Goal: Task Accomplishment & Management: Manage account settings

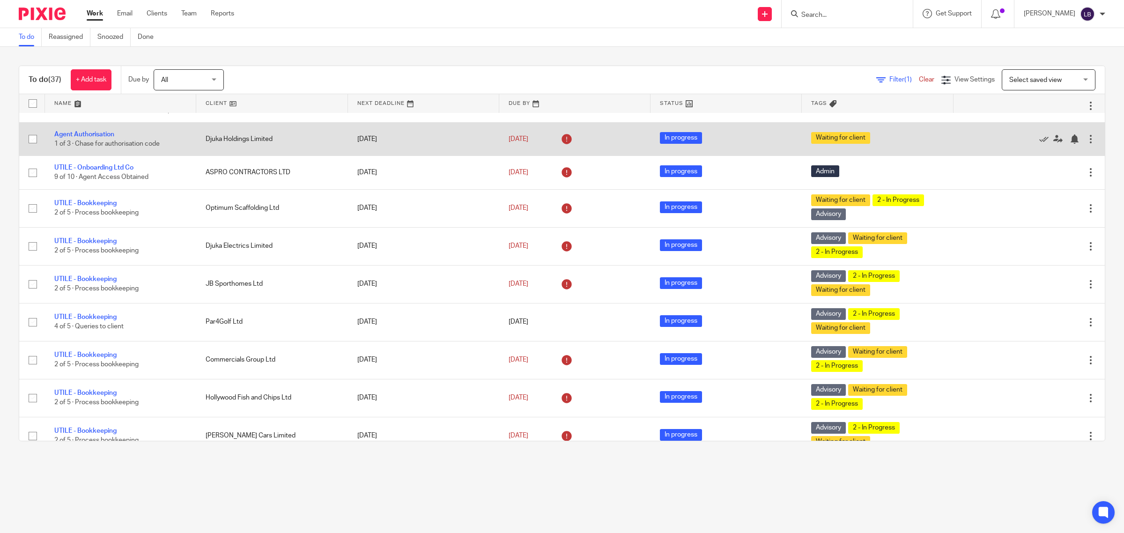
scroll to position [176, 0]
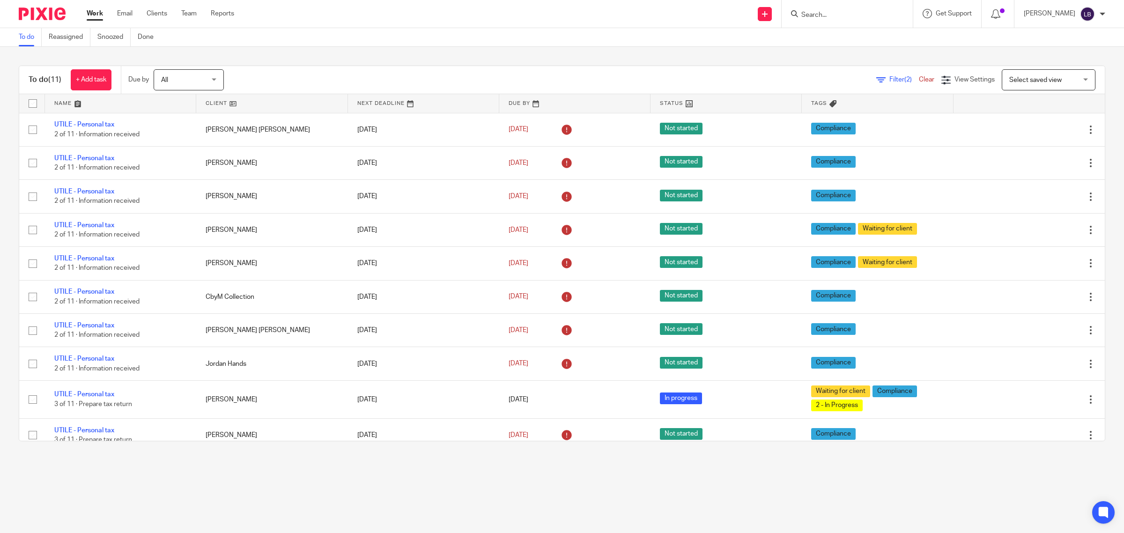
click at [272, 104] on link at bounding box center [271, 103] width 151 height 19
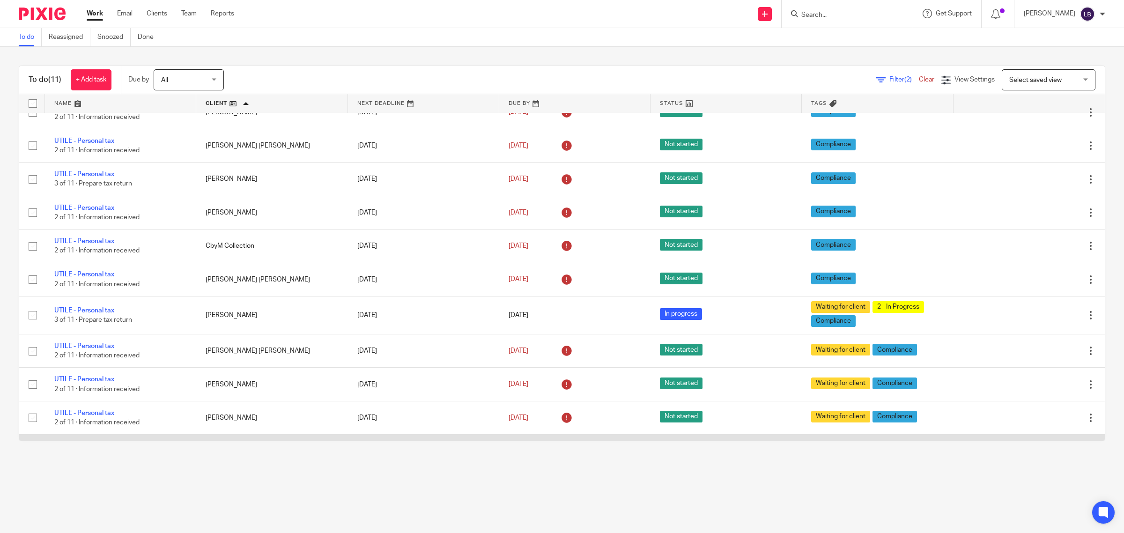
scroll to position [45, 0]
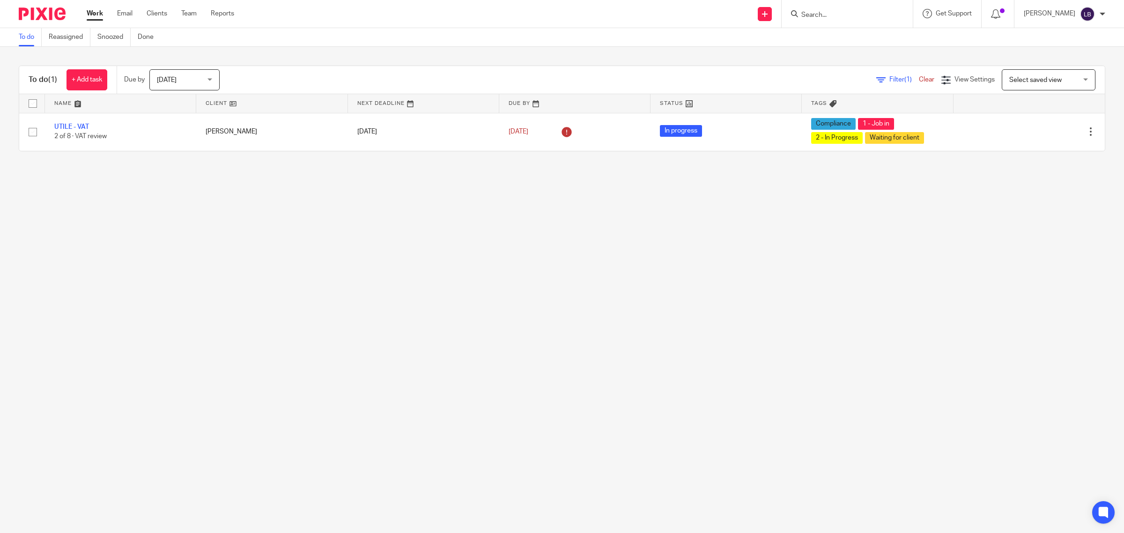
click at [214, 80] on div "Today Today" at bounding box center [184, 79] width 70 height 21
click at [191, 209] on li "All" at bounding box center [186, 213] width 69 height 19
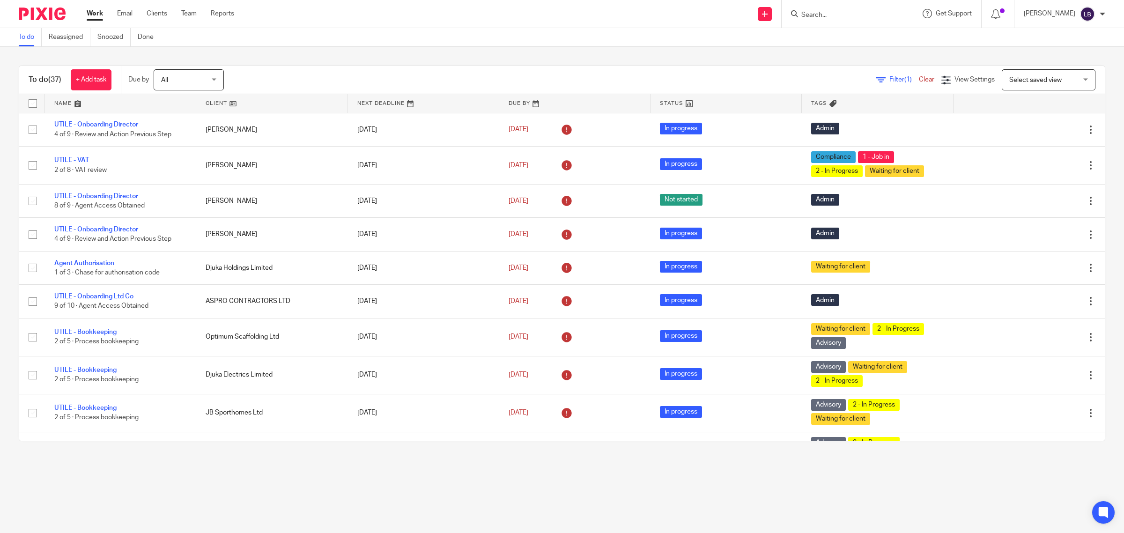
click at [889, 78] on span "Filter (1)" at bounding box center [903, 79] width 29 height 7
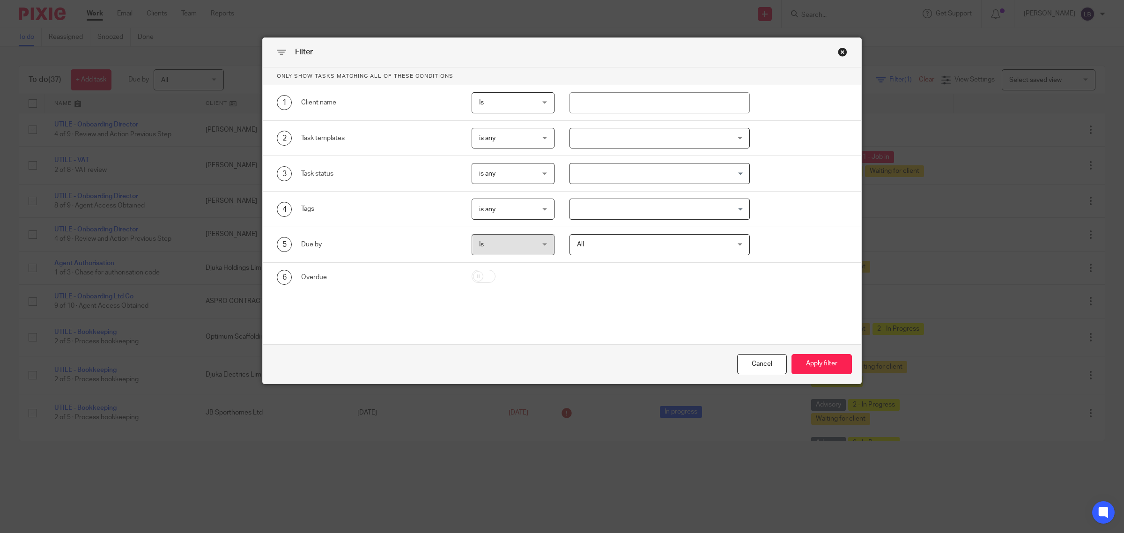
click at [595, 136] on div at bounding box center [659, 138] width 180 height 21
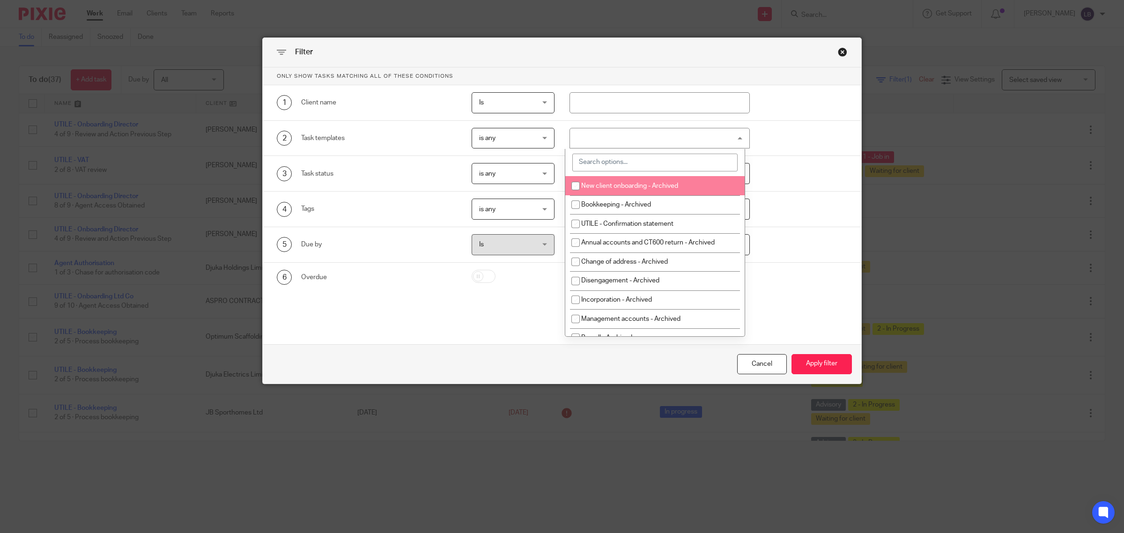
click at [609, 164] on input "search" at bounding box center [654, 163] width 165 height 18
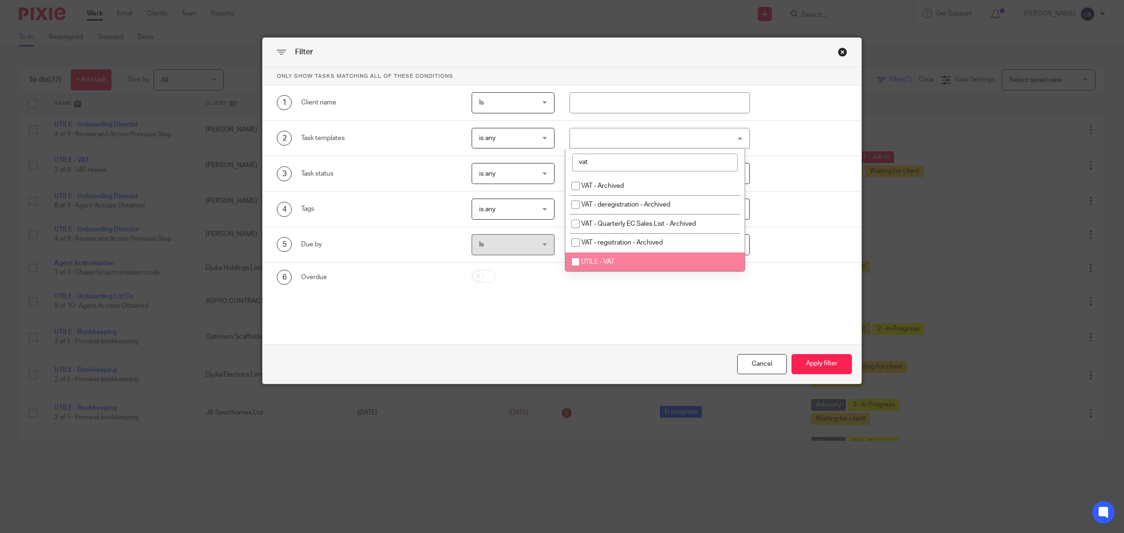
type input "vat"
click at [576, 260] on input "checkbox" at bounding box center [576, 262] width 18 height 18
checkbox input "true"
drag, startPoint x: 806, startPoint y: 363, endPoint x: 804, endPoint y: 355, distance: 8.5
click at [807, 363] on button "Apply filter" at bounding box center [821, 364] width 60 height 20
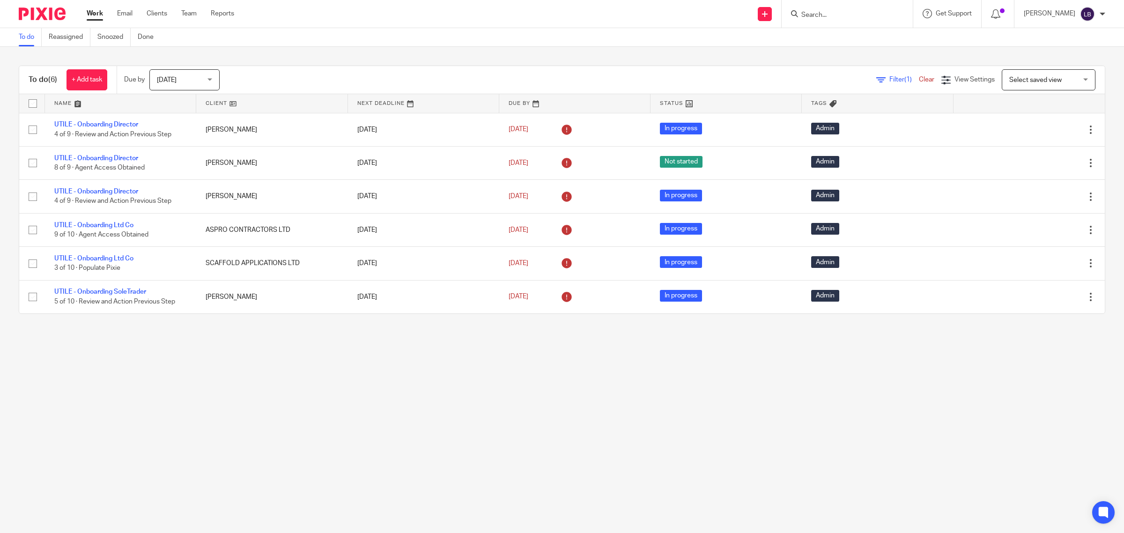
click at [214, 78] on div "Today Today" at bounding box center [184, 79] width 70 height 21
click at [177, 214] on li "All" at bounding box center [186, 213] width 69 height 19
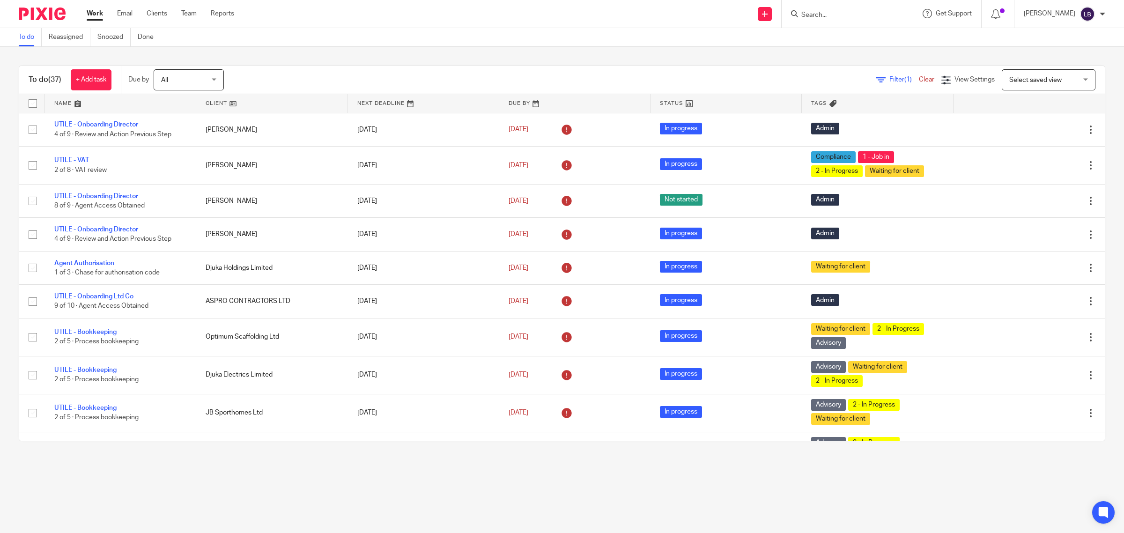
click at [889, 77] on span "Filter (1)" at bounding box center [903, 79] width 29 height 7
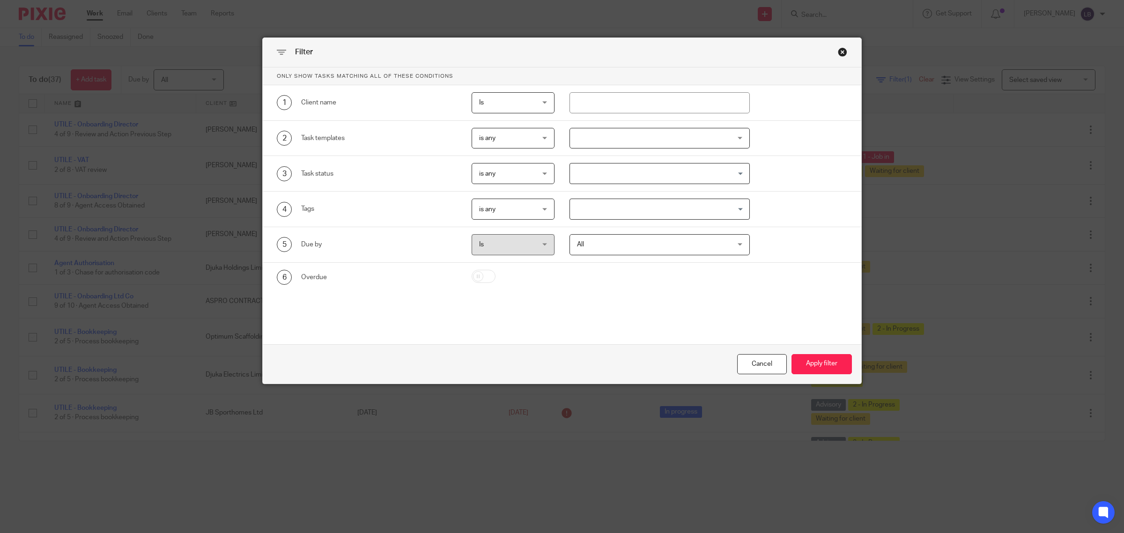
click at [605, 136] on div at bounding box center [659, 138] width 180 height 21
click at [838, 50] on div "Close this dialog window" at bounding box center [842, 51] width 9 height 9
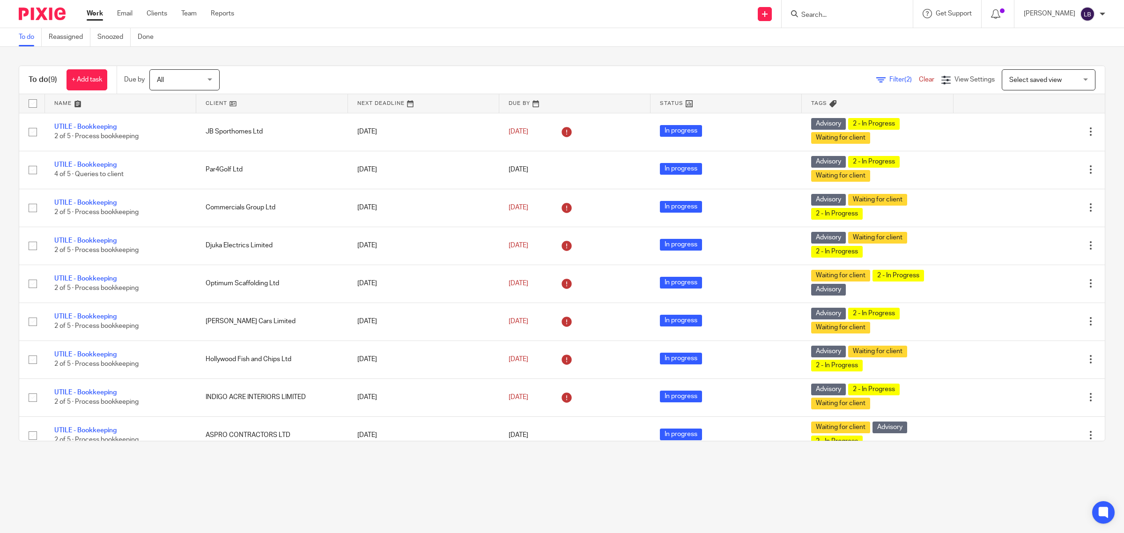
drag, startPoint x: 130, startPoint y: 13, endPoint x: 130, endPoint y: 21, distance: 8.0
click at [129, 13] on link "Email" at bounding box center [124, 13] width 15 height 9
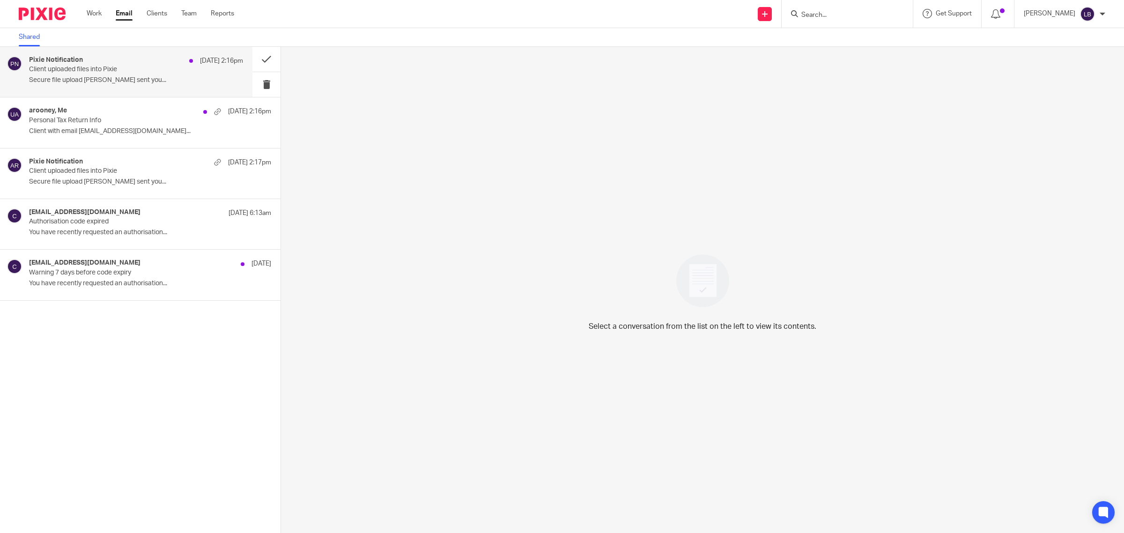
click at [71, 73] on p "Client uploaded files into Pixie" at bounding box center [114, 70] width 171 height 8
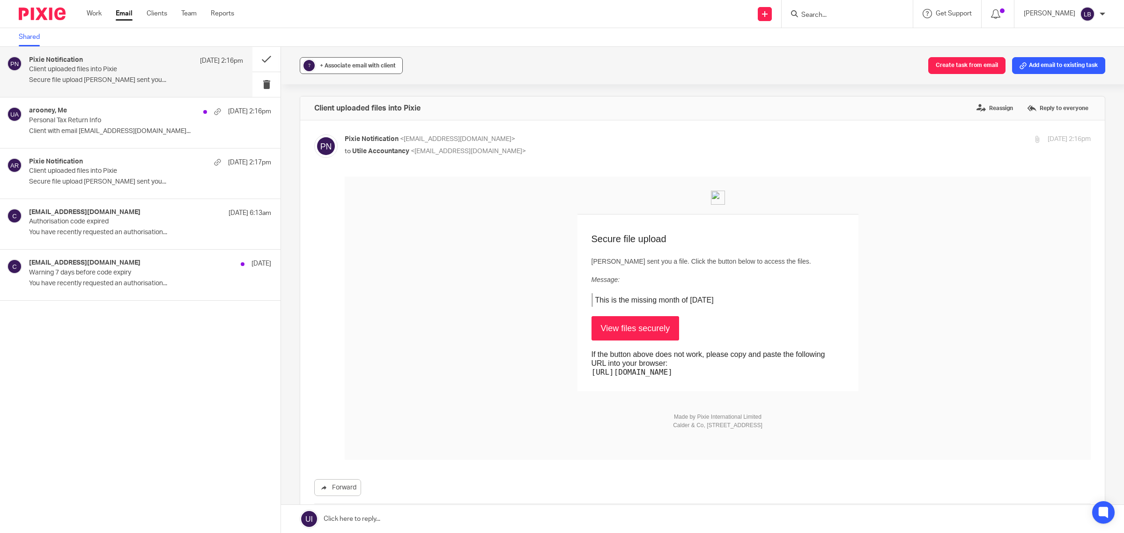
click at [373, 66] on span "+ Associate email with client" at bounding box center [358, 66] width 76 height 6
click at [345, 118] on input "text" at bounding box center [408, 120] width 198 height 9
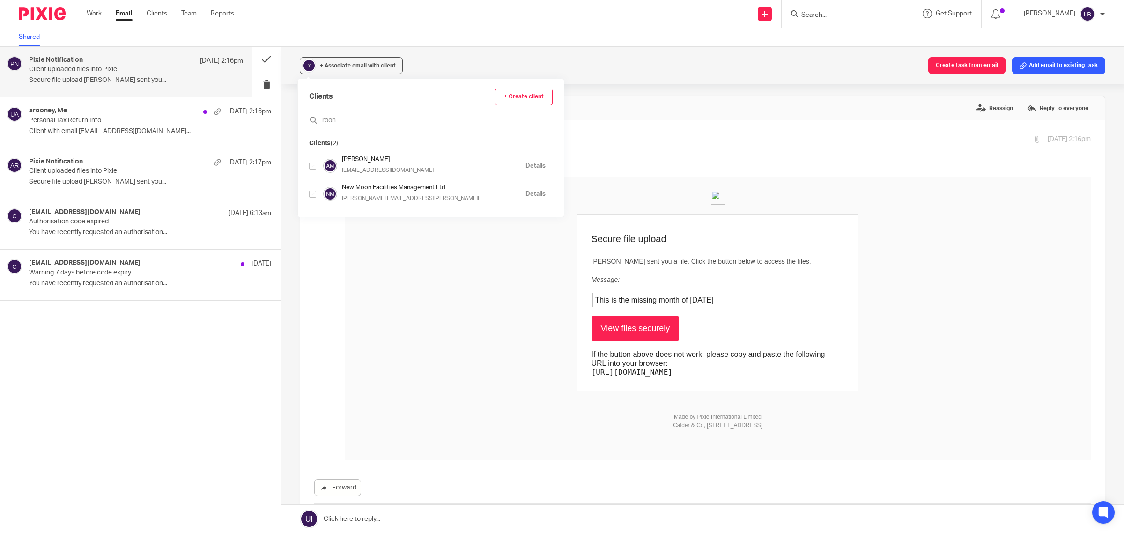
type input "roon"
click at [311, 167] on input "checkbox" at bounding box center [312, 165] width 7 height 7
checkbox input "true"
click at [437, 259] on td "Secure file upload Anna-Marie Rooney sent you a file. Click the button below to…" at bounding box center [718, 302] width 746 height 177
click at [556, 88] on div "Associated clients (1) Create task from email Add email to existing task Client…" at bounding box center [702, 290] width 843 height 486
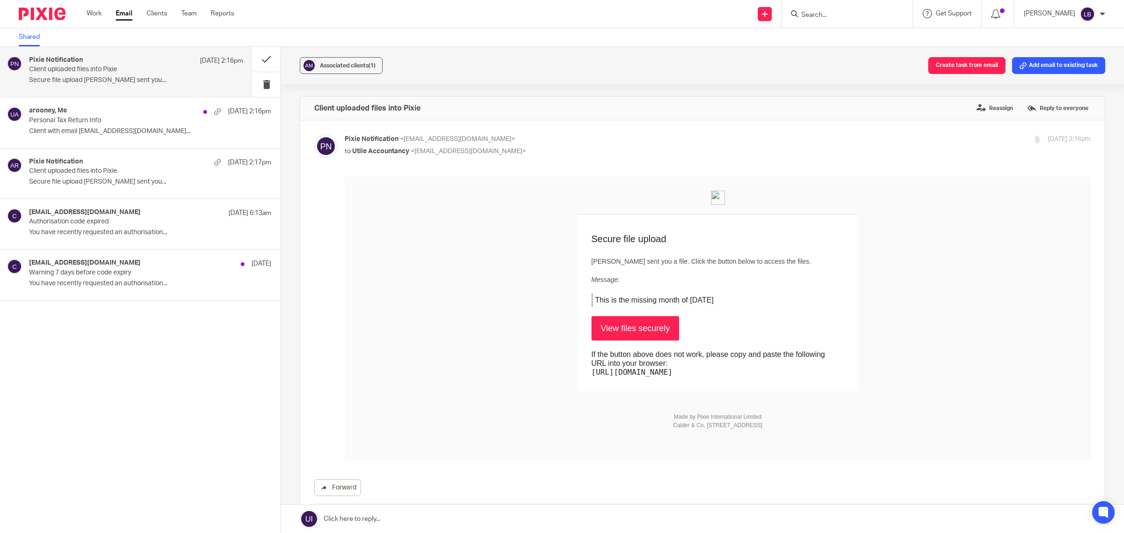
drag, startPoint x: 1031, startPoint y: 66, endPoint x: 1022, endPoint y: 74, distance: 12.6
click at [1032, 66] on button "Add email to existing task" at bounding box center [1058, 65] width 93 height 17
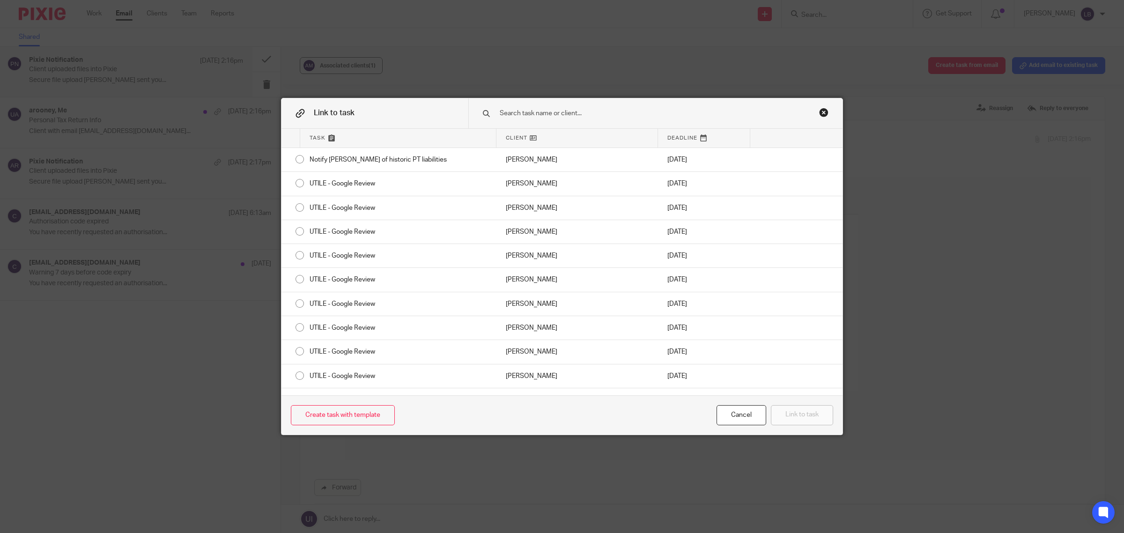
click at [555, 115] on input "text" at bounding box center [643, 113] width 288 height 10
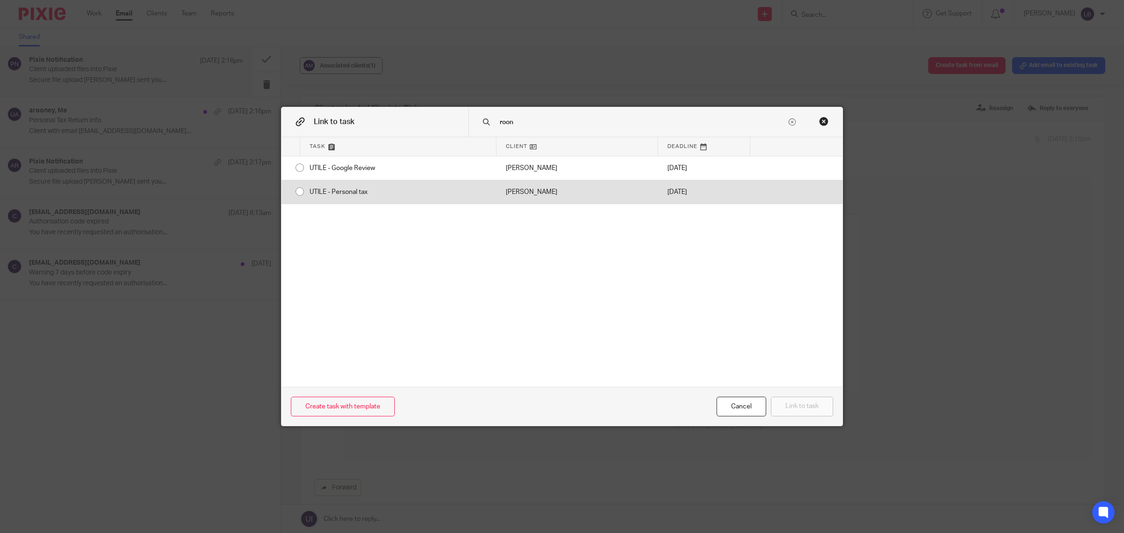
type input "roon"
click at [295, 192] on input "radio" at bounding box center [300, 192] width 18 height 18
radio input "false"
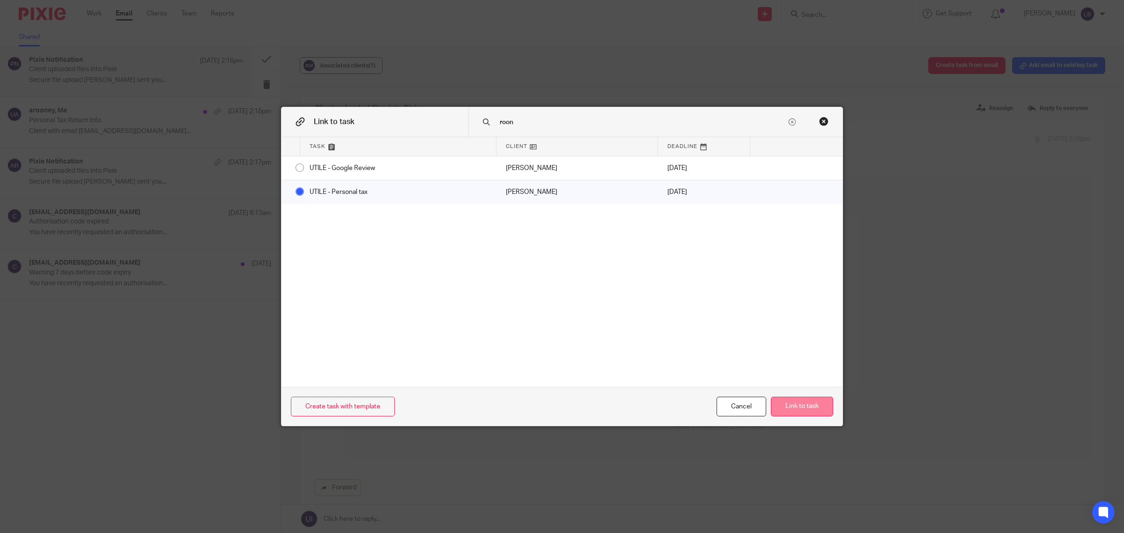
click at [803, 405] on button "Link to task" at bounding box center [802, 407] width 62 height 20
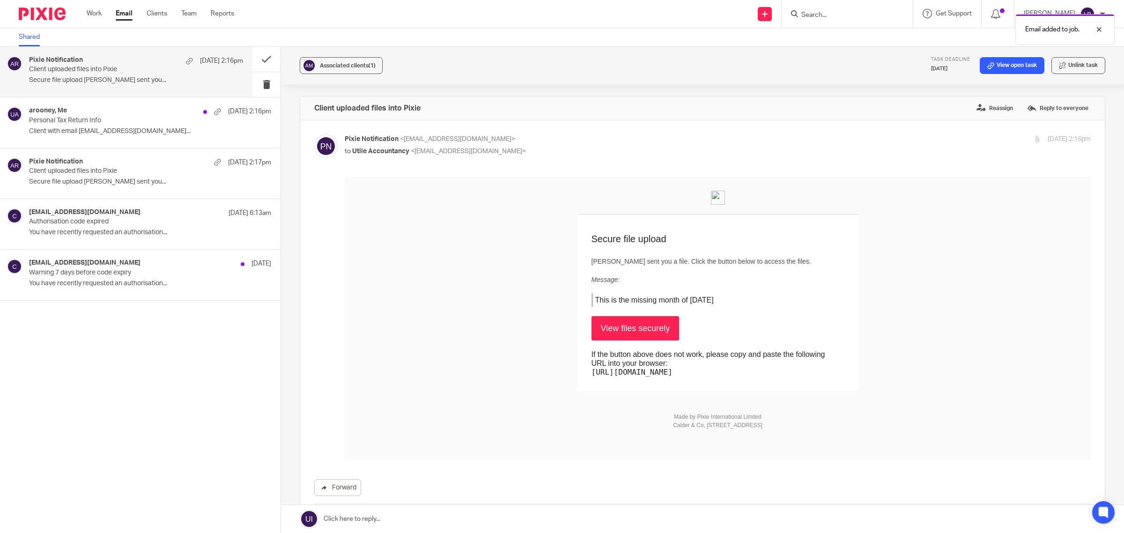
click at [630, 325] on link "View files securely" at bounding box center [635, 328] width 88 height 24
drag, startPoint x: 94, startPoint y: 120, endPoint x: 324, endPoint y: 239, distance: 259.2
click at [96, 121] on p "Personal Tax Return Info" at bounding box center [126, 121] width 194 height 8
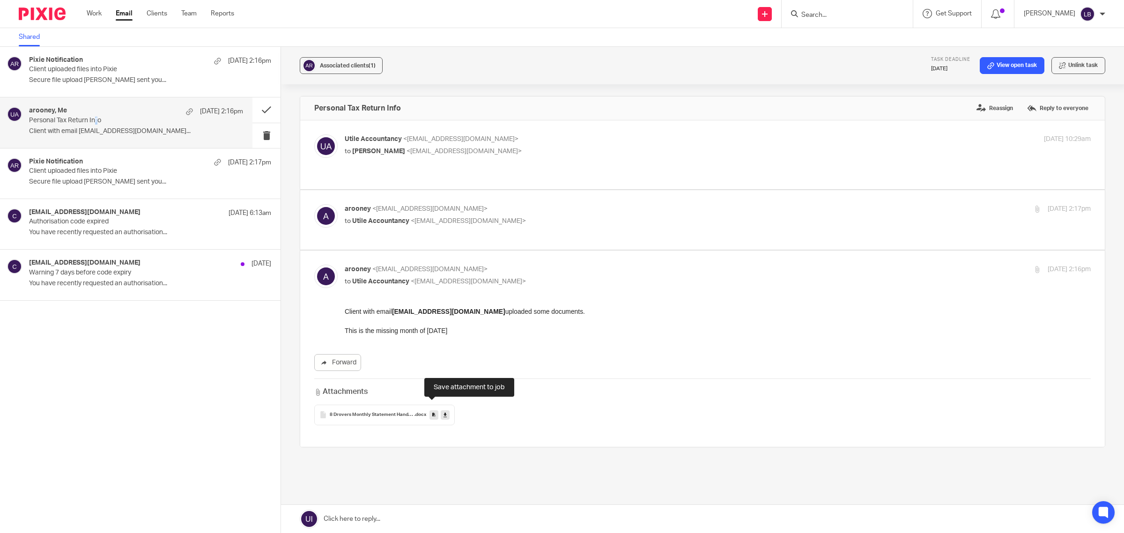
click at [432, 411] on icon at bounding box center [433, 414] width 3 height 7
click at [591, 216] on p "to Utile Accountancy <info@utileaccountancy.co.uk>" at bounding box center [593, 221] width 497 height 10
checkbox input "true"
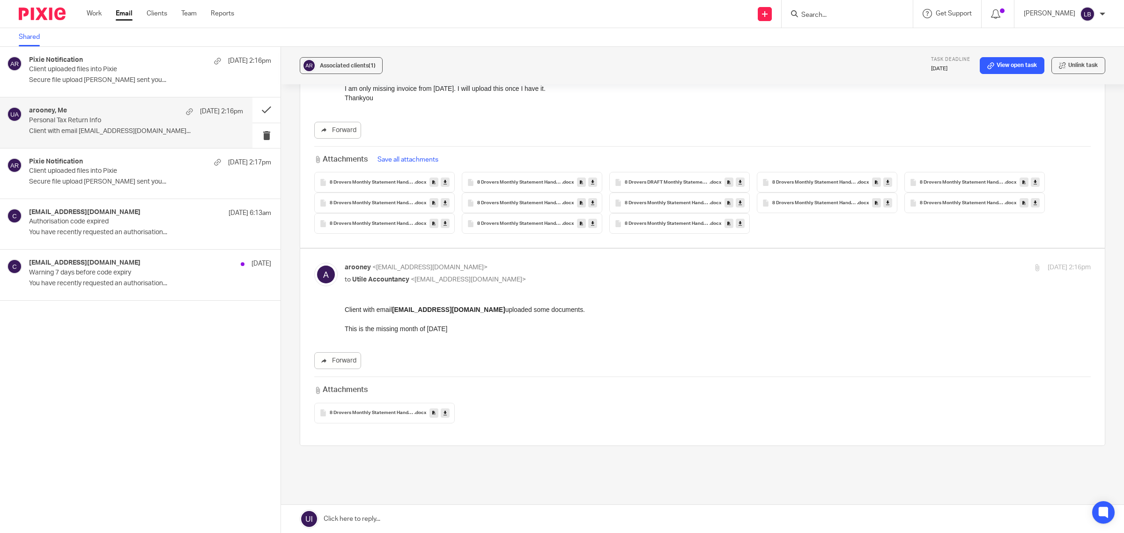
scroll to position [207, 0]
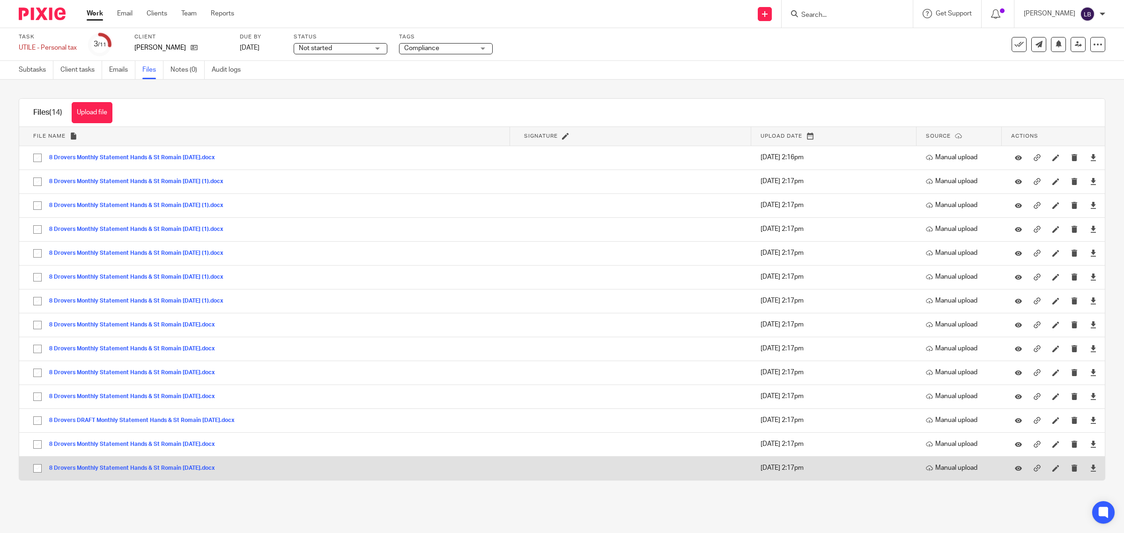
click at [204, 469] on button "8 Drovers Monthly Statement Hands & St Romain April 2024.docx" at bounding box center [135, 468] width 173 height 7
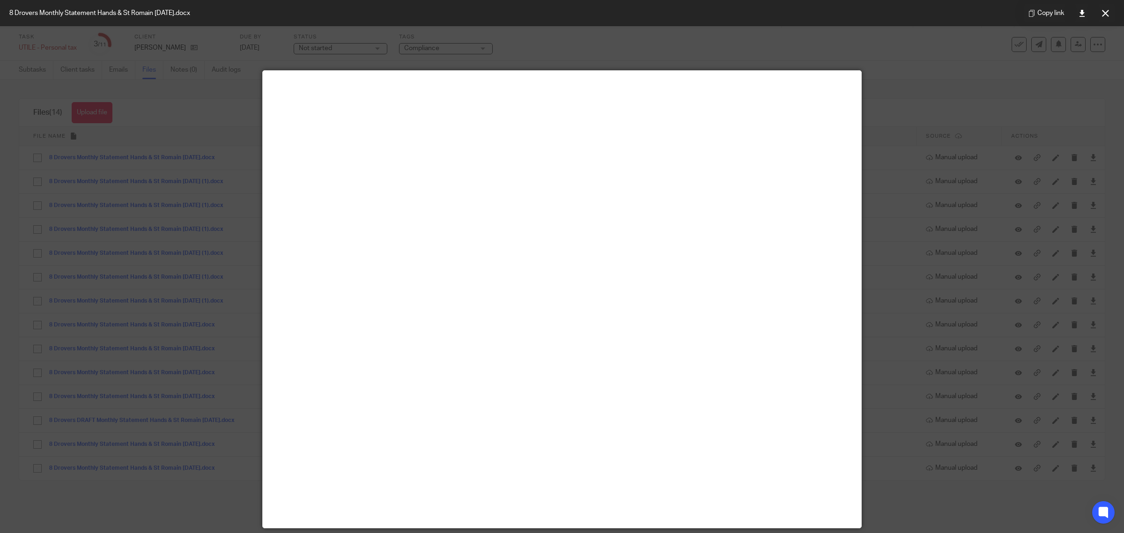
click at [205, 483] on div at bounding box center [562, 266] width 1124 height 533
click at [1105, 11] on icon at bounding box center [1105, 13] width 7 height 7
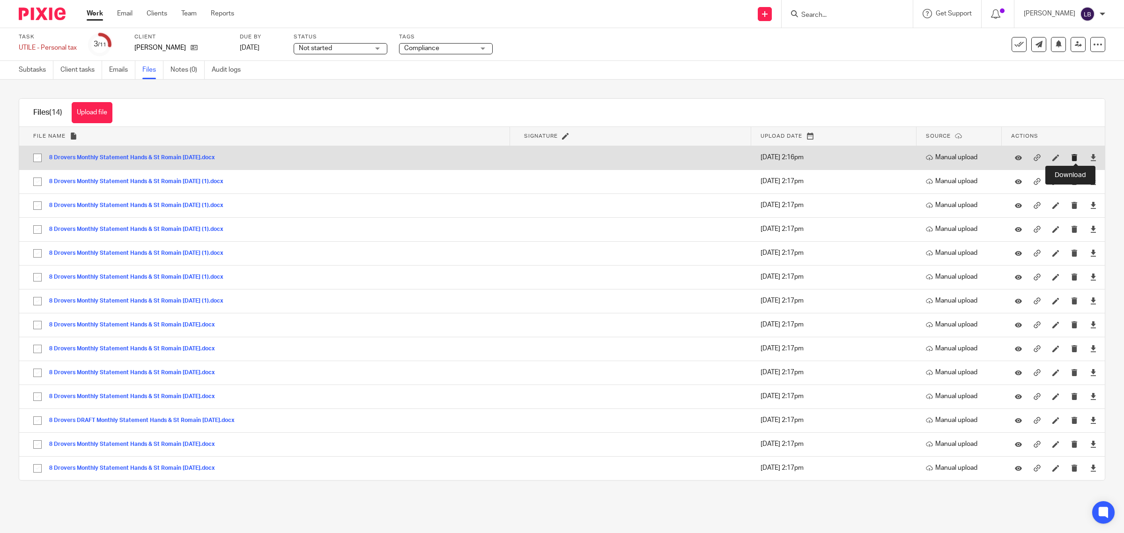
drag, startPoint x: 1075, startPoint y: 155, endPoint x: 1057, endPoint y: 155, distance: 18.8
click at [1090, 155] on icon at bounding box center [1093, 157] width 7 height 7
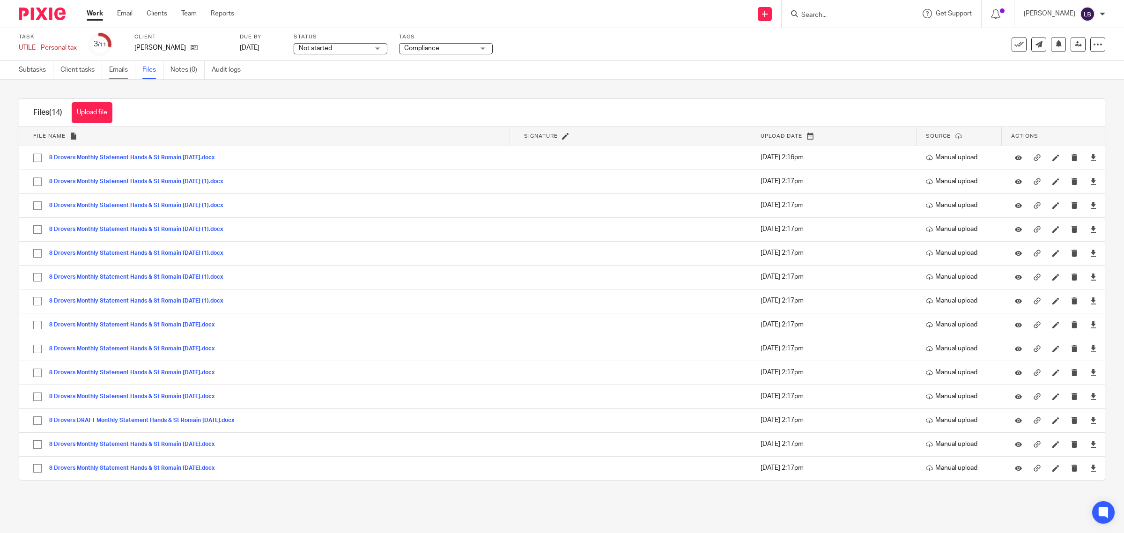
click at [120, 71] on link "Emails" at bounding box center [122, 70] width 26 height 18
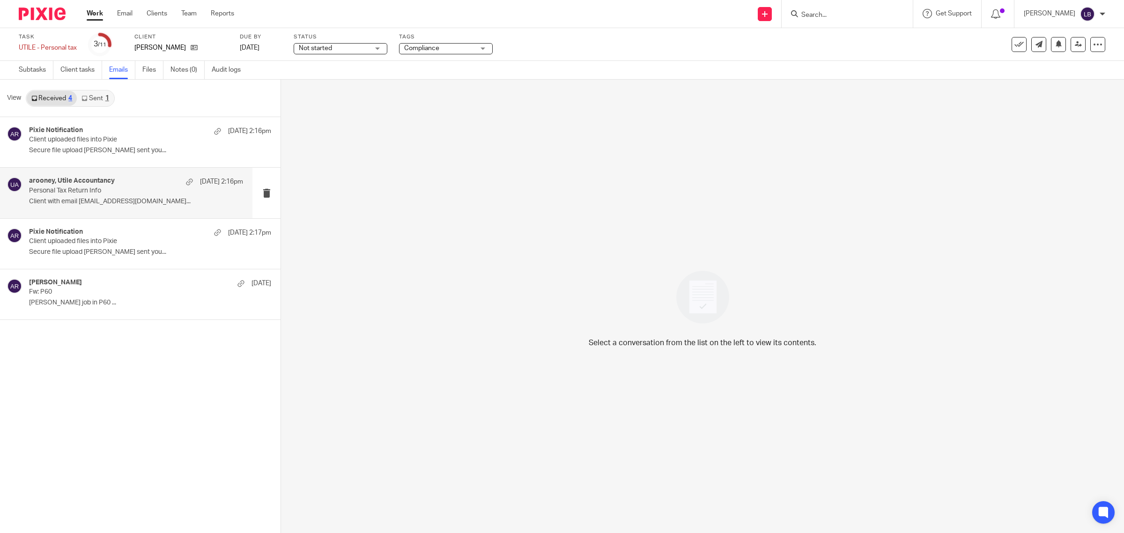
click at [99, 194] on p "Personal Tax Return Info" at bounding box center [114, 191] width 171 height 8
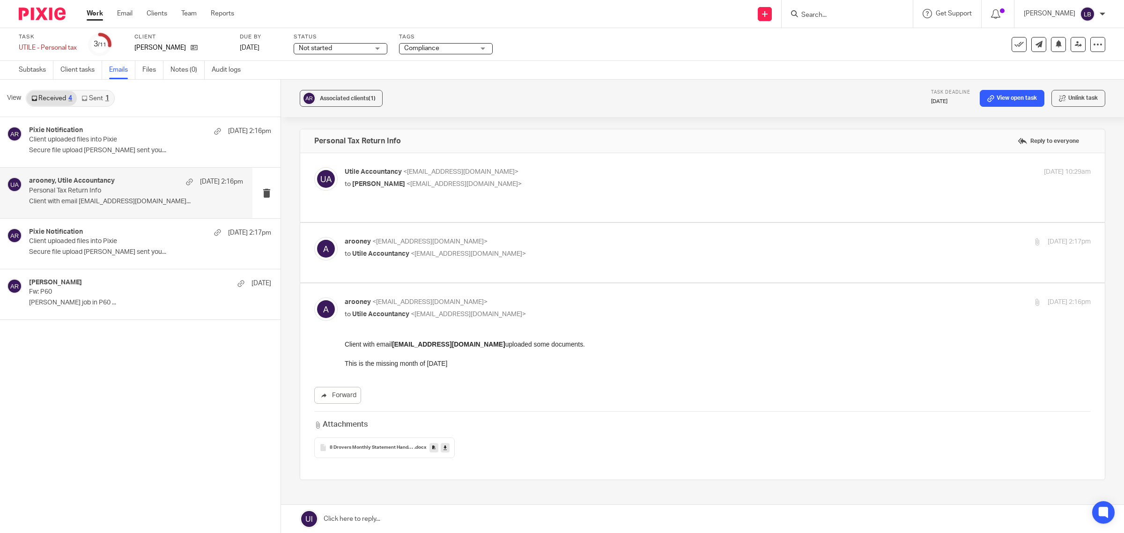
click at [412, 516] on link at bounding box center [702, 519] width 843 height 28
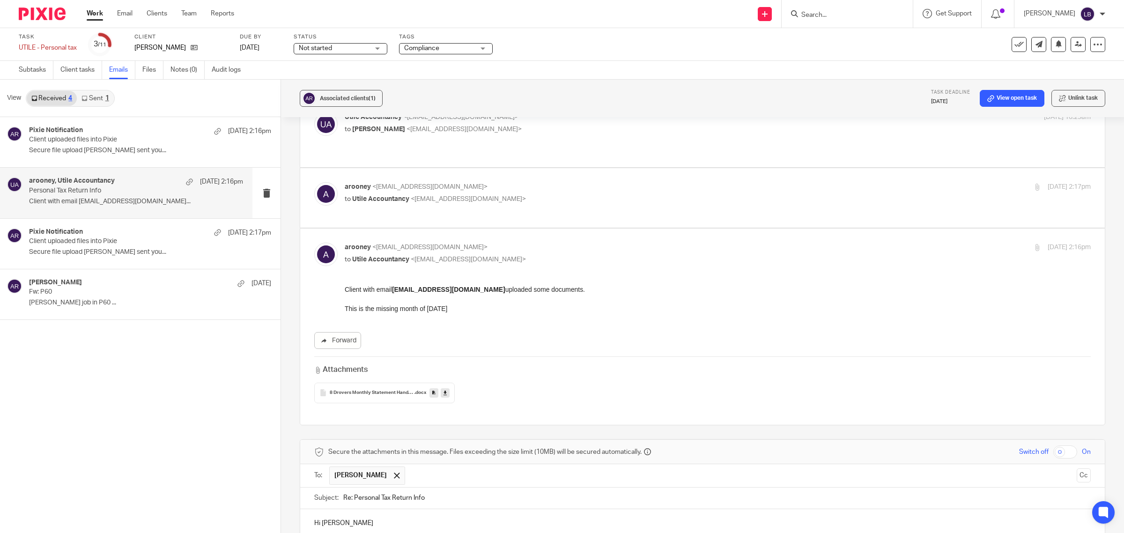
scroll to position [50, 0]
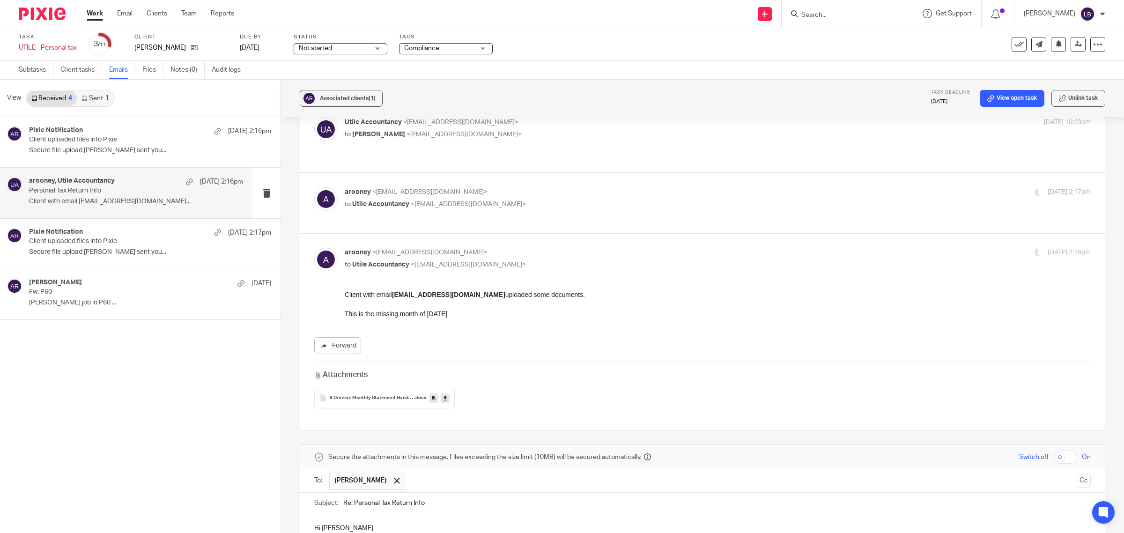
click at [527, 188] on div "arooney <arooney@stm.magnificat.org.uk> to Utile Accountancy <info@utileaccount…" at bounding box center [593, 198] width 497 height 22
checkbox input "true"
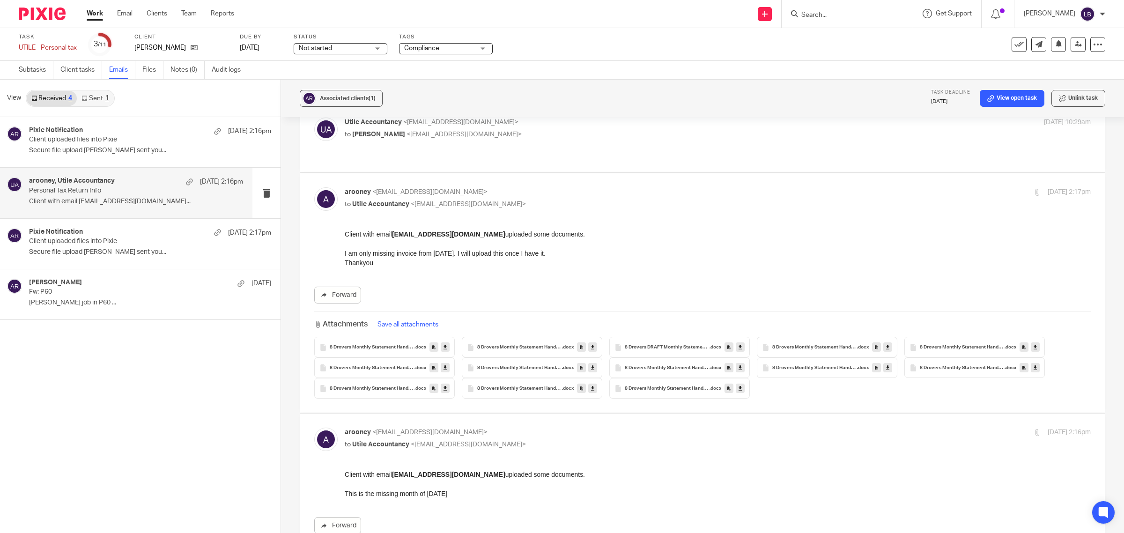
scroll to position [0, 0]
click at [582, 130] on p "to Anna-Marie Rooney <arooney@stm.magnificat.org.uk>" at bounding box center [593, 135] width 497 height 10
checkbox input "true"
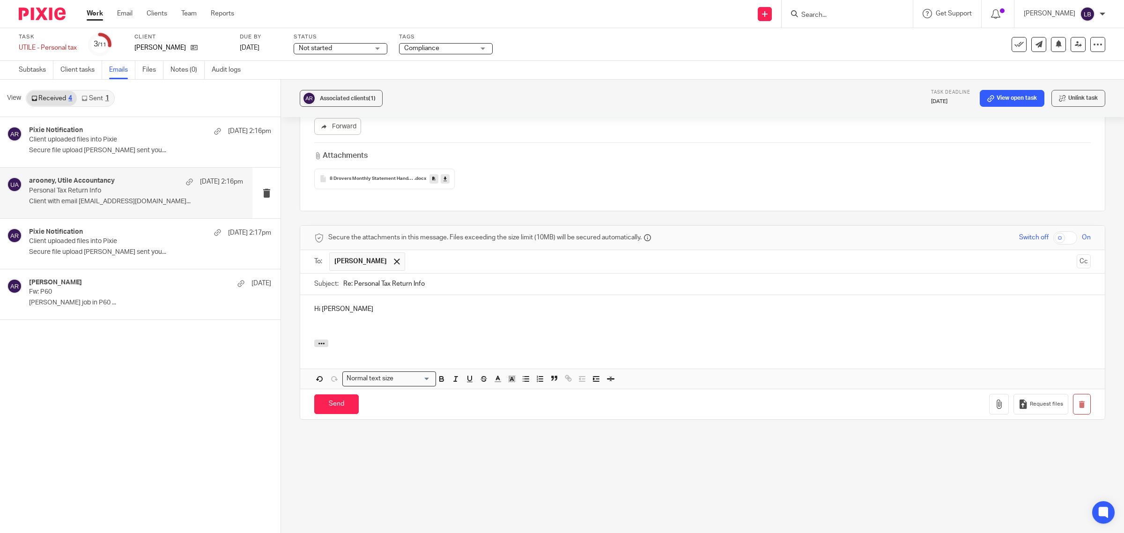
scroll to position [600, 0]
click at [315, 312] on p at bounding box center [702, 316] width 776 height 9
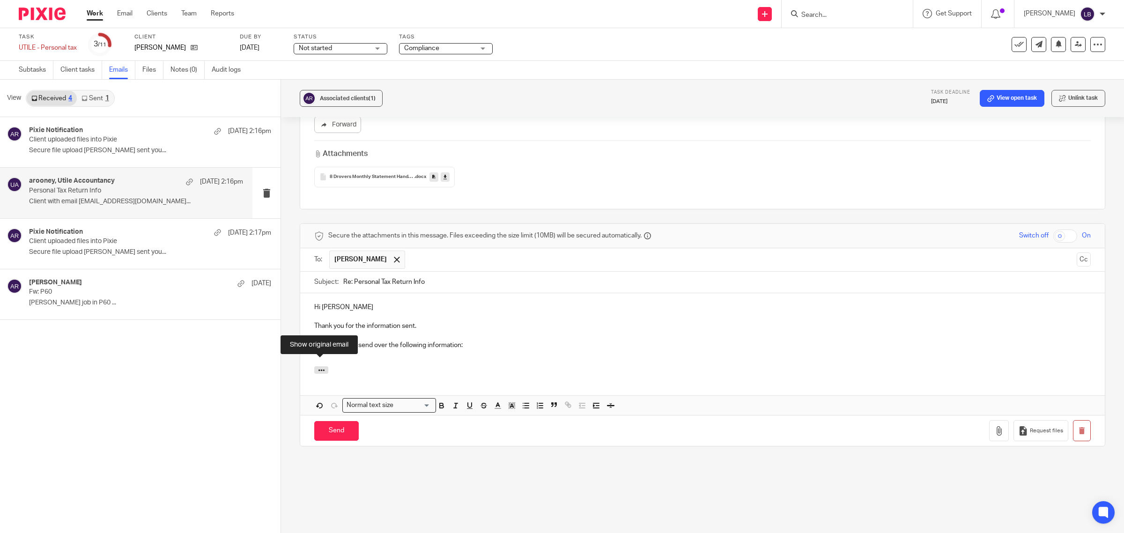
click at [407, 350] on p at bounding box center [702, 354] width 776 height 9
click at [367, 350] on p at bounding box center [702, 354] width 776 height 9
click at [368, 350] on p "-" at bounding box center [702, 354] width 776 height 9
click at [318, 367] on icon "button" at bounding box center [321, 370] width 7 height 7
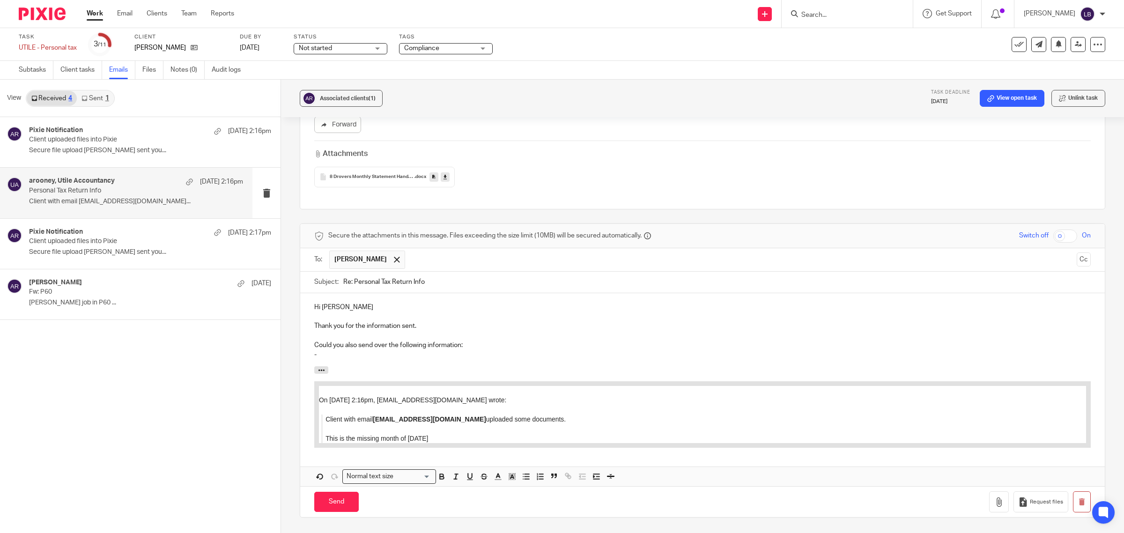
click at [349, 353] on div "Hi Anne-Marie Thank you for the information sent. Could you also send over the …" at bounding box center [702, 330] width 804 height 74
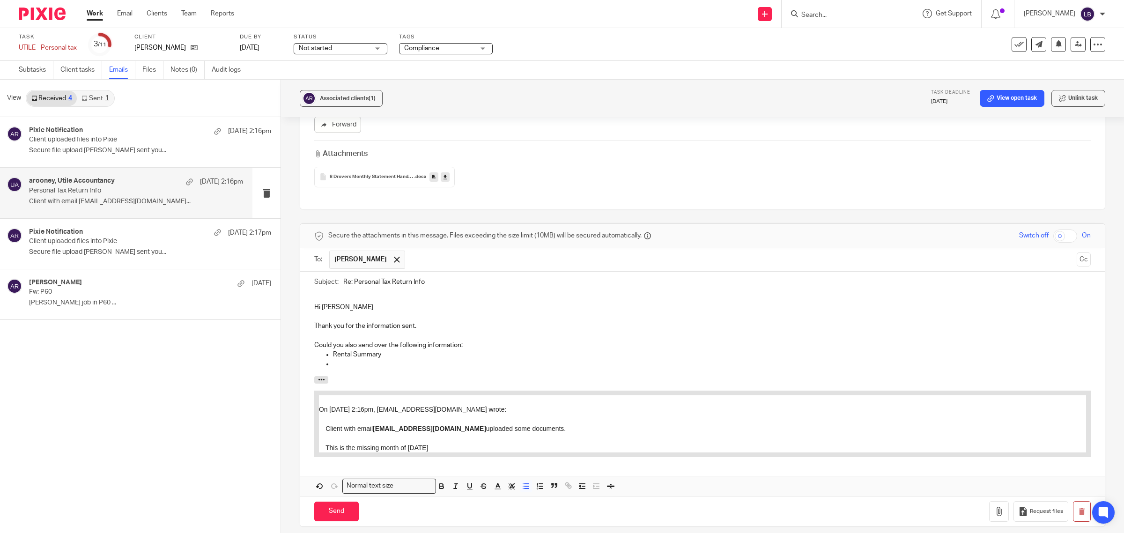
click at [333, 359] on p at bounding box center [712, 363] width 758 height 9
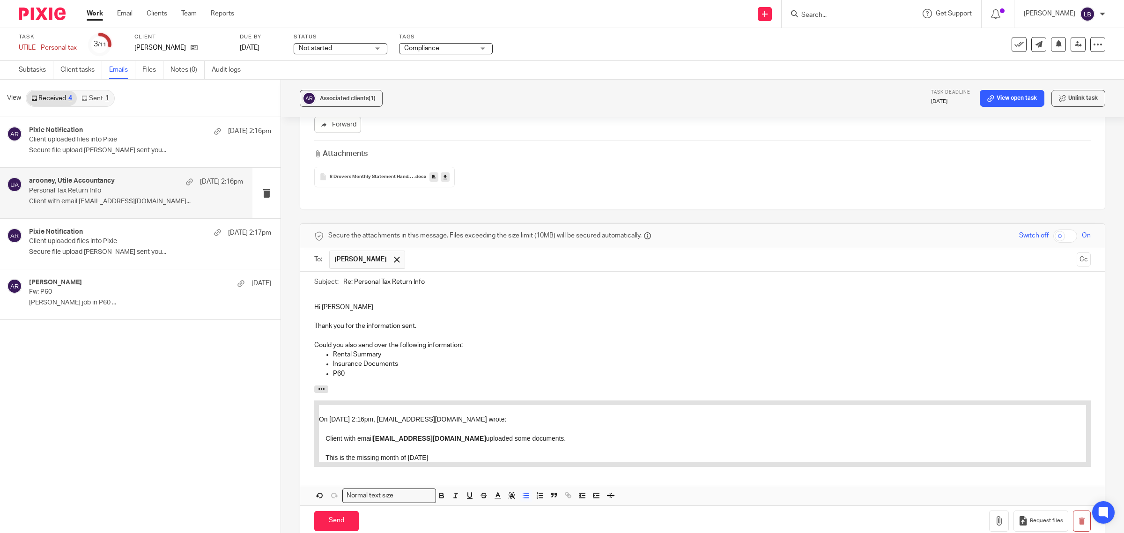
click at [459, 340] on p "Could you also send over the following information:" at bounding box center [702, 344] width 776 height 9
click at [354, 369] on p "P60" at bounding box center [712, 373] width 758 height 9
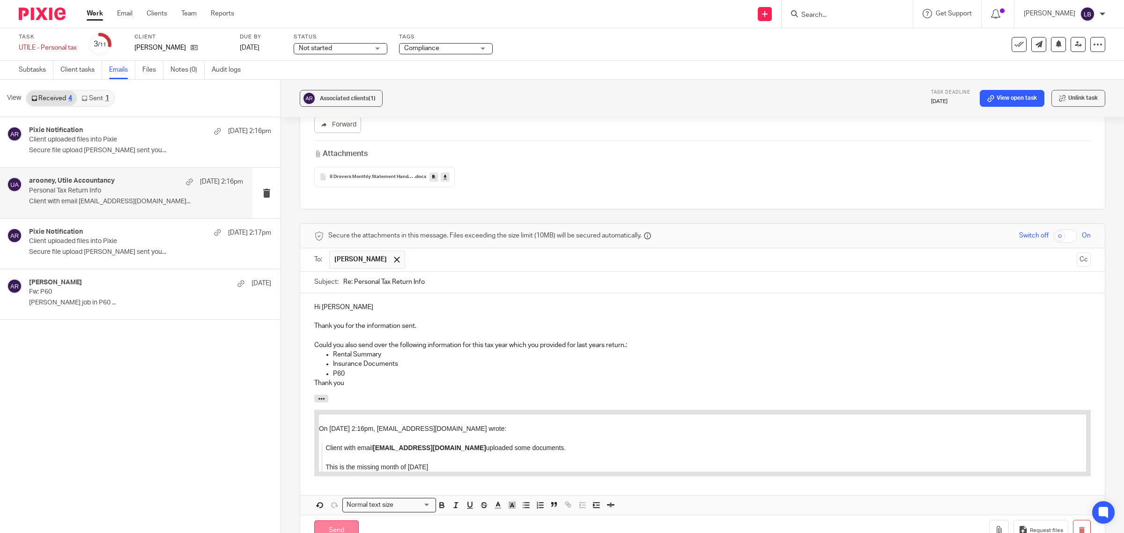
click at [340, 520] on input "Send" at bounding box center [336, 530] width 44 height 20
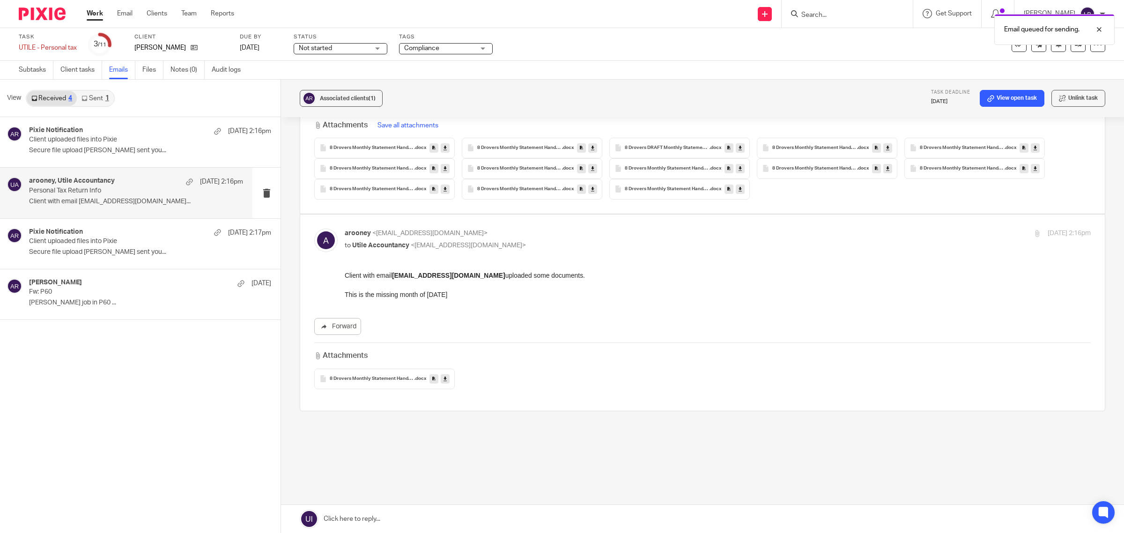
scroll to position [390, 0]
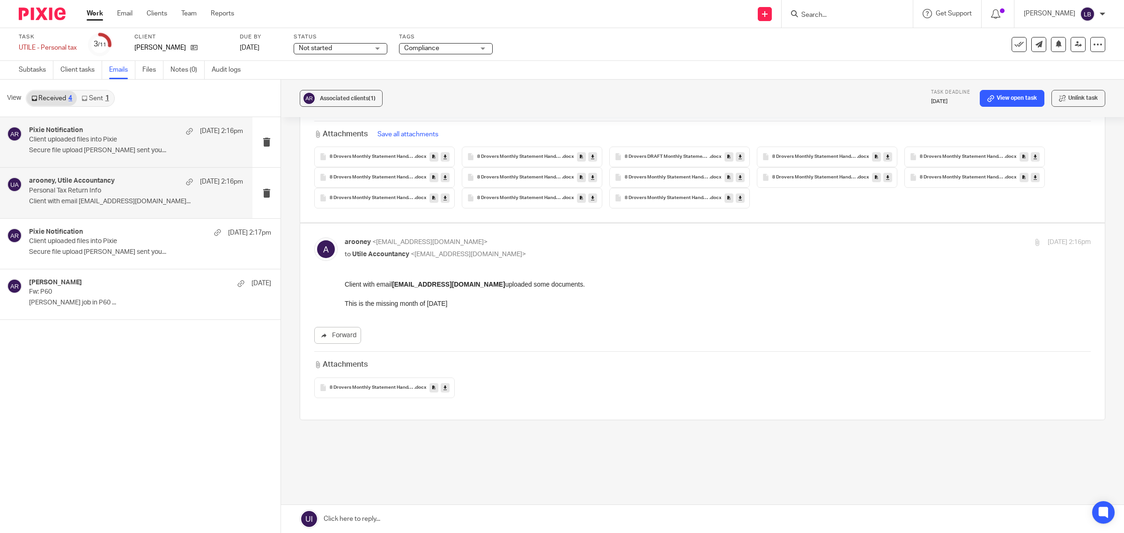
drag, startPoint x: 149, startPoint y: 69, endPoint x: 148, endPoint y: 134, distance: 65.1
click at [149, 69] on link "Files" at bounding box center [152, 70] width 21 height 18
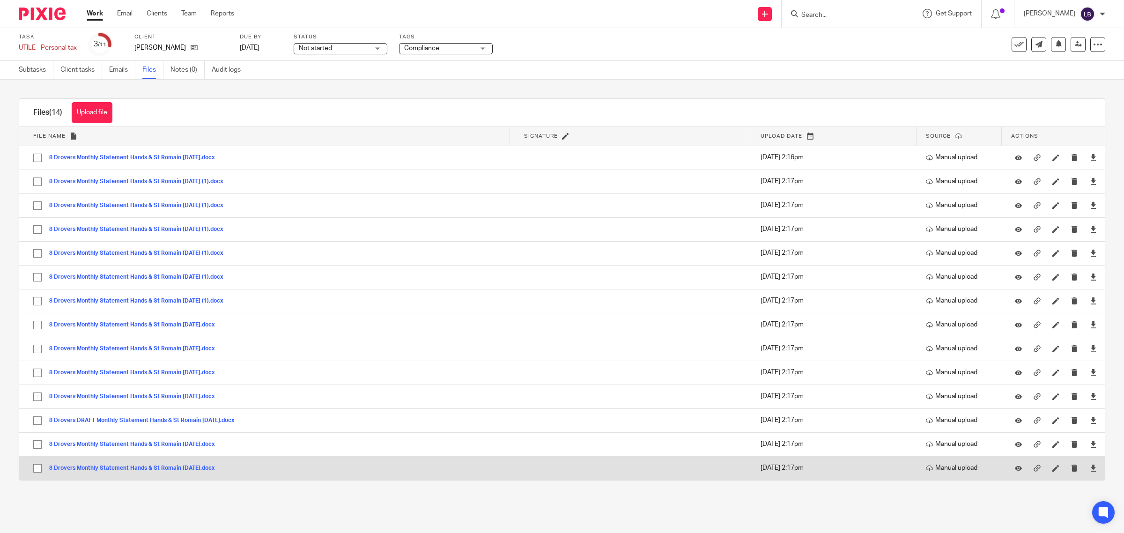
click at [179, 467] on button "8 Drovers Monthly Statement Hands & St Romain April 2024.docx" at bounding box center [135, 468] width 173 height 7
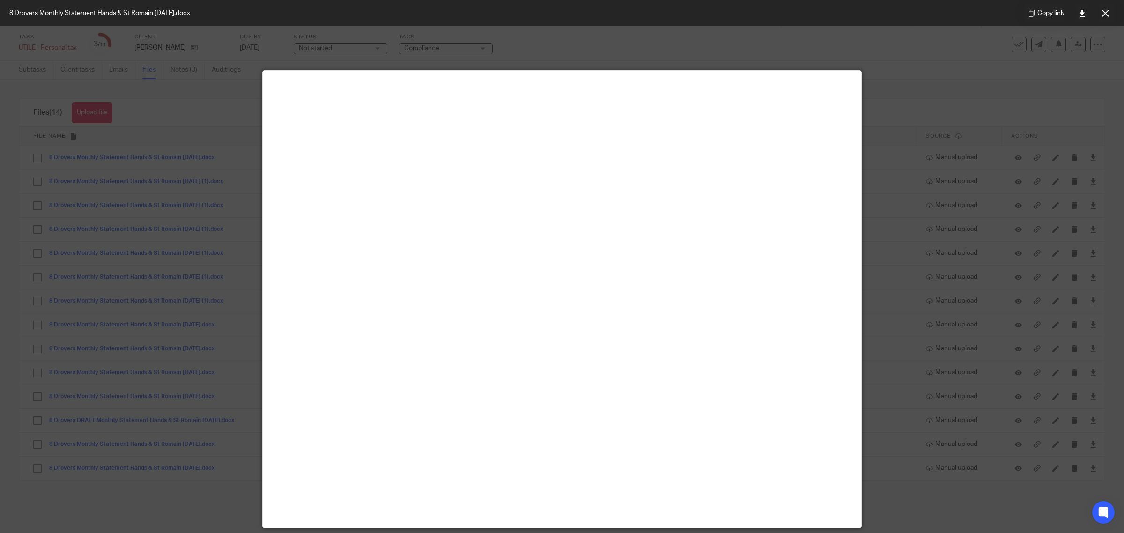
click at [1106, 13] on icon at bounding box center [1105, 13] width 7 height 7
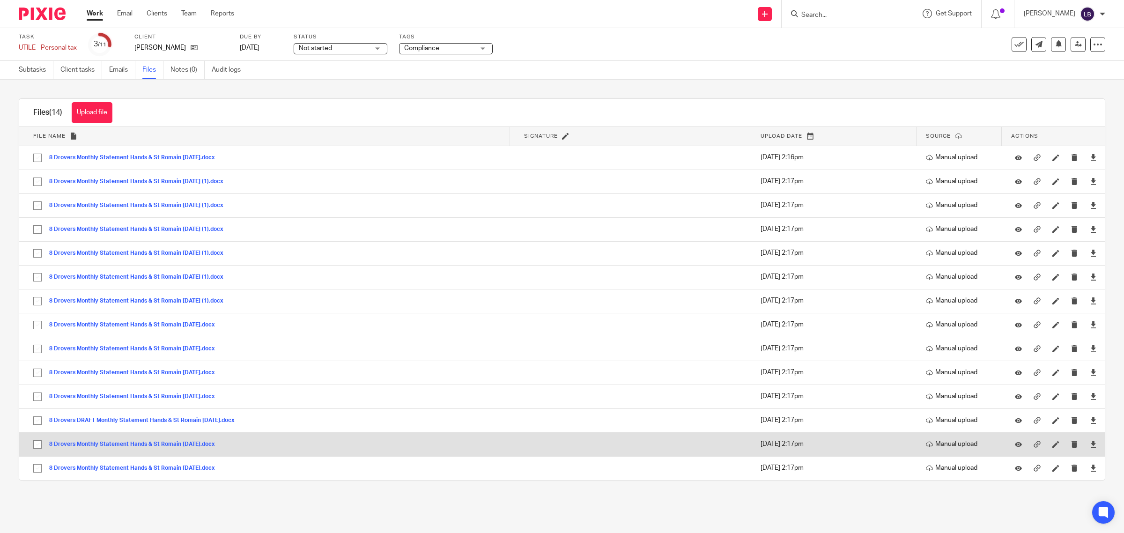
click at [183, 446] on button "8 Drovers Monthly Statement Hands & St Romain May 2024.docx" at bounding box center [135, 444] width 173 height 7
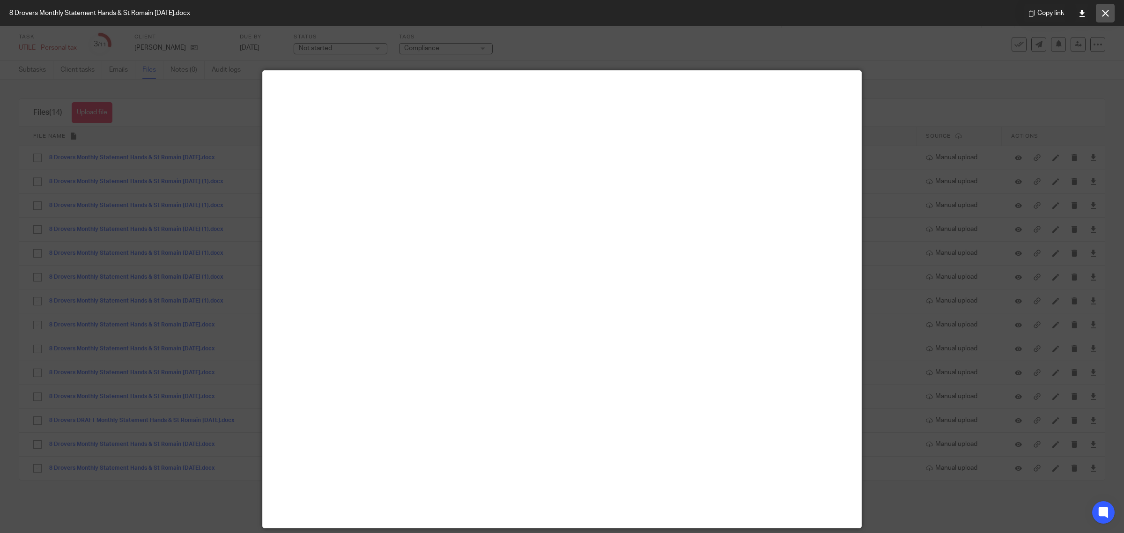
drag, startPoint x: 1103, startPoint y: 14, endPoint x: 1053, endPoint y: 32, distance: 52.3
click at [1103, 14] on icon at bounding box center [1105, 13] width 7 height 7
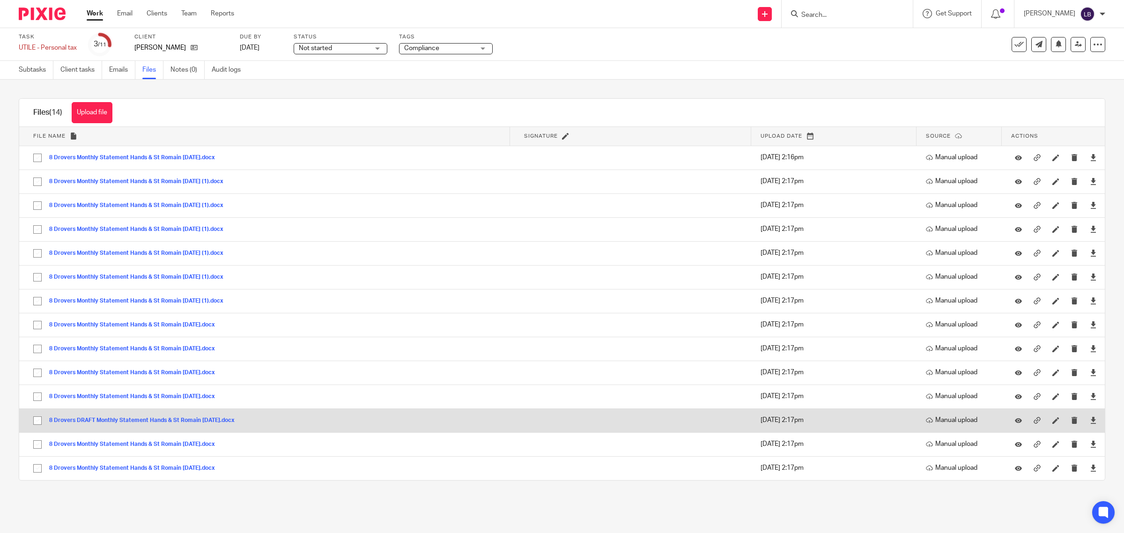
click at [209, 422] on button "8 Drovers DRAFT Monthly Statement Hands & St Romain June 2024.docx" at bounding box center [145, 420] width 192 height 7
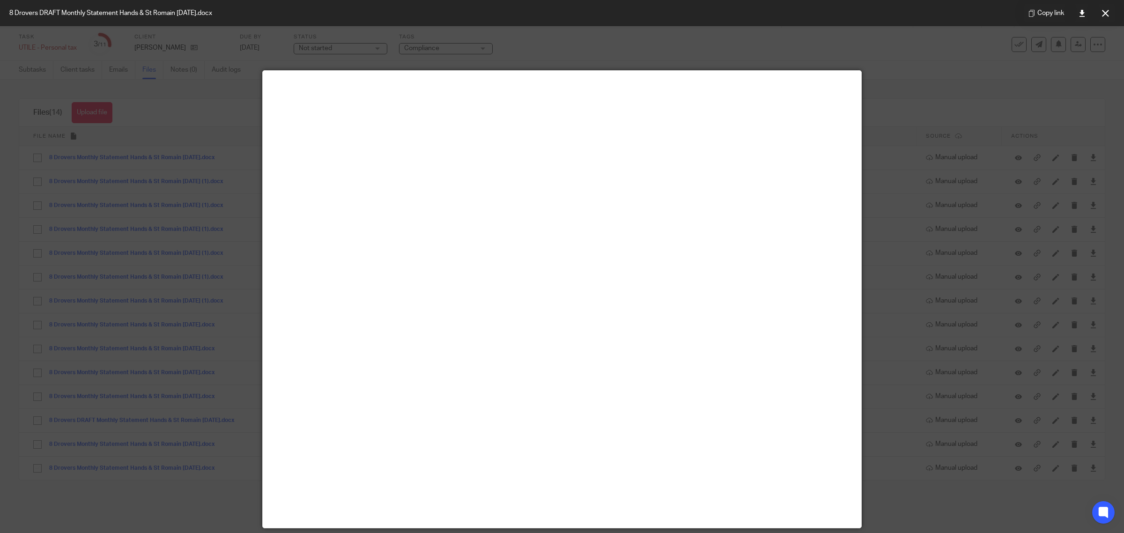
drag, startPoint x: 1105, startPoint y: 14, endPoint x: 1096, endPoint y: 13, distance: 9.4
click at [1105, 14] on icon at bounding box center [1105, 13] width 7 height 7
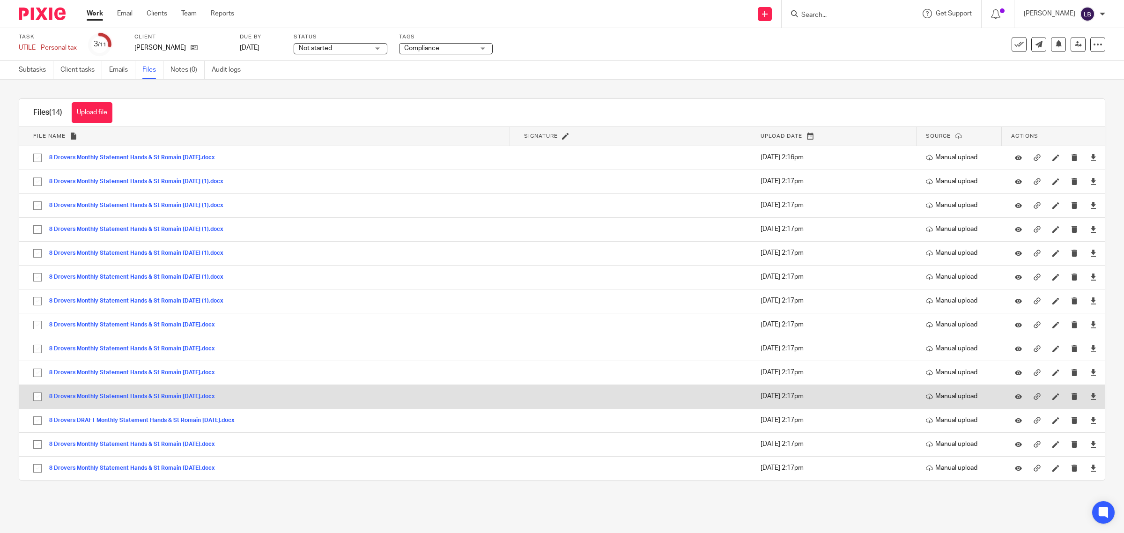
click at [204, 397] on button "8 Drovers Monthly Statement Hands & St Romain July 2024.docx" at bounding box center [135, 396] width 173 height 7
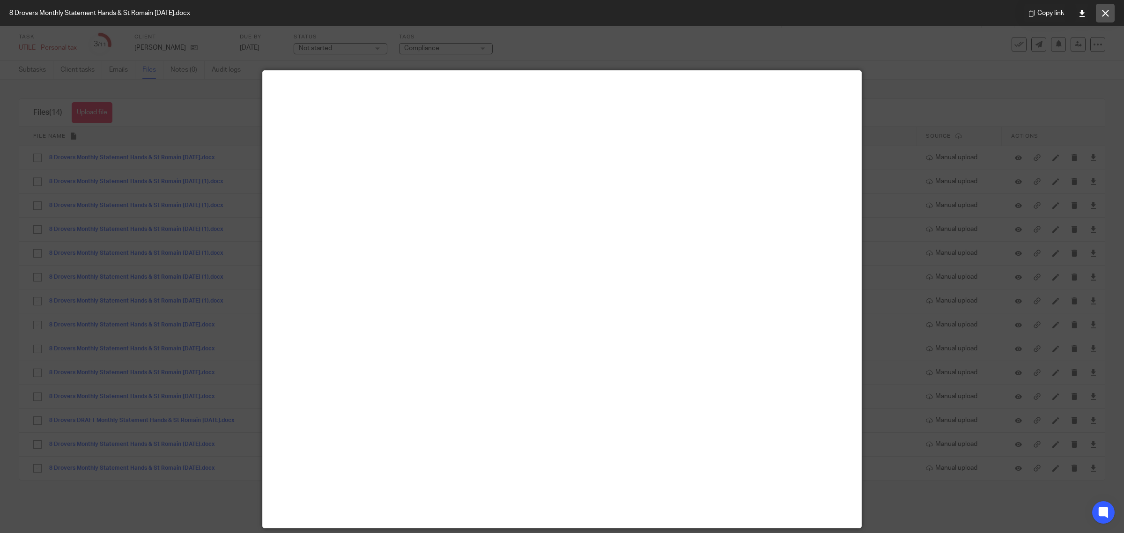
drag, startPoint x: 1105, startPoint y: 15, endPoint x: 969, endPoint y: 63, distance: 144.7
click at [1105, 15] on icon at bounding box center [1105, 13] width 7 height 7
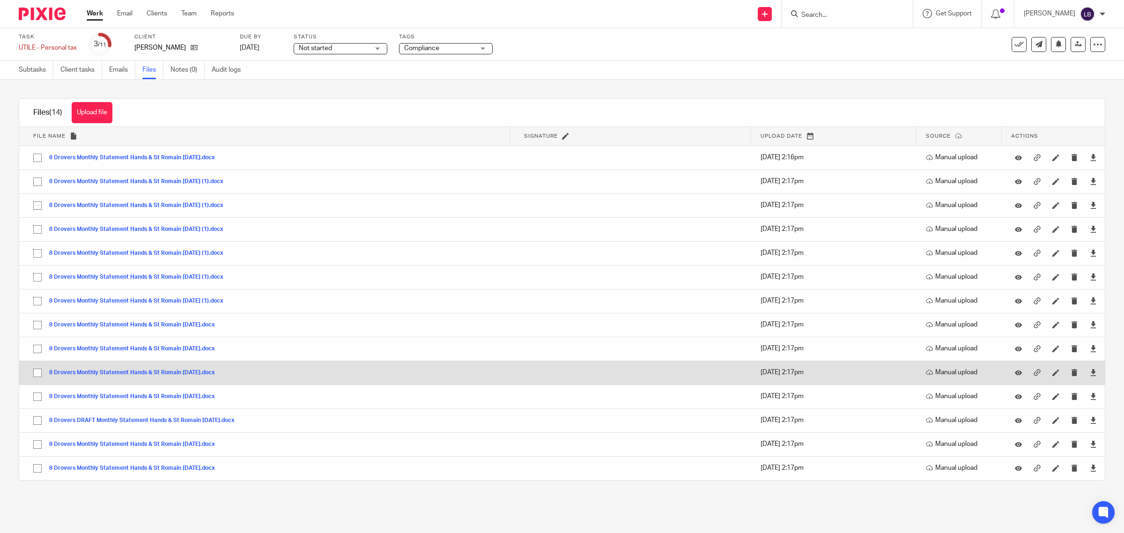
click at [205, 371] on button "8 Drovers Monthly Statement Hands & St Romain August 2024.docx" at bounding box center [135, 372] width 173 height 7
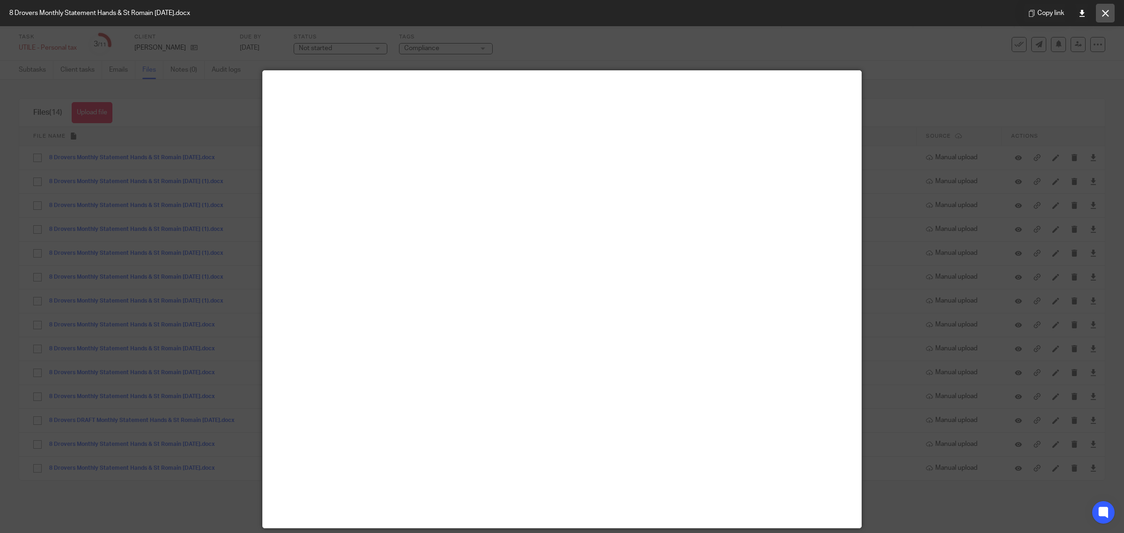
click at [1104, 12] on icon at bounding box center [1105, 13] width 7 height 7
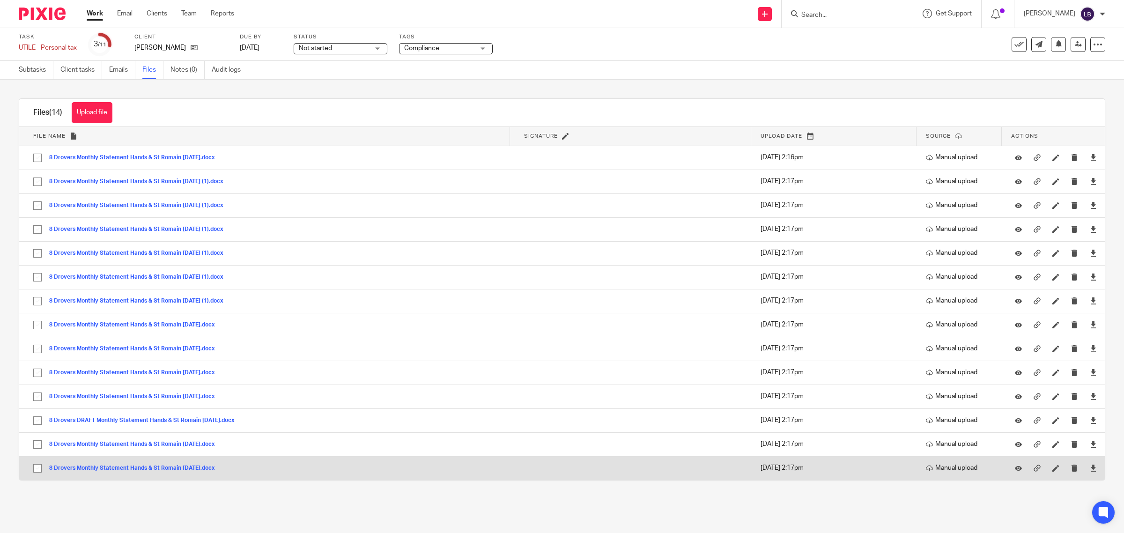
drag, startPoint x: 206, startPoint y: 468, endPoint x: 242, endPoint y: 460, distance: 36.6
click at [206, 468] on button "8 Drovers Monthly Statement Hands & St Romain April 2024.docx" at bounding box center [135, 468] width 173 height 7
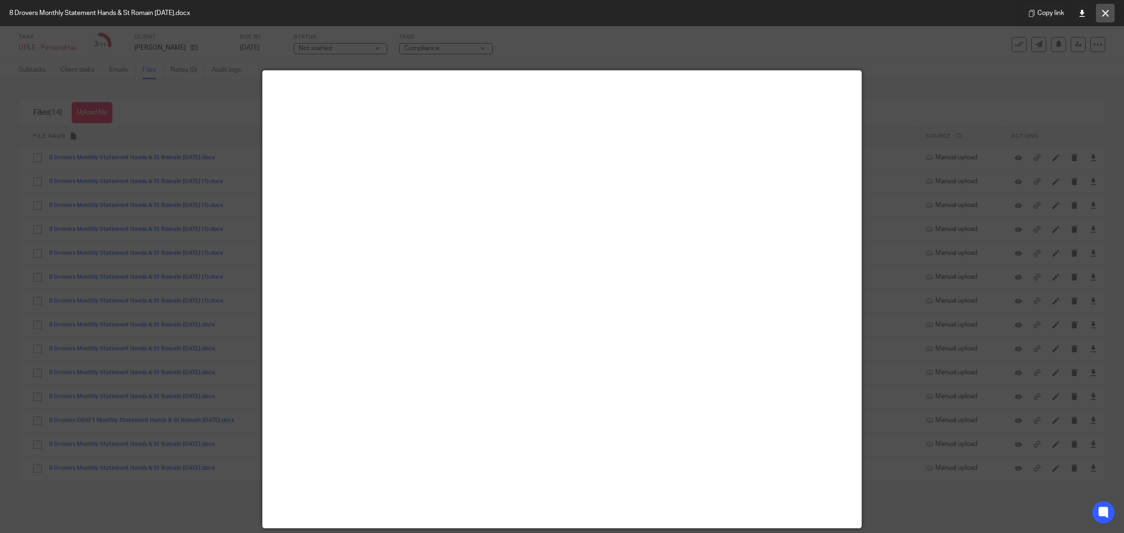
click at [1104, 12] on icon at bounding box center [1105, 13] width 7 height 7
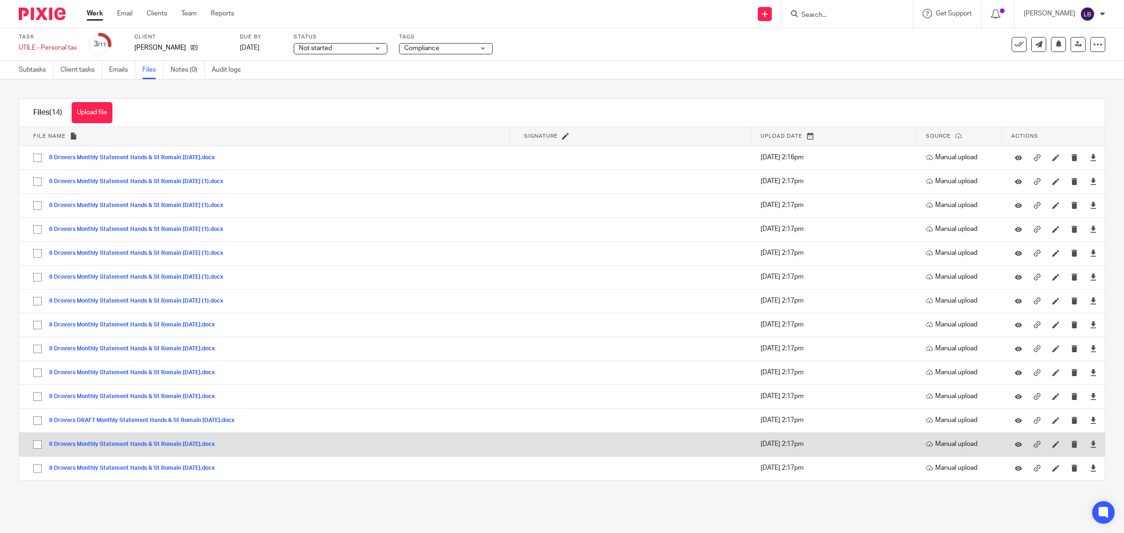
click at [186, 446] on button "8 Drovers Monthly Statement Hands & St Romain May 2024.docx" at bounding box center [135, 444] width 173 height 7
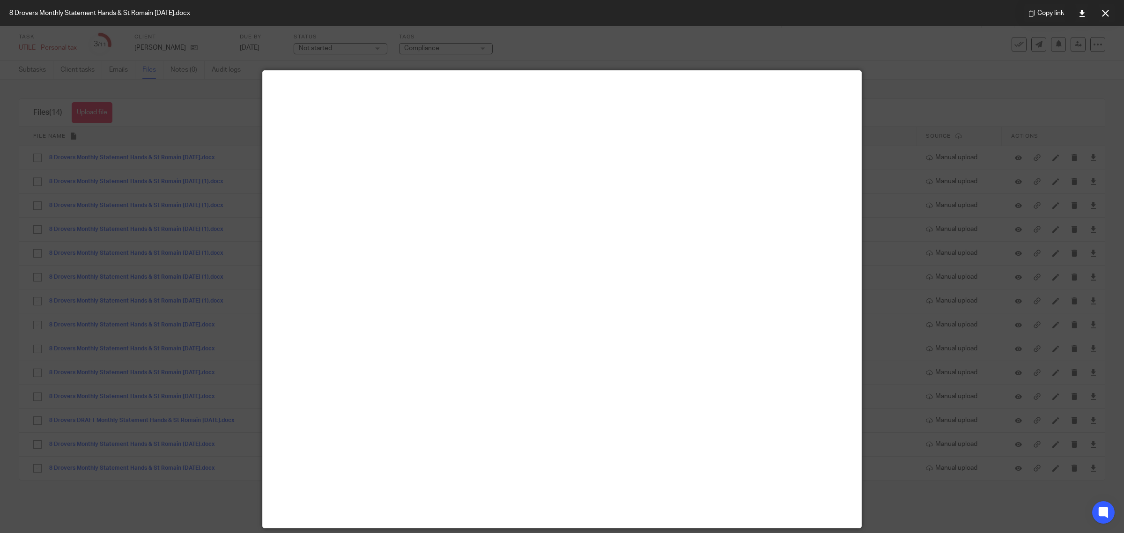
click at [1104, 12] on icon at bounding box center [1105, 13] width 7 height 7
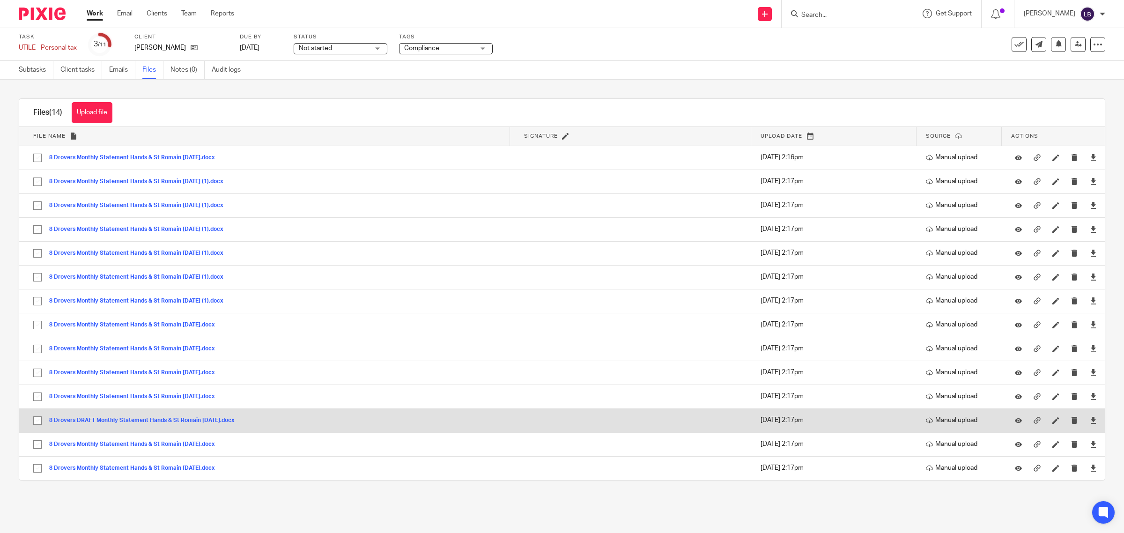
click at [186, 420] on button "8 Drovers DRAFT Monthly Statement Hands & St Romain June 2024.docx" at bounding box center [145, 420] width 192 height 7
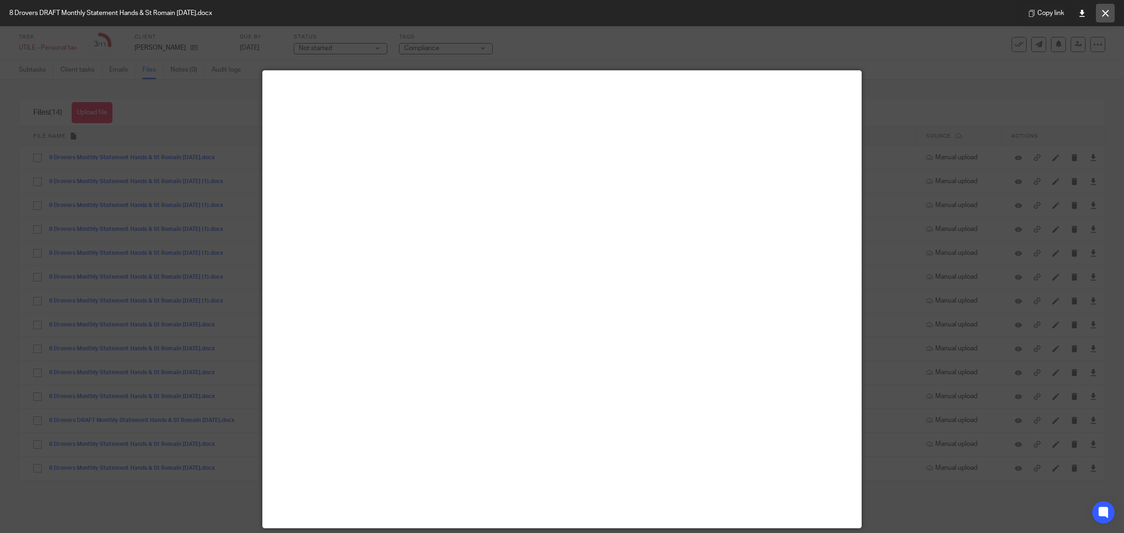
click at [1103, 15] on icon at bounding box center [1105, 13] width 7 height 7
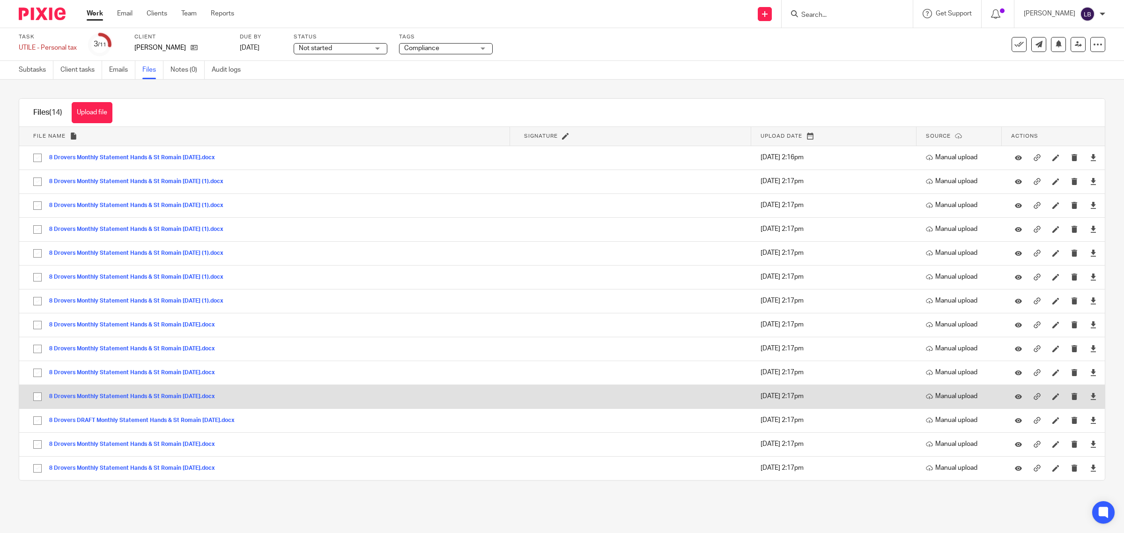
click at [209, 396] on button "8 Drovers Monthly Statement Hands & St Romain July 2024.docx" at bounding box center [135, 396] width 173 height 7
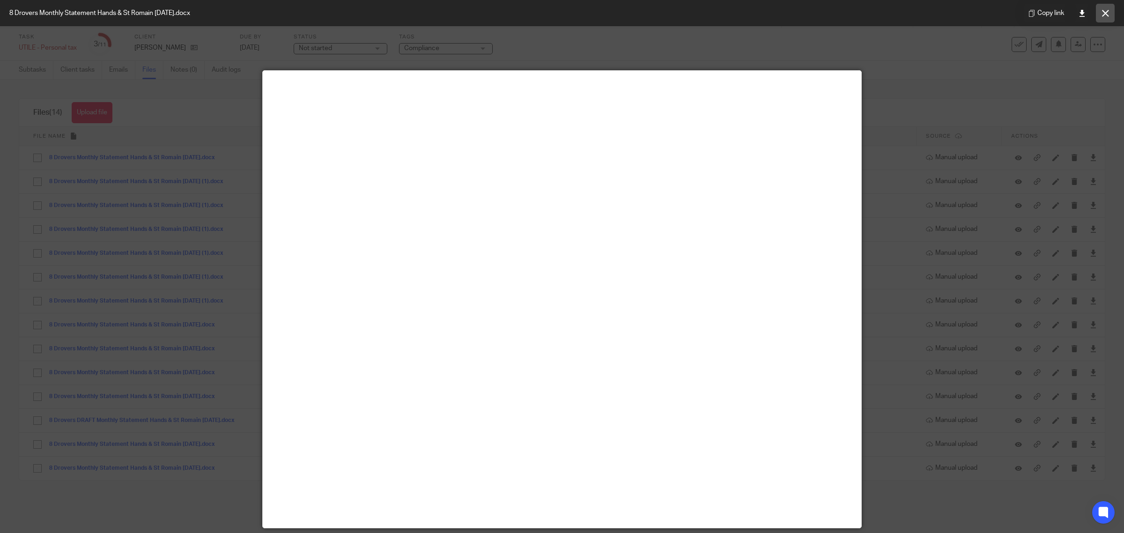
click at [1103, 13] on icon at bounding box center [1105, 13] width 7 height 7
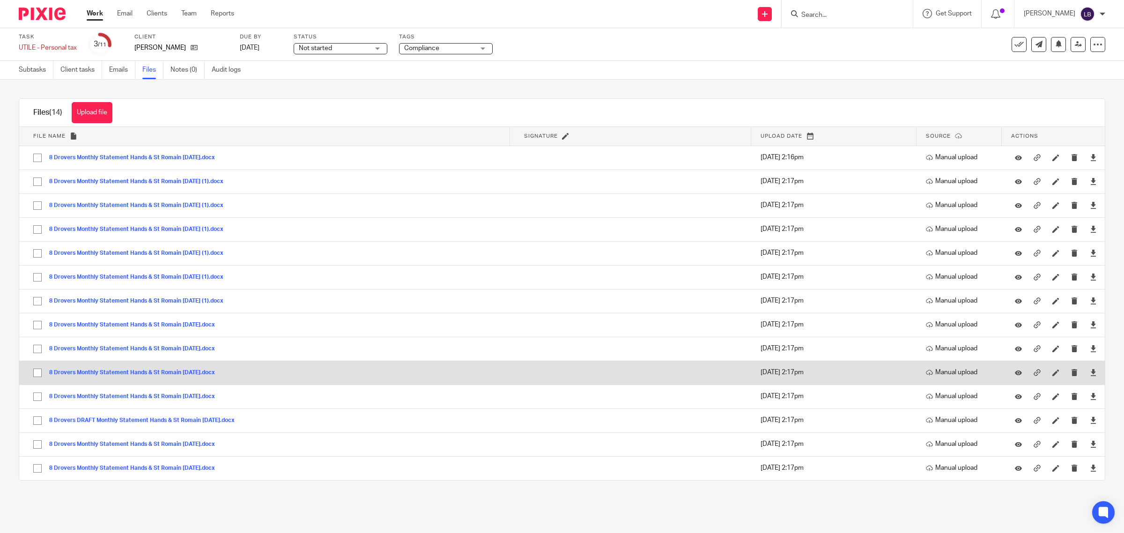
drag, startPoint x: 204, startPoint y: 398, endPoint x: 439, endPoint y: 361, distance: 237.9
click at [205, 398] on button "8 Drovers Monthly Statement Hands & St Romain July 2024.docx" at bounding box center [135, 396] width 173 height 7
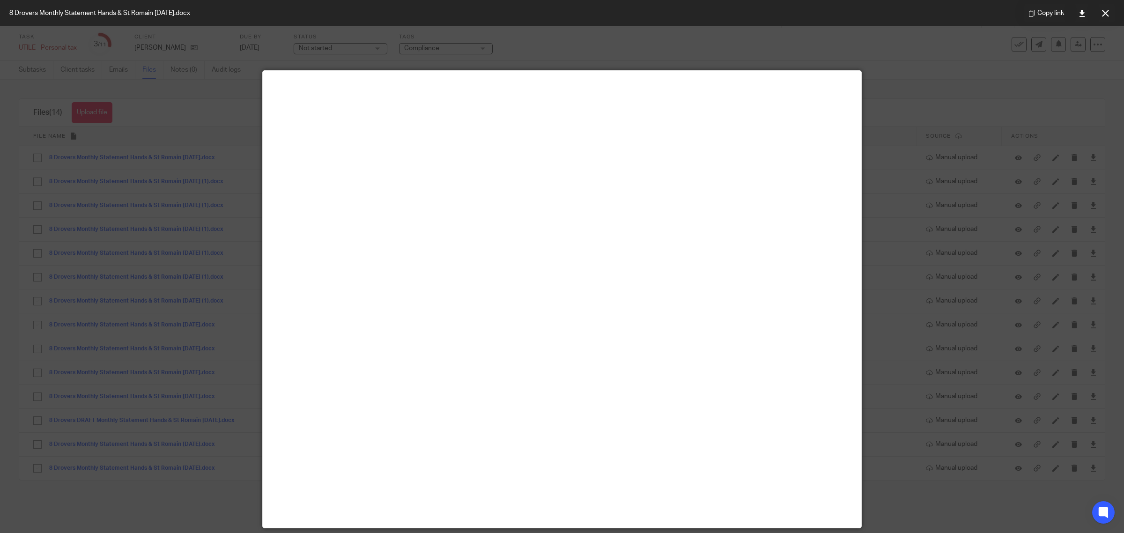
drag, startPoint x: 1103, startPoint y: 15, endPoint x: 816, endPoint y: 132, distance: 310.0
click at [1100, 15] on button at bounding box center [1105, 13] width 19 height 19
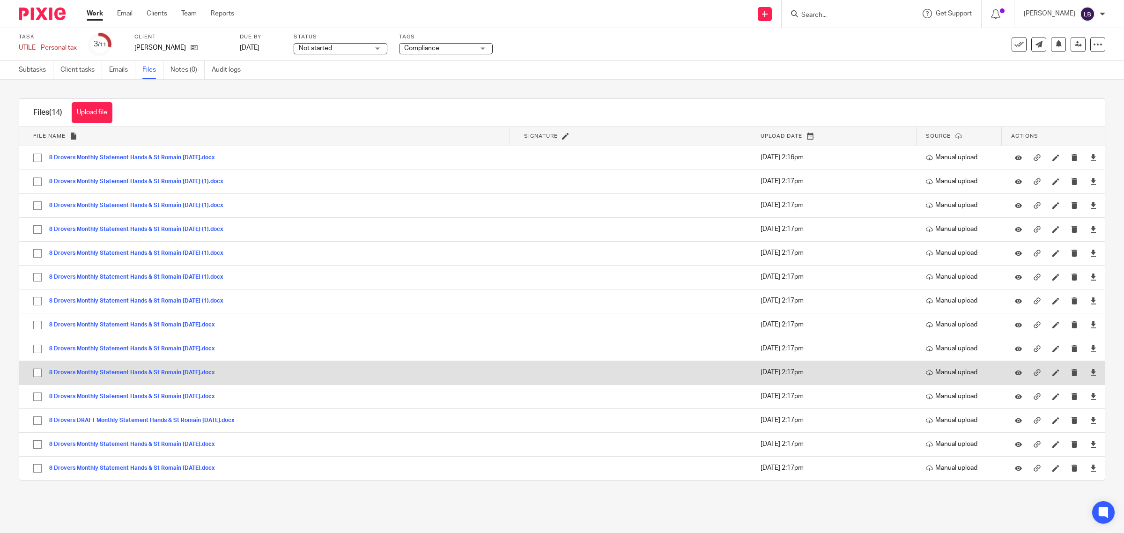
drag, startPoint x: 190, startPoint y: 375, endPoint x: 218, endPoint y: 374, distance: 28.1
click at [190, 375] on button "8 Drovers Monthly Statement Hands & St Romain August 2024.docx" at bounding box center [135, 372] width 173 height 7
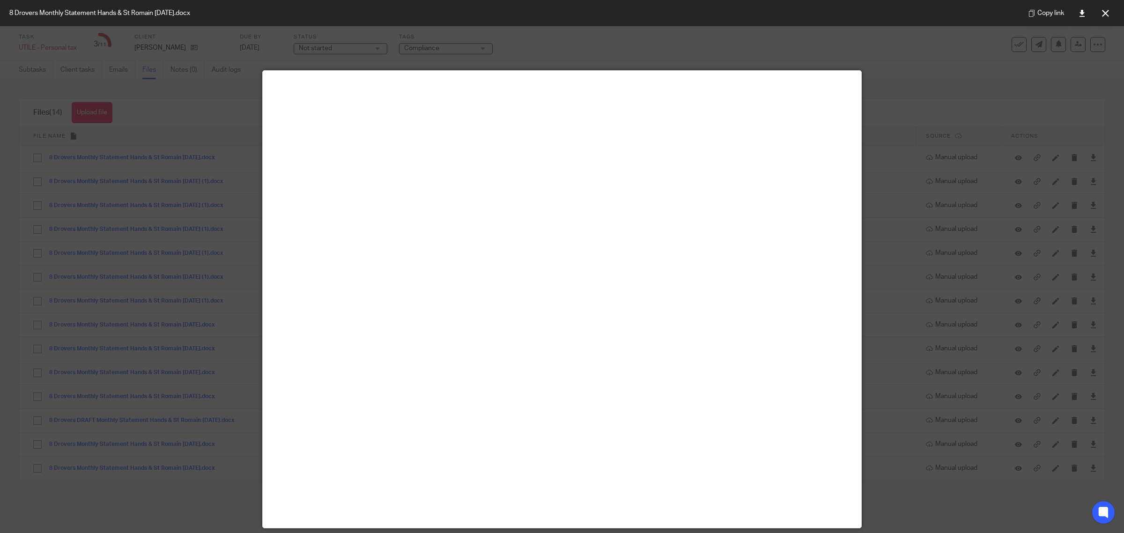
drag, startPoint x: 1104, startPoint y: 14, endPoint x: 1090, endPoint y: 17, distance: 14.0
click at [1104, 14] on icon at bounding box center [1105, 13] width 7 height 7
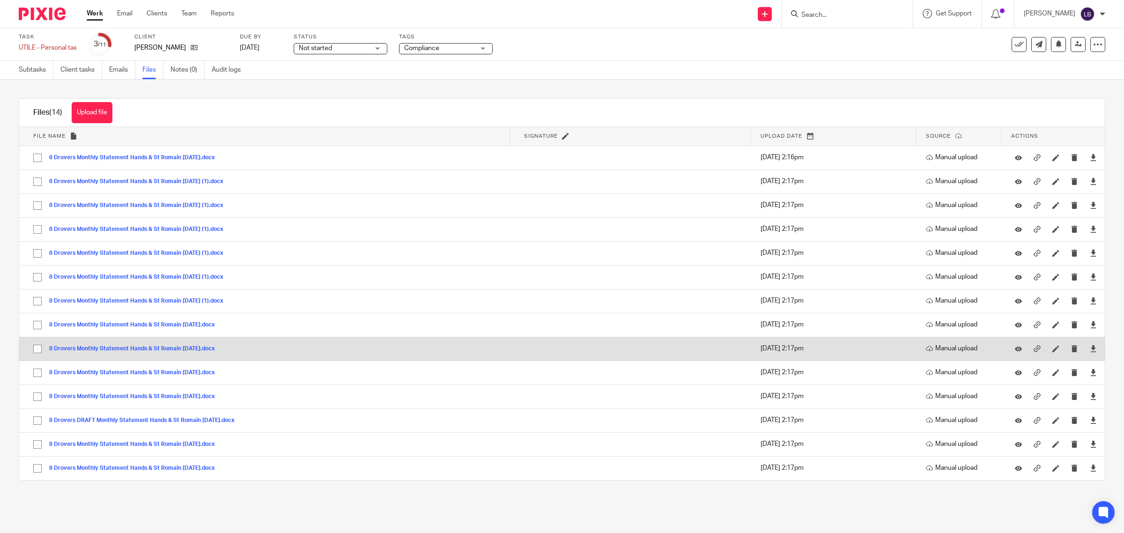
click at [190, 349] on button "8 Drovers Monthly Statement Hands & St Romain September 2024.docx" at bounding box center [135, 349] width 173 height 7
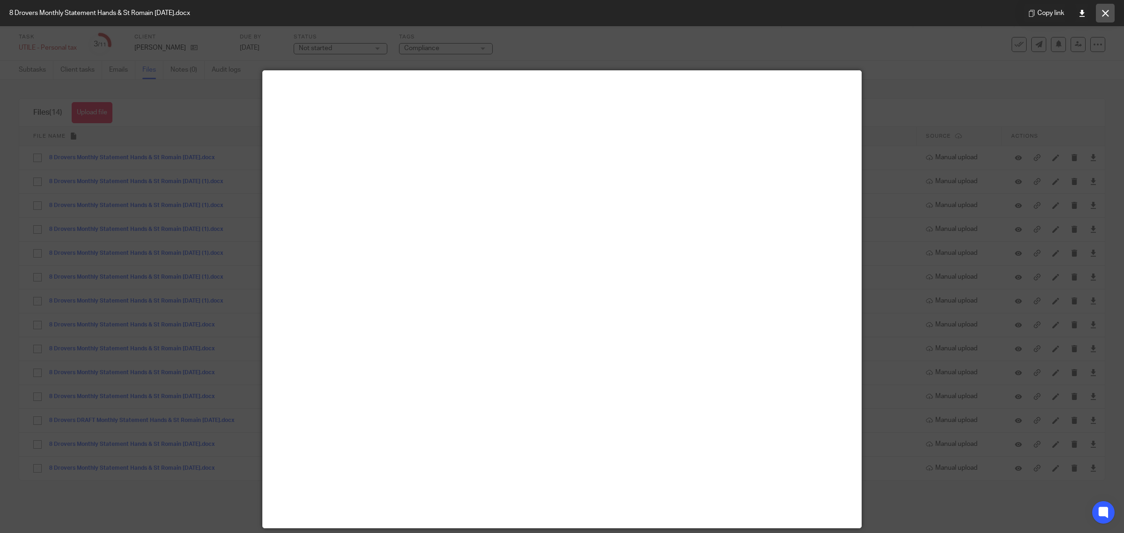
drag, startPoint x: 1106, startPoint y: 12, endPoint x: 965, endPoint y: 42, distance: 144.6
click at [1106, 12] on icon at bounding box center [1105, 13] width 7 height 7
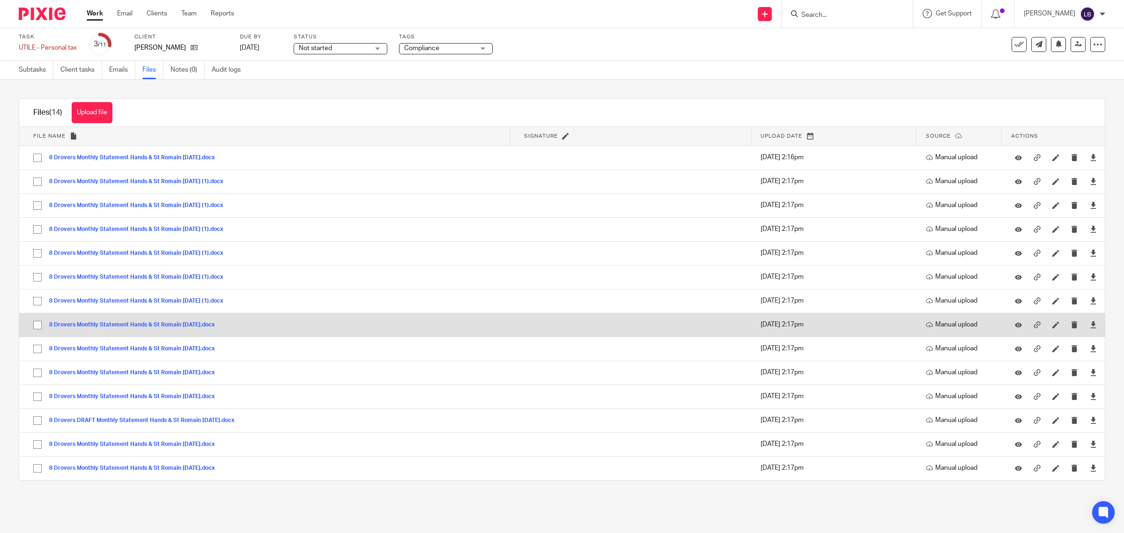
click at [191, 326] on button "8 Drovers Monthly Statement Hands & St Romain October 2024.docx" at bounding box center [135, 325] width 173 height 7
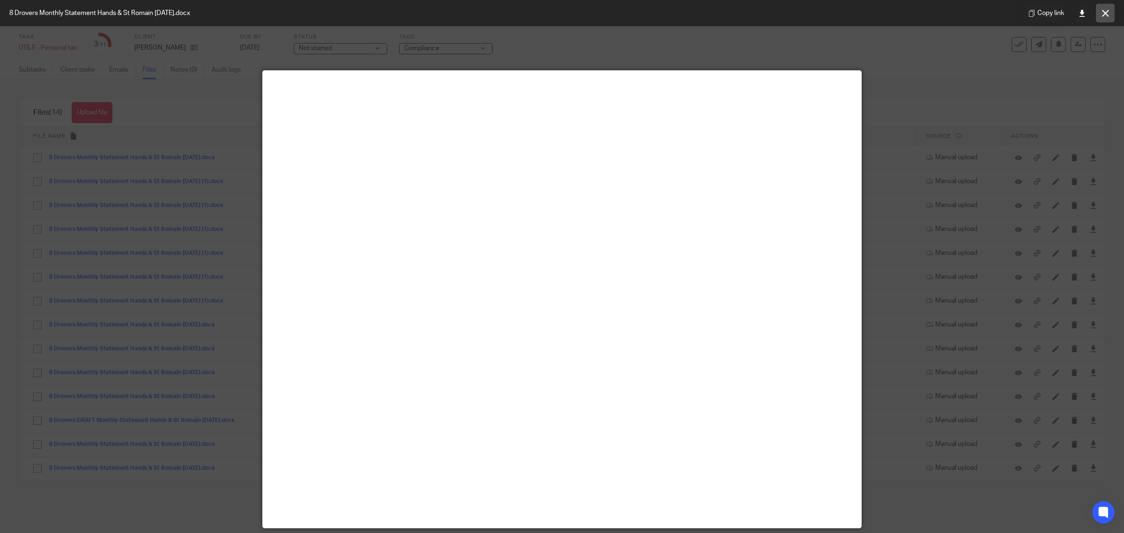
drag, startPoint x: 1104, startPoint y: 11, endPoint x: 1050, endPoint y: 38, distance: 60.5
click at [1104, 11] on icon at bounding box center [1105, 13] width 7 height 7
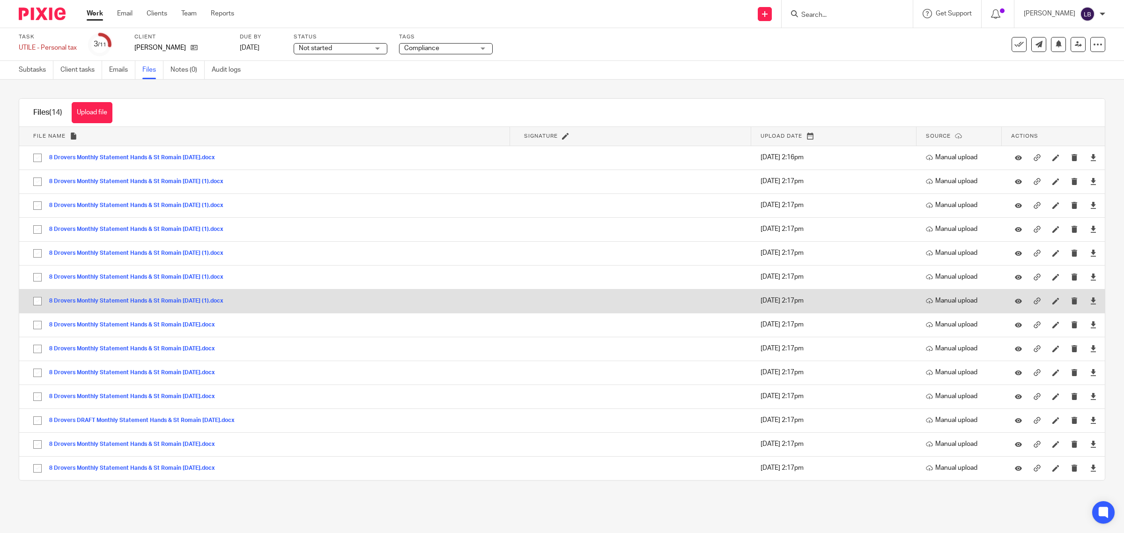
click at [194, 303] on button "8 Drovers Monthly Statement Hands & St Romain November 2024 (1).docx" at bounding box center [139, 301] width 181 height 7
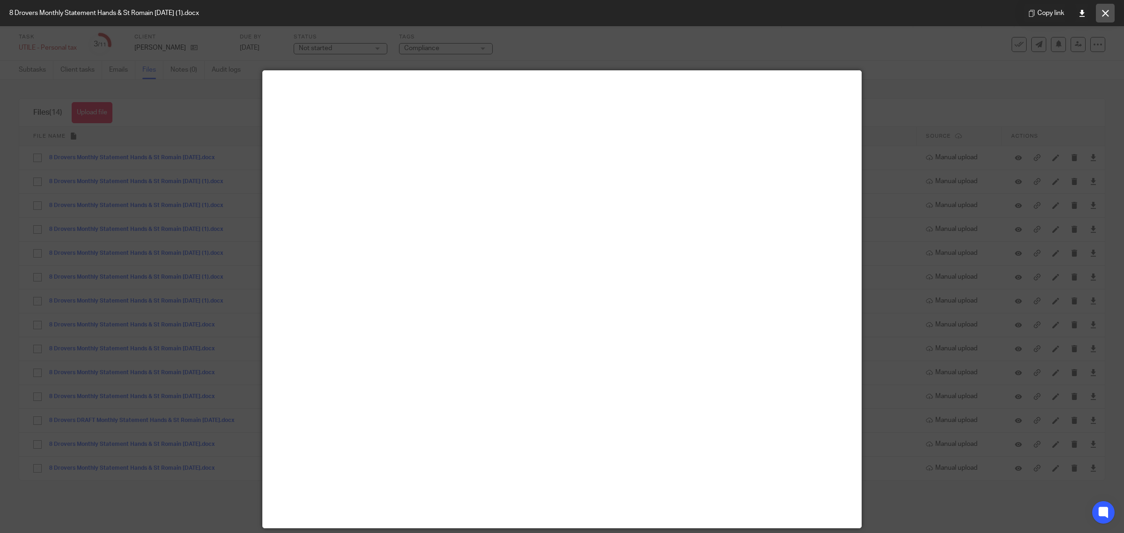
drag, startPoint x: 1105, startPoint y: 13, endPoint x: 925, endPoint y: 92, distance: 196.9
click at [1105, 13] on icon at bounding box center [1105, 13] width 7 height 7
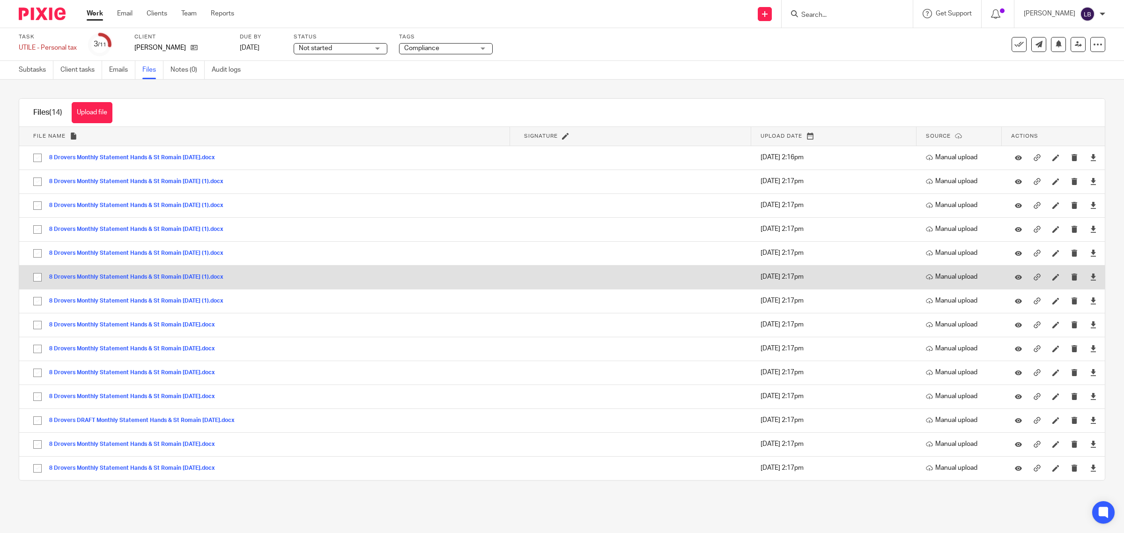
click at [192, 277] on button "8 Drovers Monthly Statement Hands & St Romain December 2024 (1).docx" at bounding box center [139, 277] width 181 height 7
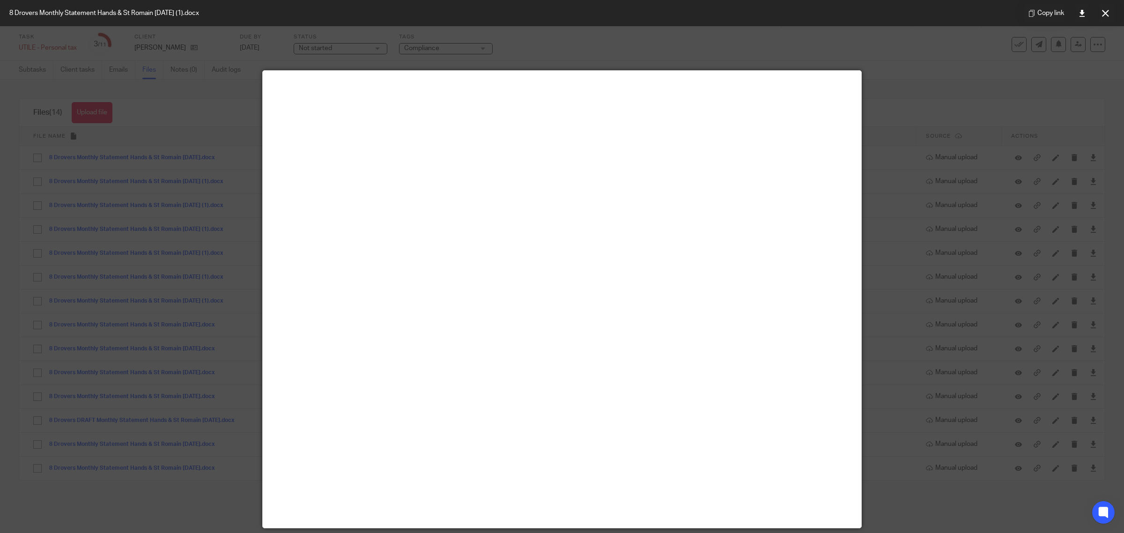
click at [1104, 12] on icon at bounding box center [1105, 13] width 7 height 7
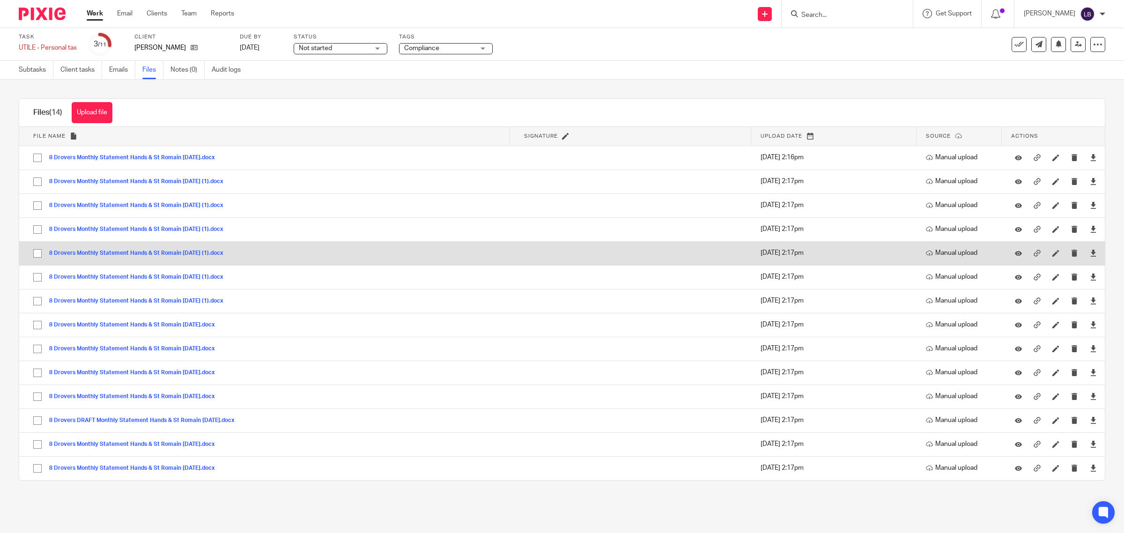
click at [214, 253] on button "8 Drovers Monthly Statement Hands & St Romain December 2024 (1).docx" at bounding box center [139, 253] width 181 height 7
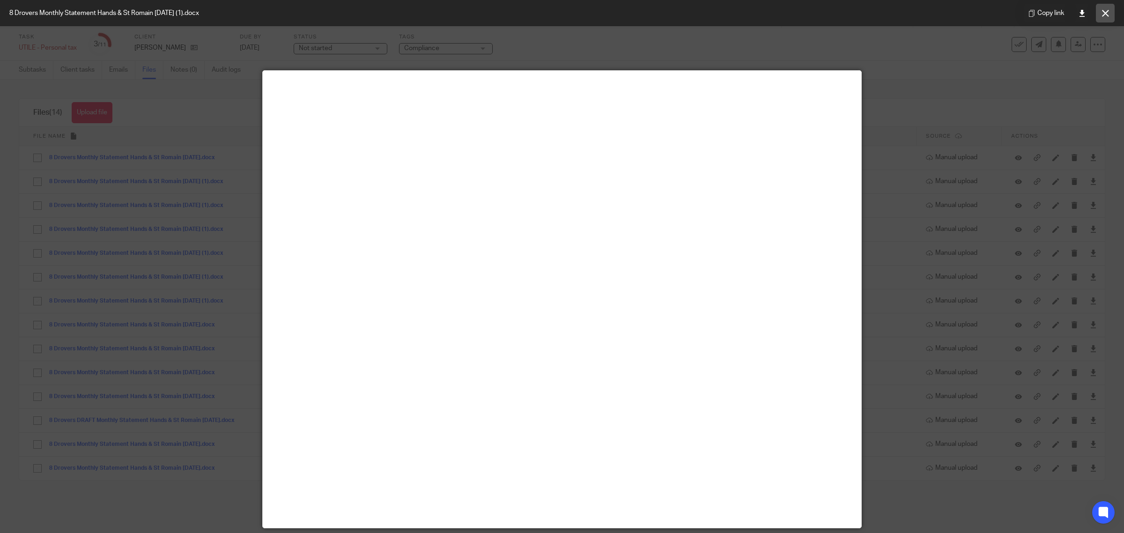
click at [1107, 12] on icon at bounding box center [1105, 13] width 7 height 7
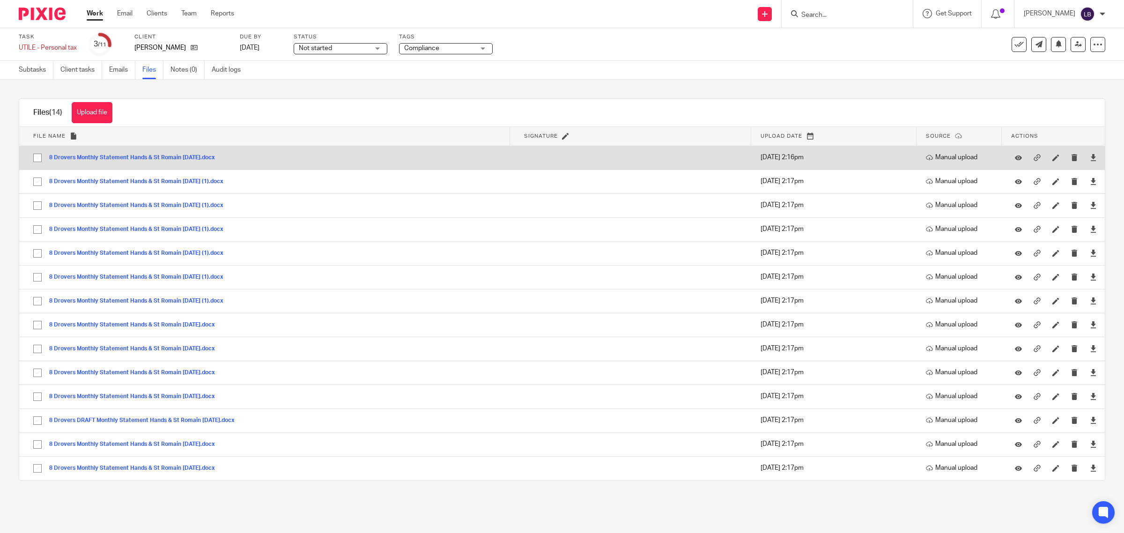
click at [201, 159] on button "8 Drovers Monthly Statement Hands & St Romain January 2025.docx" at bounding box center [135, 158] width 173 height 7
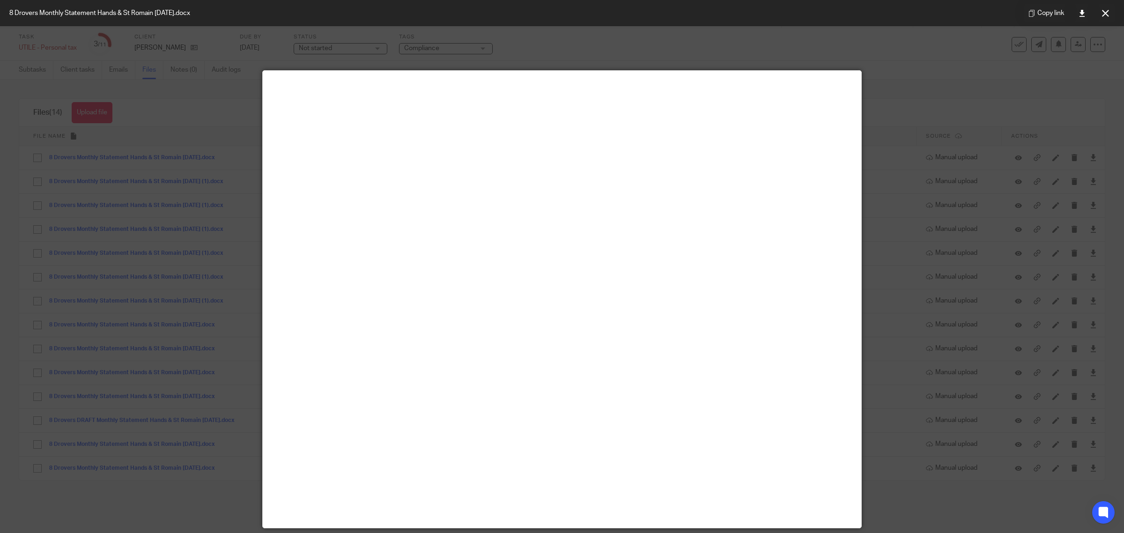
drag, startPoint x: 1108, startPoint y: 15, endPoint x: 939, endPoint y: 66, distance: 176.8
click at [1108, 15] on button at bounding box center [1105, 13] width 19 height 19
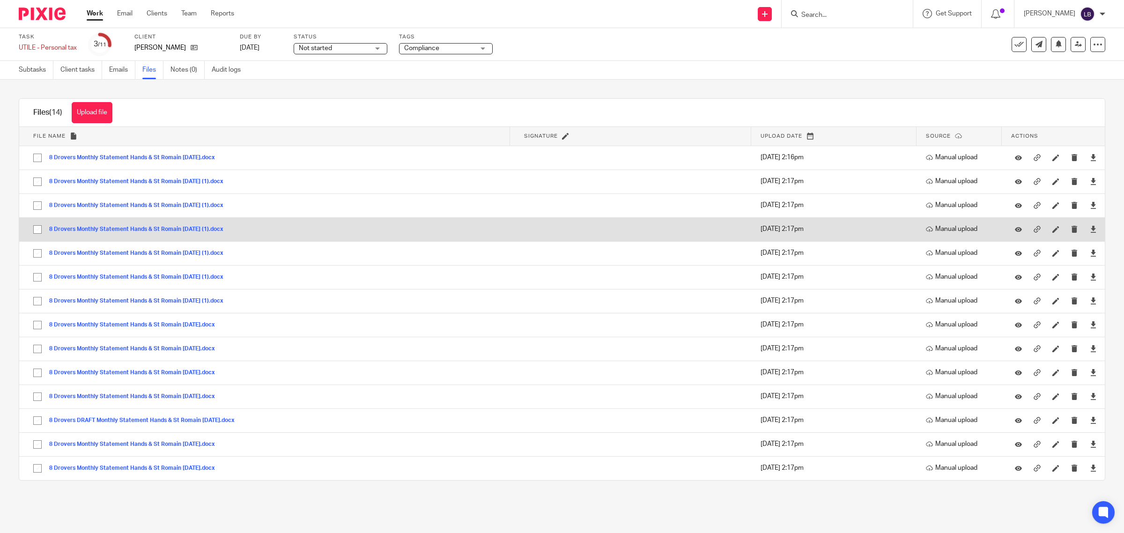
click at [188, 228] on button "8 Drovers Monthly Statement Hands & St Romain February 2025 (1).docx" at bounding box center [139, 229] width 181 height 7
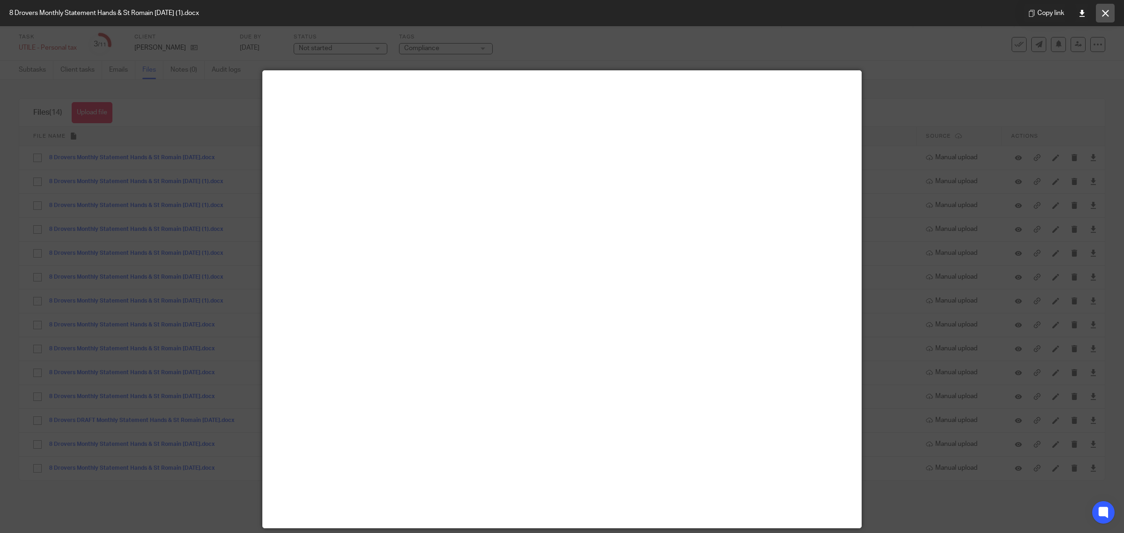
drag, startPoint x: 1104, startPoint y: 10, endPoint x: 1098, endPoint y: 15, distance: 7.3
click at [1104, 10] on icon at bounding box center [1105, 13] width 7 height 7
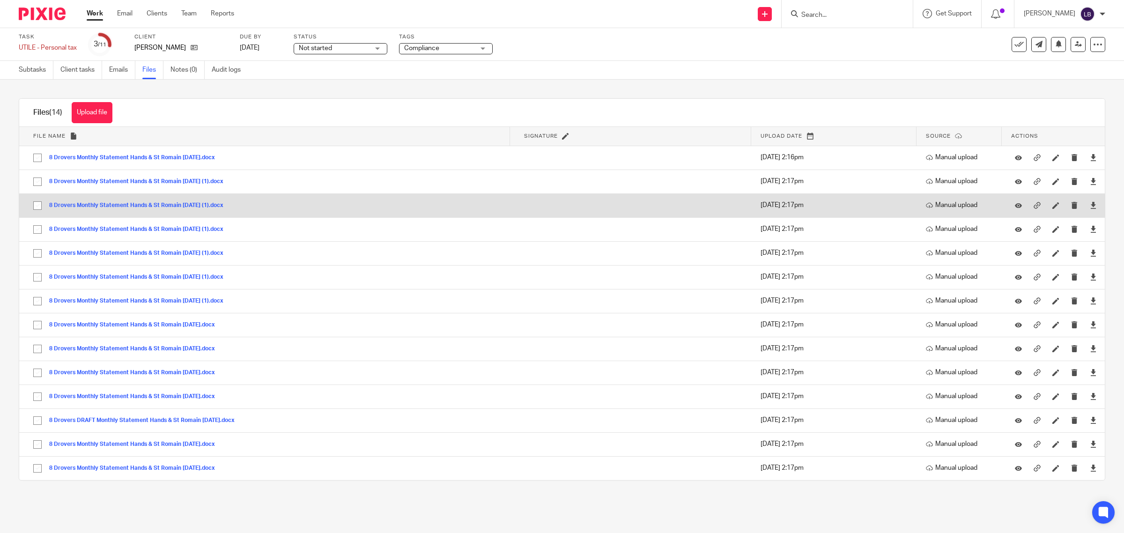
click at [199, 205] on button "8 Drovers Monthly Statement Hands & St Romain March 2025 (1).docx" at bounding box center [139, 205] width 181 height 7
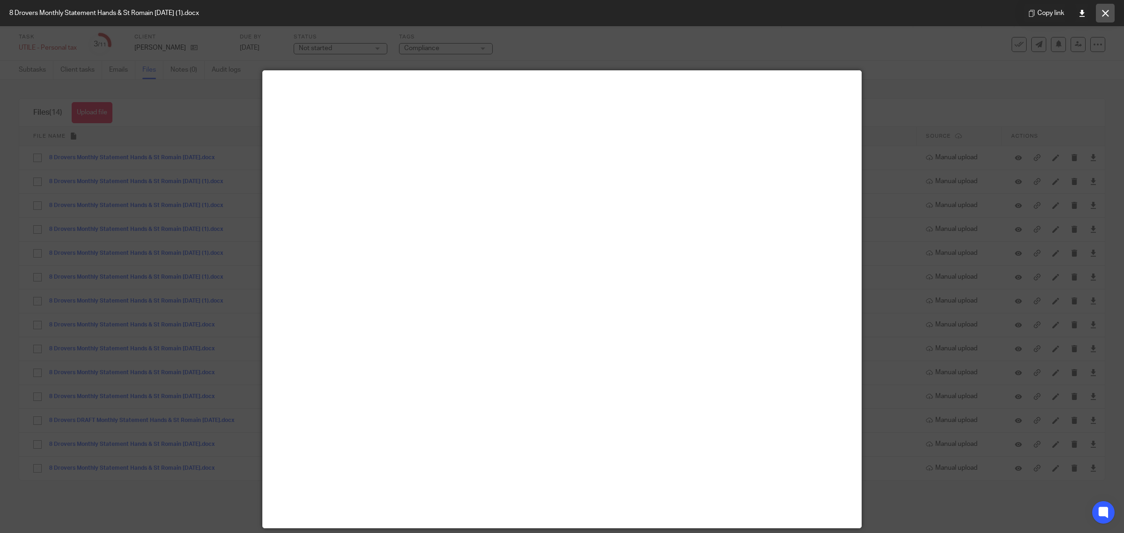
click at [1105, 13] on icon at bounding box center [1105, 13] width 7 height 7
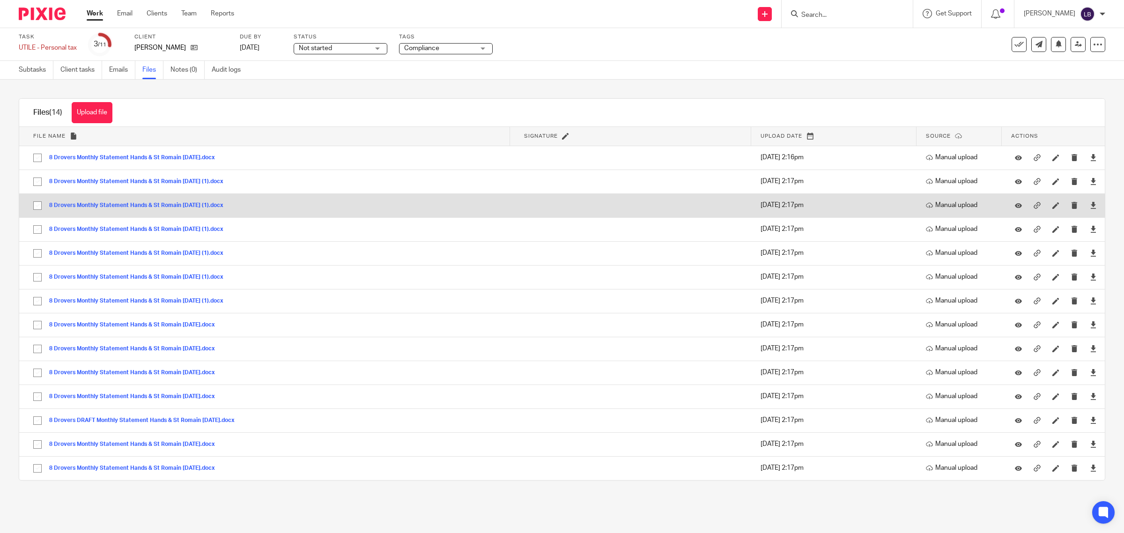
click at [158, 207] on button "8 Drovers Monthly Statement Hands & St Romain March 2025 (1).docx" at bounding box center [139, 205] width 181 height 7
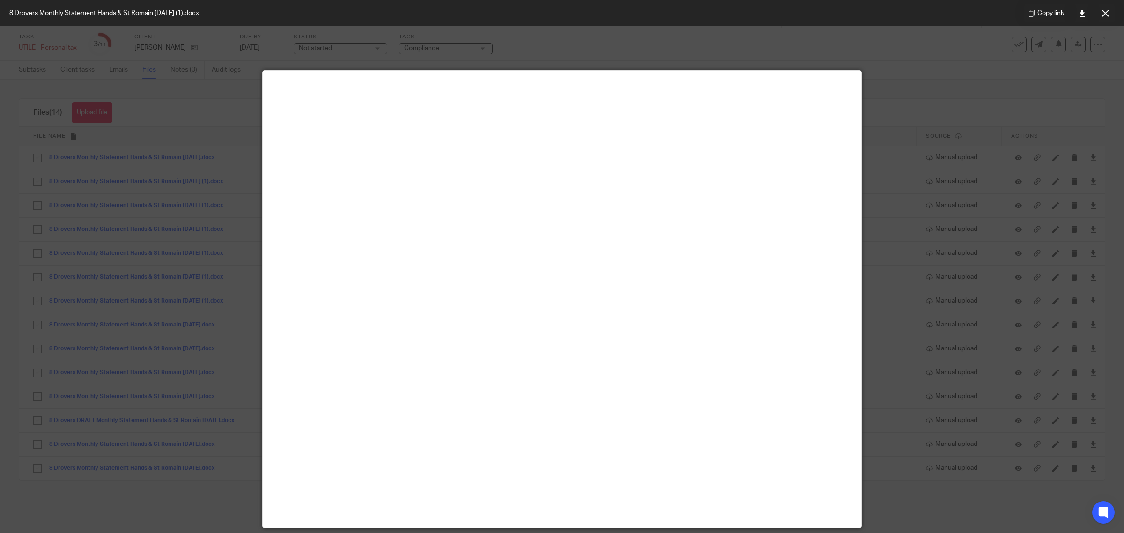
drag, startPoint x: 1104, startPoint y: 13, endPoint x: 1090, endPoint y: 17, distance: 14.7
click at [1104, 13] on icon at bounding box center [1105, 13] width 7 height 7
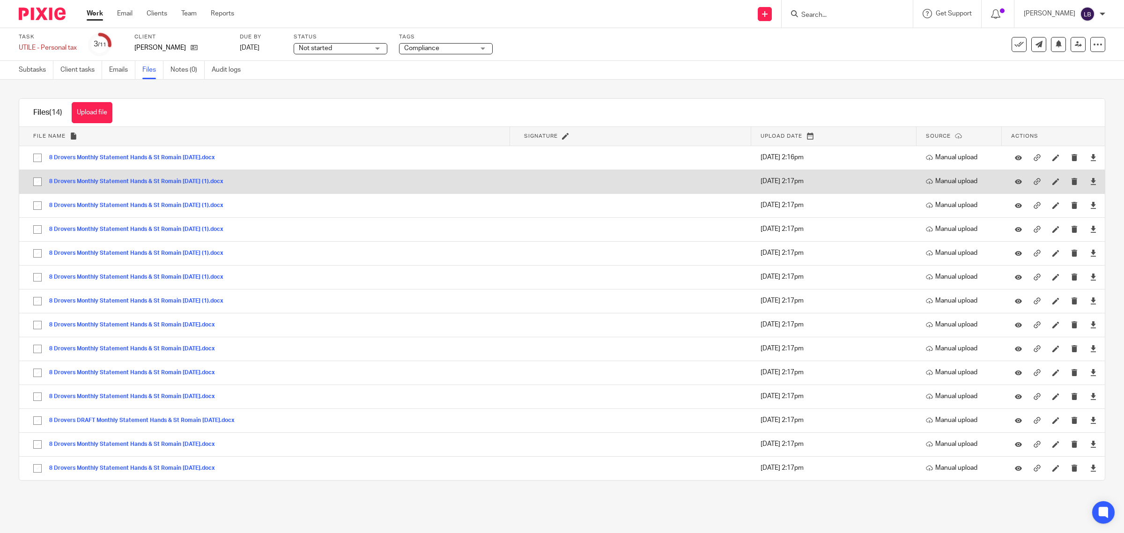
click at [171, 181] on button "8 Drovers Monthly Statement Hands & St Romain April 2025 (1).docx" at bounding box center [139, 181] width 181 height 7
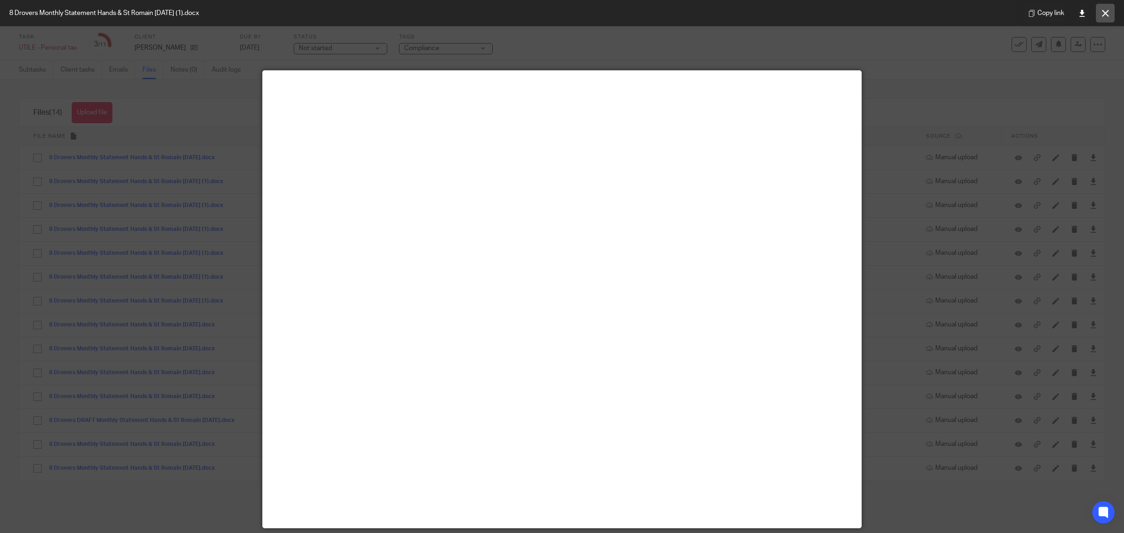
click at [1109, 15] on button at bounding box center [1105, 13] width 19 height 19
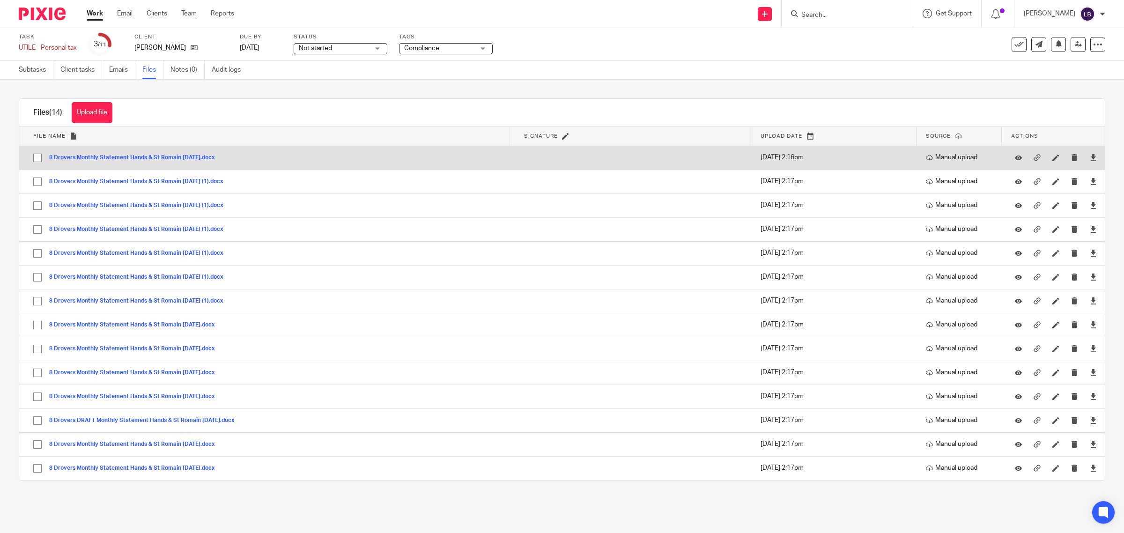
click at [39, 158] on input "checkbox" at bounding box center [38, 158] width 18 height 18
checkbox input "true"
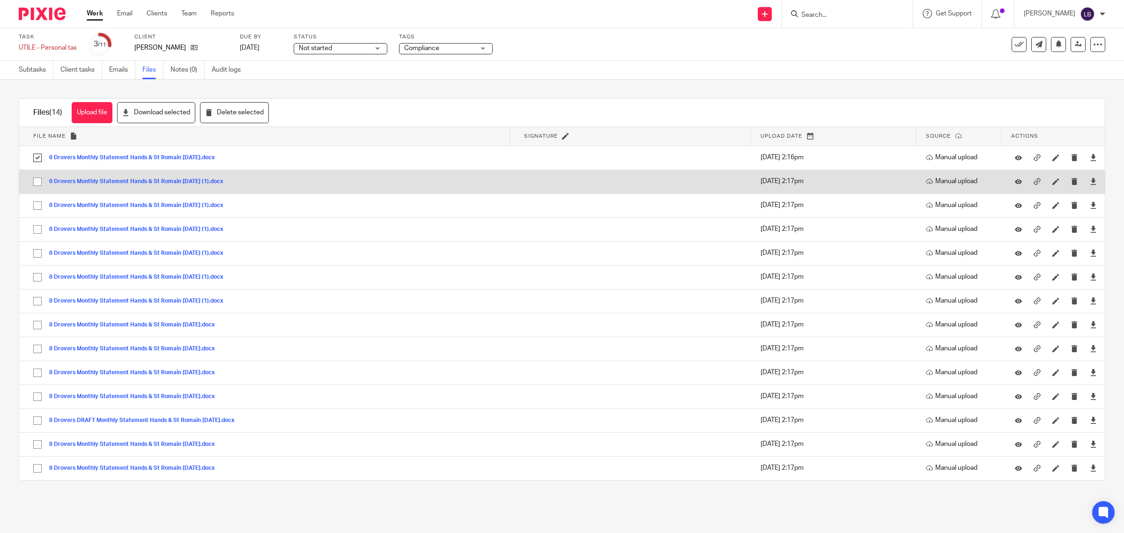
click at [36, 184] on input "checkbox" at bounding box center [38, 182] width 18 height 18
checkbox input "true"
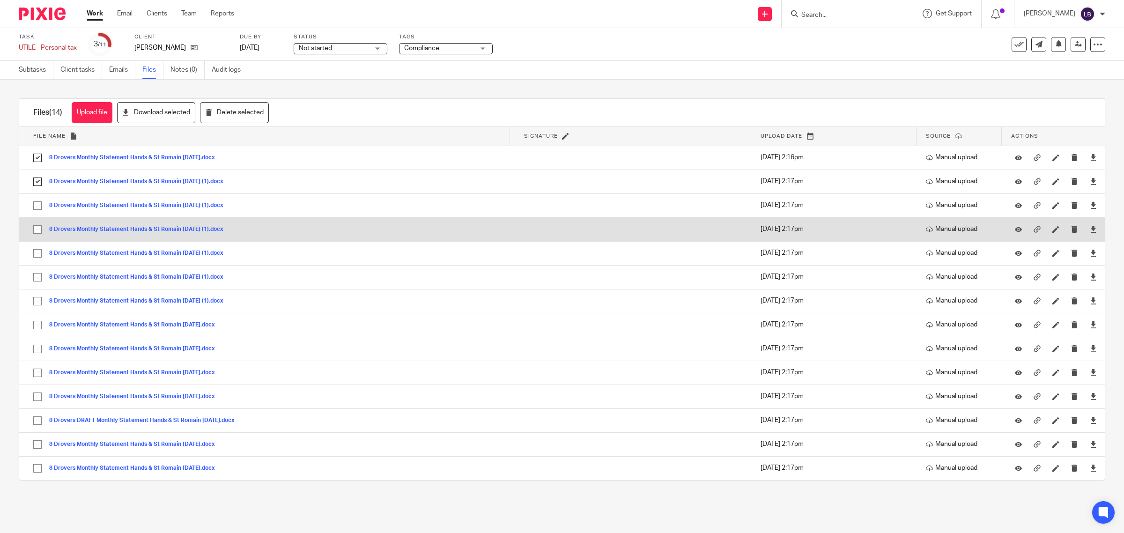
drag, startPoint x: 38, startPoint y: 206, endPoint x: 34, endPoint y: 230, distance: 24.6
click at [37, 208] on input "checkbox" at bounding box center [38, 206] width 18 height 18
checkbox input "true"
click at [37, 230] on input "checkbox" at bounding box center [38, 230] width 18 height 18
checkbox input "true"
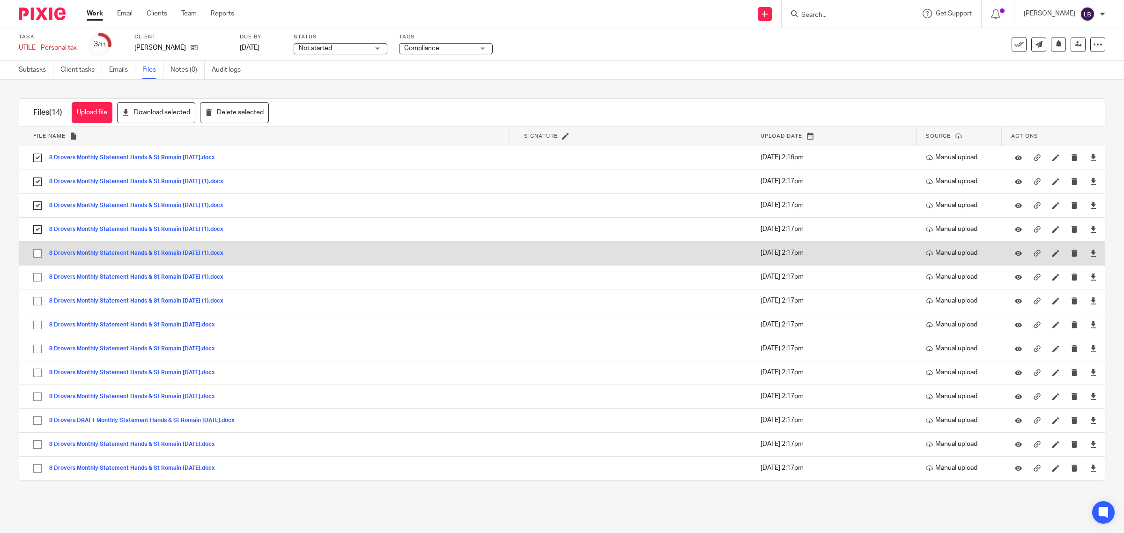
drag, startPoint x: 38, startPoint y: 256, endPoint x: 37, endPoint y: 267, distance: 11.2
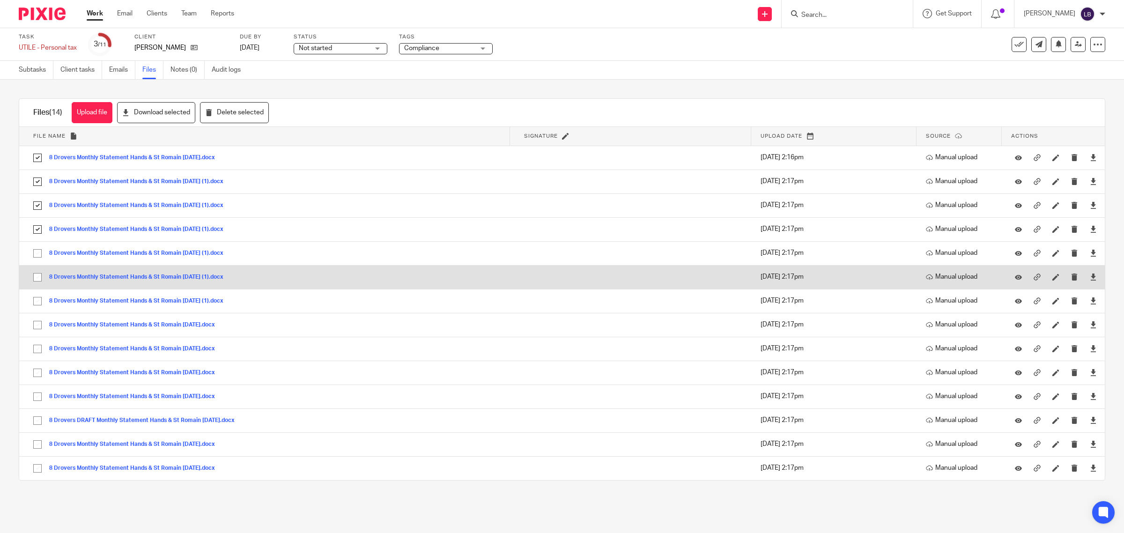
click at [37, 256] on input "checkbox" at bounding box center [38, 253] width 18 height 18
checkbox input "true"
click at [38, 279] on input "checkbox" at bounding box center [38, 277] width 18 height 18
checkbox input "true"
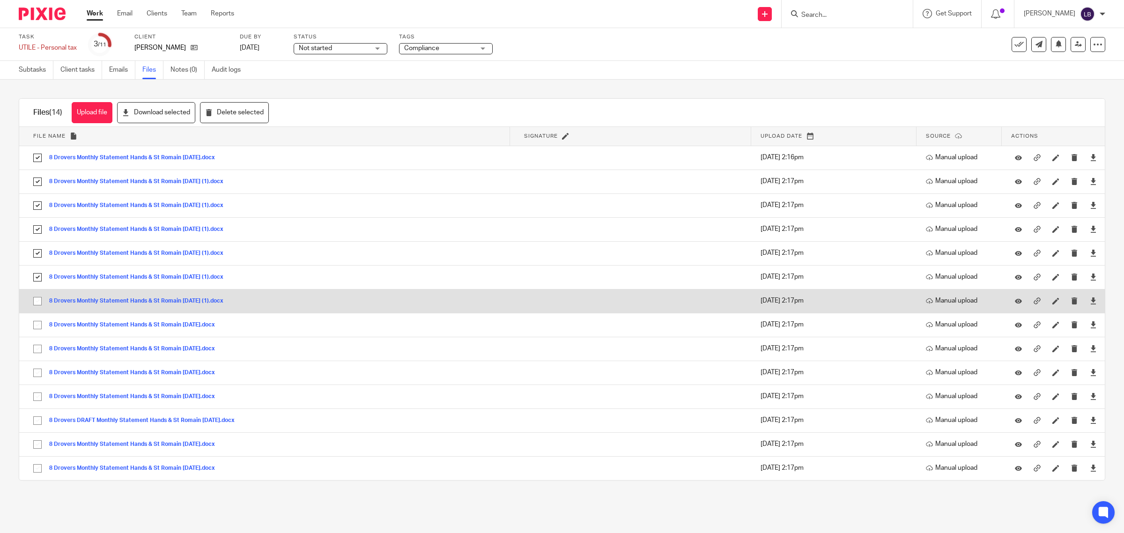
click at [37, 302] on input "checkbox" at bounding box center [38, 301] width 18 height 18
checkbox input "true"
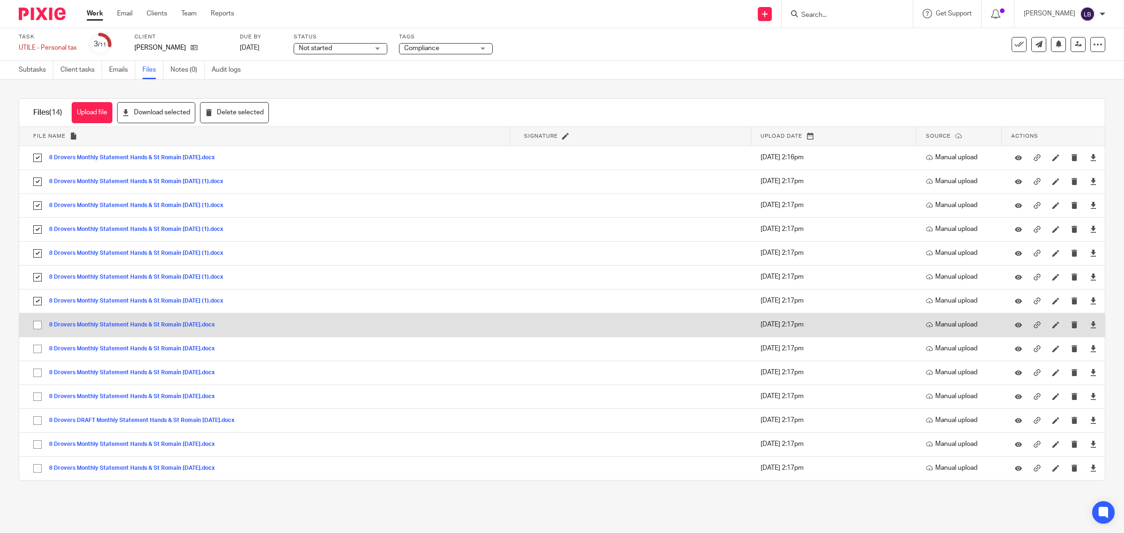
click at [37, 324] on input "checkbox" at bounding box center [38, 325] width 18 height 18
checkbox input "true"
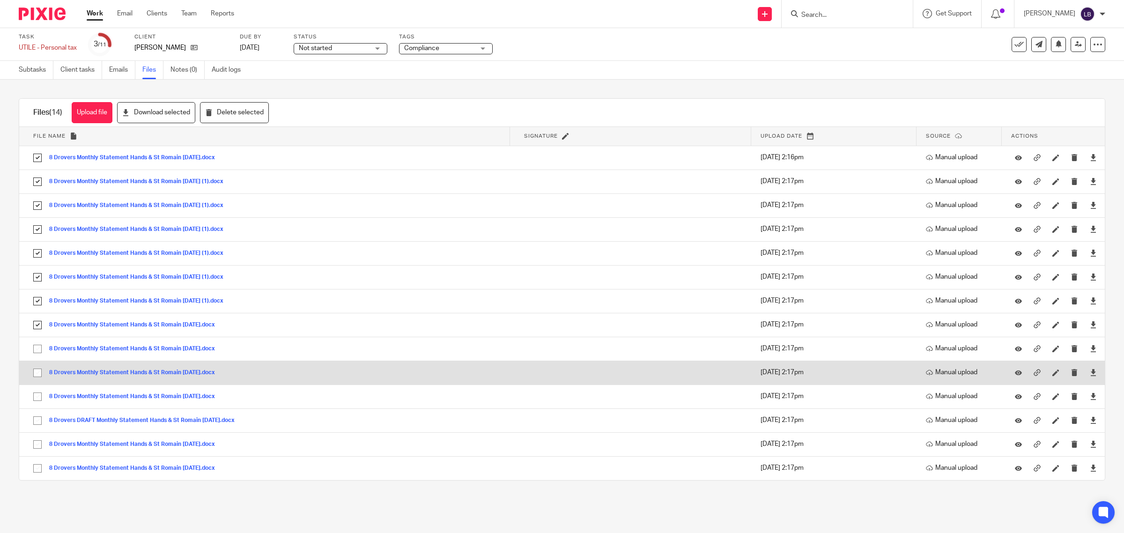
drag, startPoint x: 36, startPoint y: 350, endPoint x: 34, endPoint y: 361, distance: 11.4
click at [37, 352] on input "checkbox" at bounding box center [38, 349] width 18 height 18
checkbox input "true"
click at [38, 372] on input "checkbox" at bounding box center [38, 373] width 18 height 18
checkbox input "true"
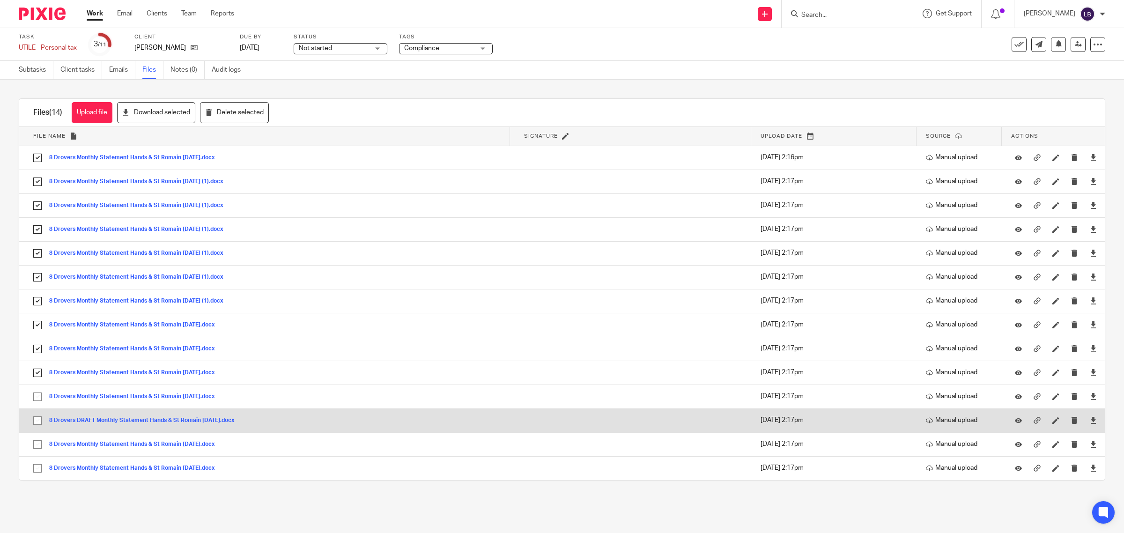
drag, startPoint x: 37, startPoint y: 398, endPoint x: 37, endPoint y: 414, distance: 16.4
click at [37, 401] on input "checkbox" at bounding box center [38, 397] width 18 height 18
checkbox input "true"
drag, startPoint x: 37, startPoint y: 423, endPoint x: 38, endPoint y: 438, distance: 15.1
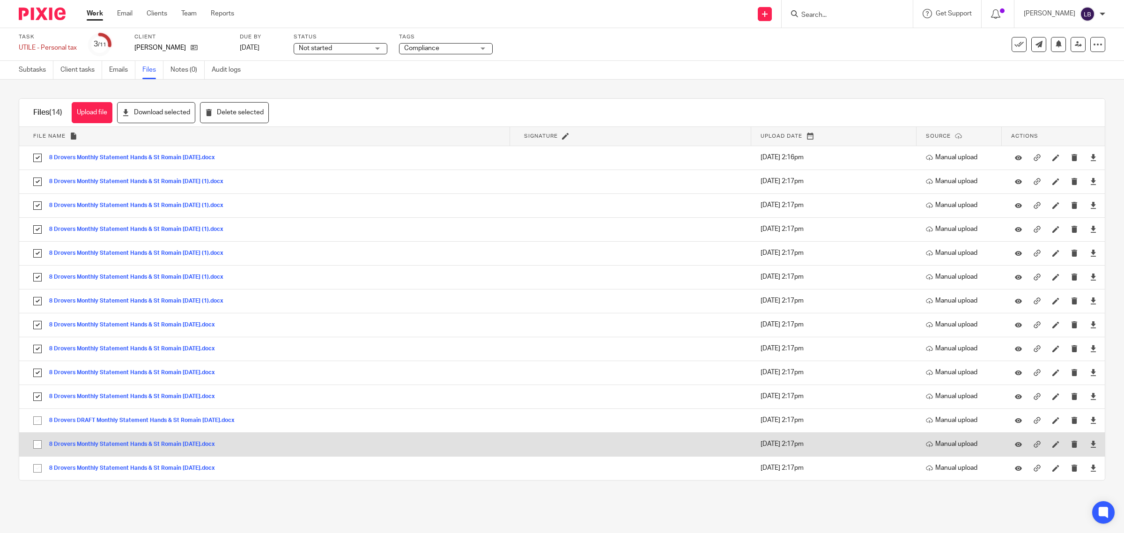
click at [38, 426] on input "checkbox" at bounding box center [38, 421] width 18 height 18
checkbox input "true"
click at [40, 447] on input "checkbox" at bounding box center [38, 444] width 18 height 18
checkbox input "true"
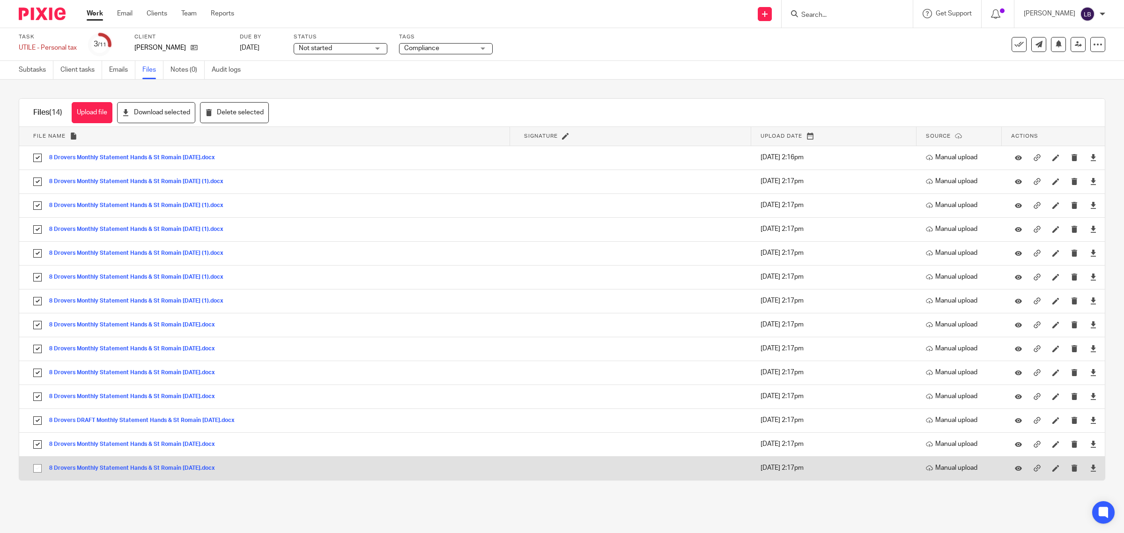
click at [38, 469] on input "checkbox" at bounding box center [38, 468] width 18 height 18
checkbox input "true"
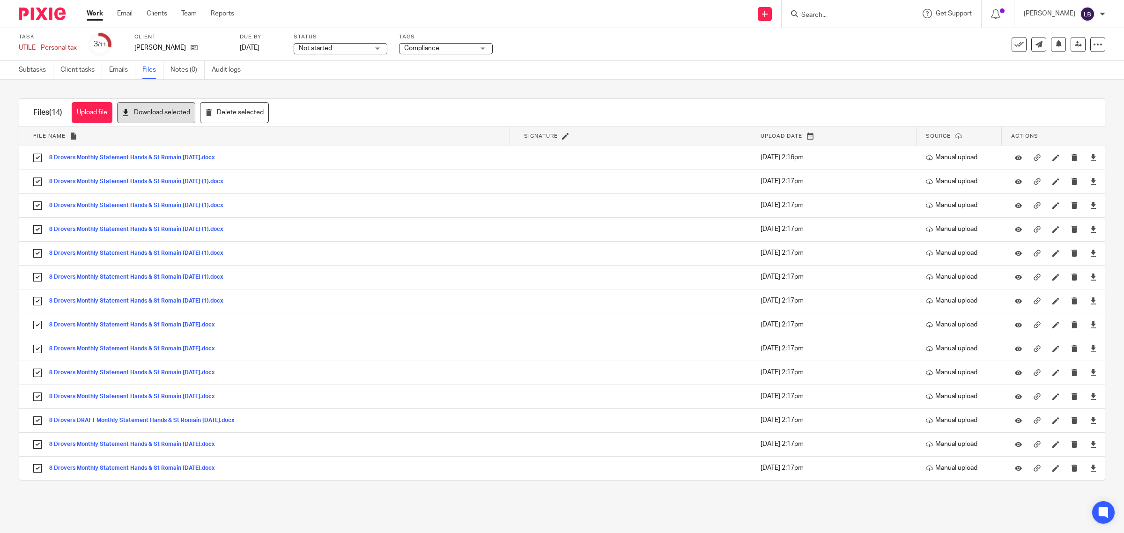
click at [164, 115] on button "Download selected" at bounding box center [156, 112] width 78 height 21
click at [315, 47] on span "Not started" at bounding box center [315, 48] width 33 height 7
click at [320, 82] on span "In progress" at bounding box center [317, 82] width 33 height 7
click at [430, 46] on span "Compliance" at bounding box center [421, 48] width 35 height 7
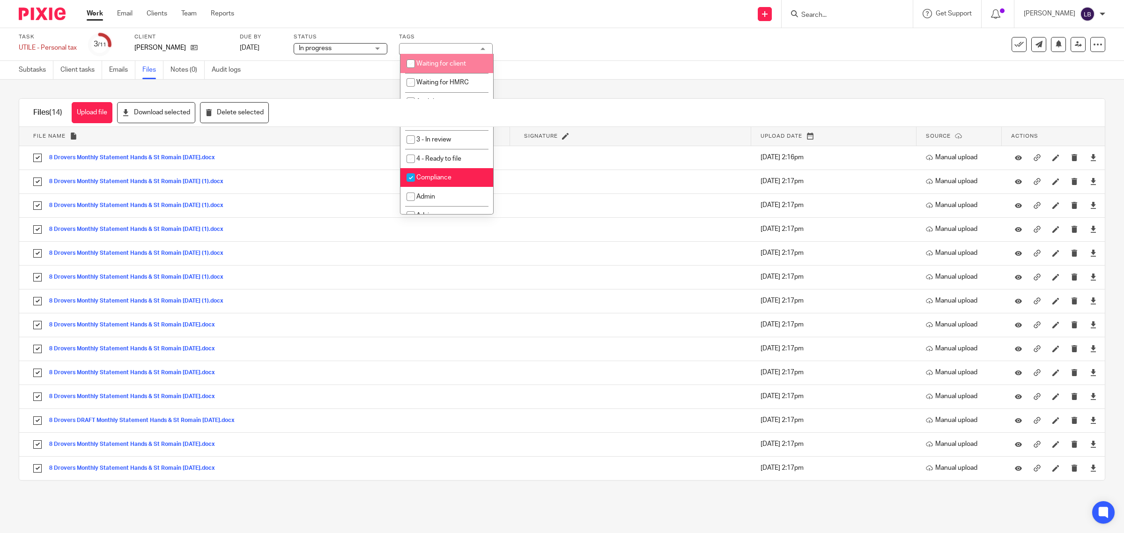
click at [447, 60] on span "Waiting for client" at bounding box center [441, 63] width 50 height 7
checkbox input "true"
click at [428, 96] on li "1 - Job in" at bounding box center [446, 101] width 93 height 19
click at [421, 111] on div "Files (14) Upload file Download selected Delete selected" at bounding box center [561, 113] width 1085 height 28
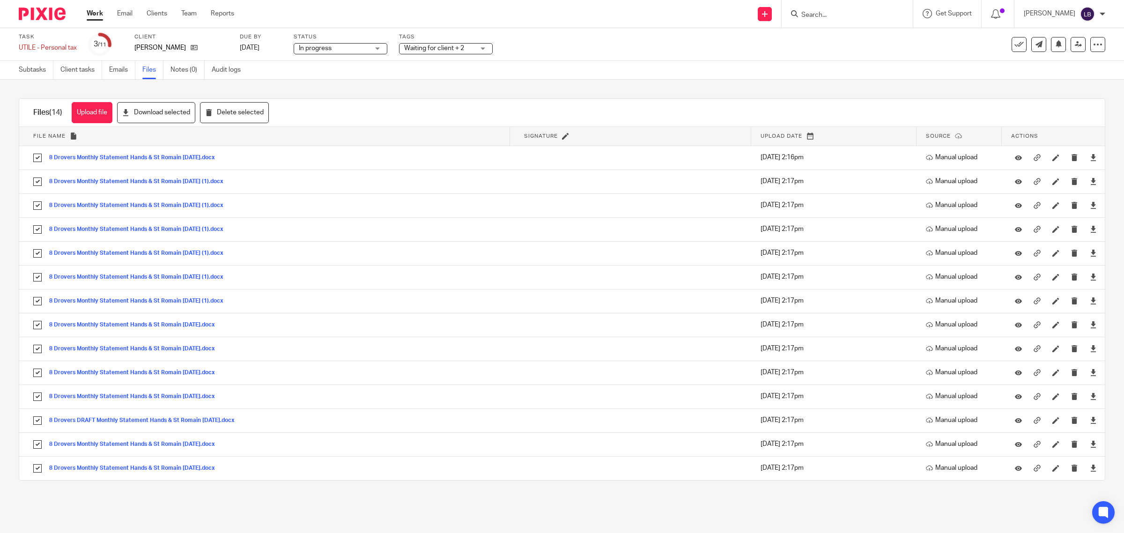
click at [483, 44] on div "Waiting for client + 2" at bounding box center [446, 48] width 94 height 11
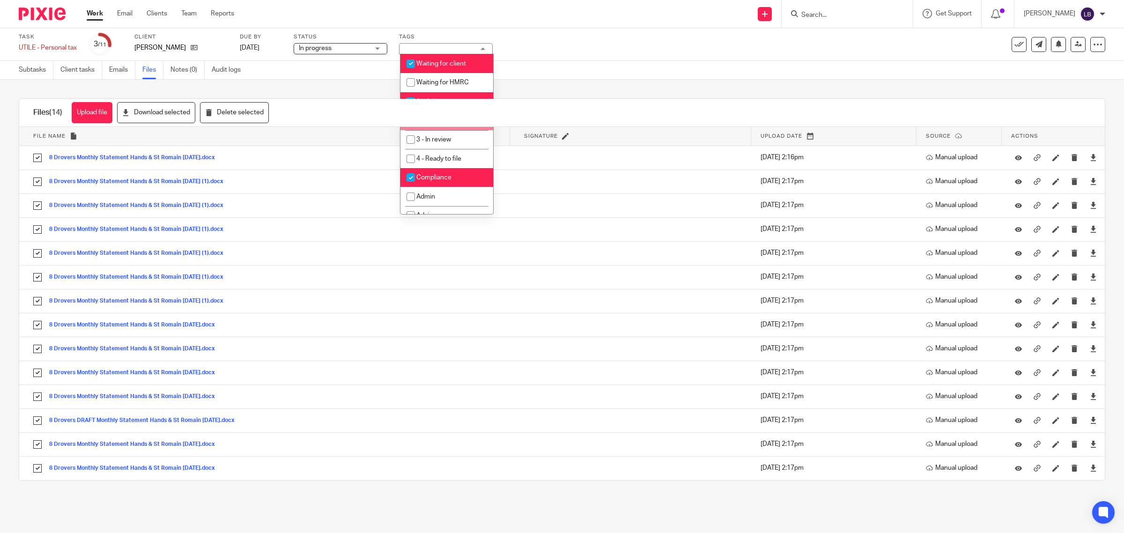
click at [540, 83] on div "Upload file Drag & Drop your files, or click here Files uploading... Files (14)…" at bounding box center [562, 290] width 1124 height 420
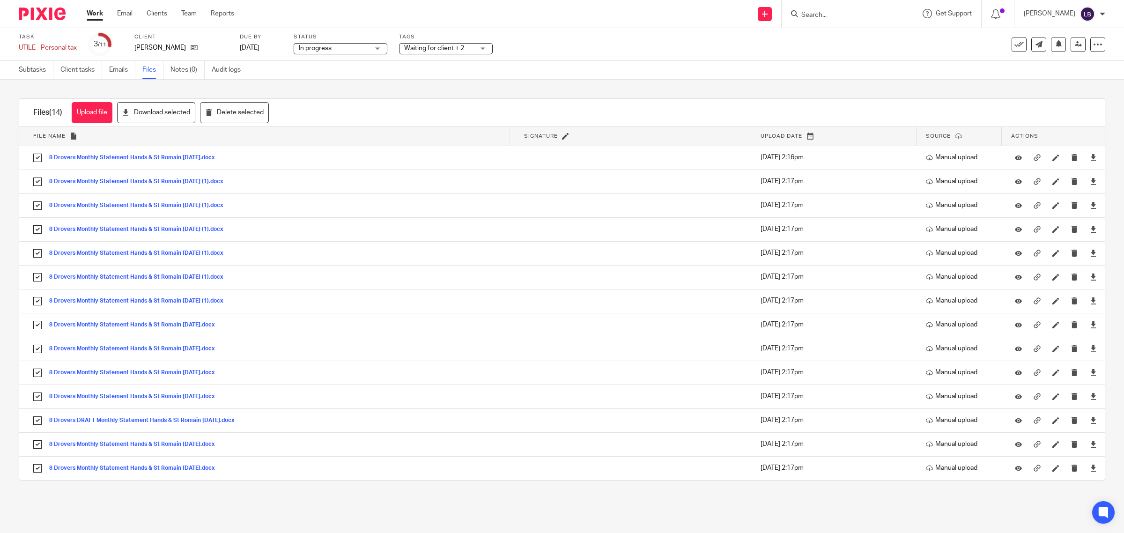
click at [482, 47] on div "Waiting for client + 2" at bounding box center [446, 48] width 94 height 11
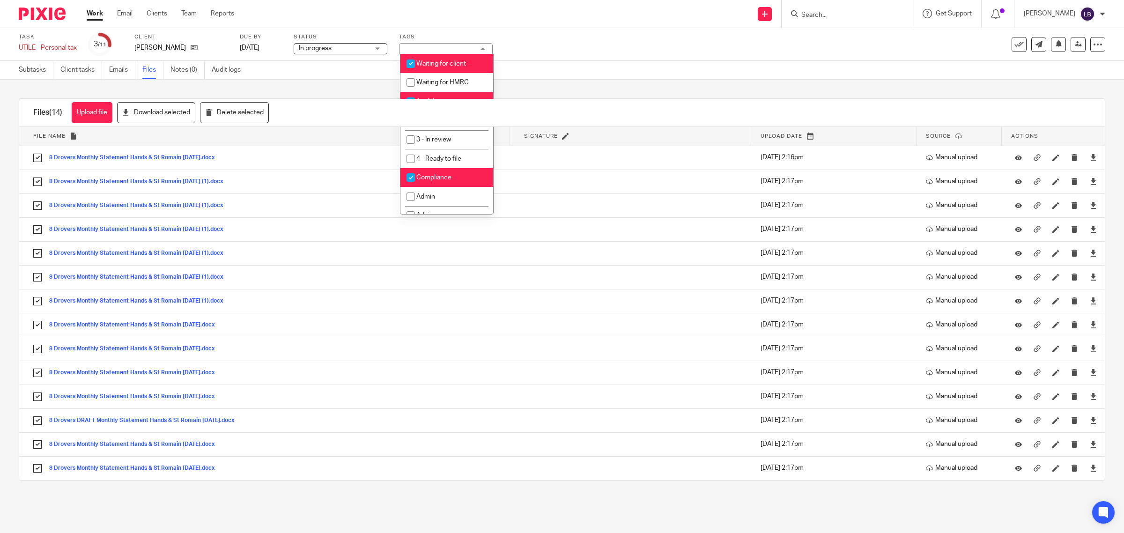
click at [411, 97] on input "checkbox" at bounding box center [411, 102] width 18 height 18
checkbox input "false"
click at [410, 177] on input "checkbox" at bounding box center [411, 178] width 18 height 18
checkbox input "false"
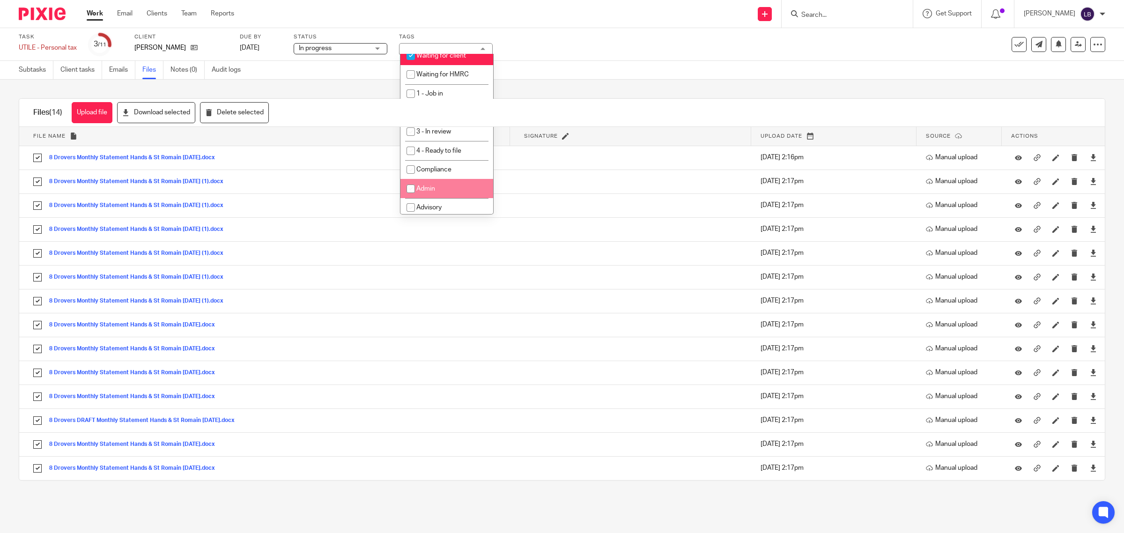
scroll to position [10, 0]
click at [37, 68] on link "Subtasks" at bounding box center [36, 70] width 35 height 18
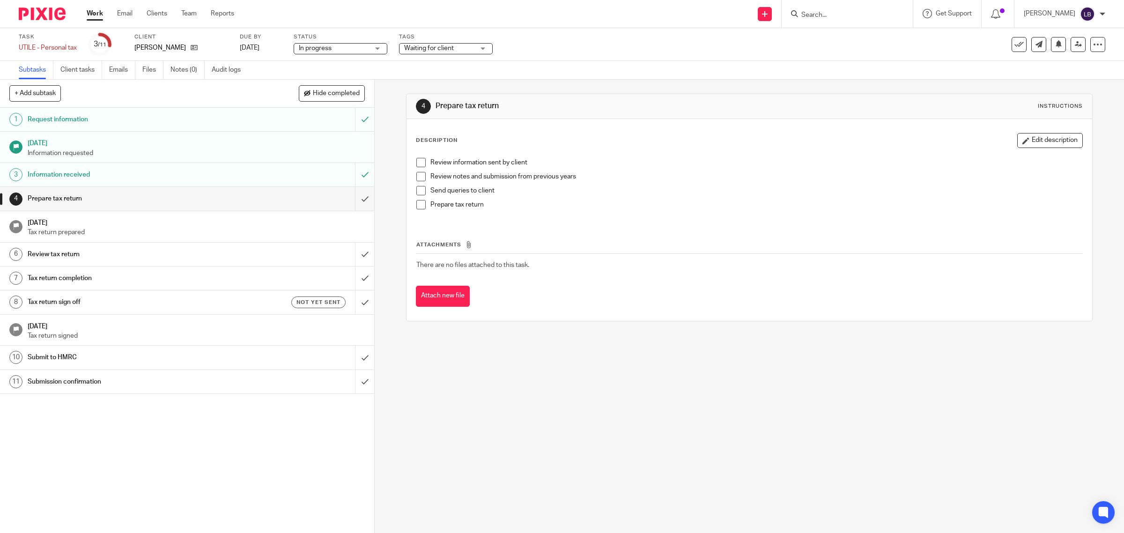
click at [416, 162] on span at bounding box center [420, 162] width 9 height 9
click at [422, 176] on li "Review notes and submission from previous years" at bounding box center [749, 179] width 666 height 14
click at [417, 178] on span at bounding box center [420, 176] width 9 height 9
click at [417, 193] on span at bounding box center [420, 190] width 9 height 9
click at [450, 47] on span "Waiting for client" at bounding box center [429, 48] width 50 height 7
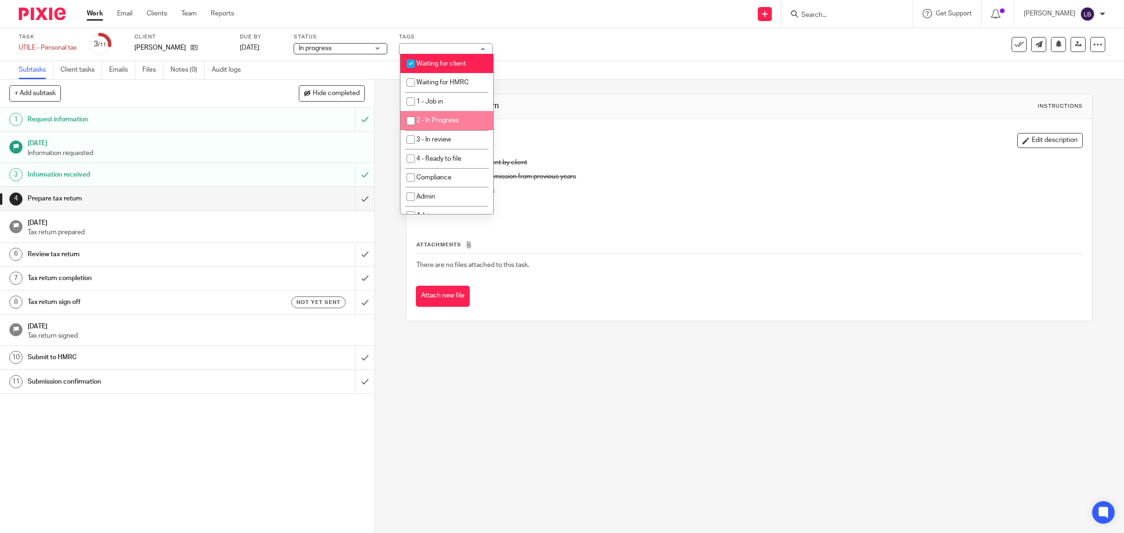
click at [427, 118] on span "2 - In Progress" at bounding box center [437, 120] width 42 height 7
checkbox input "true"
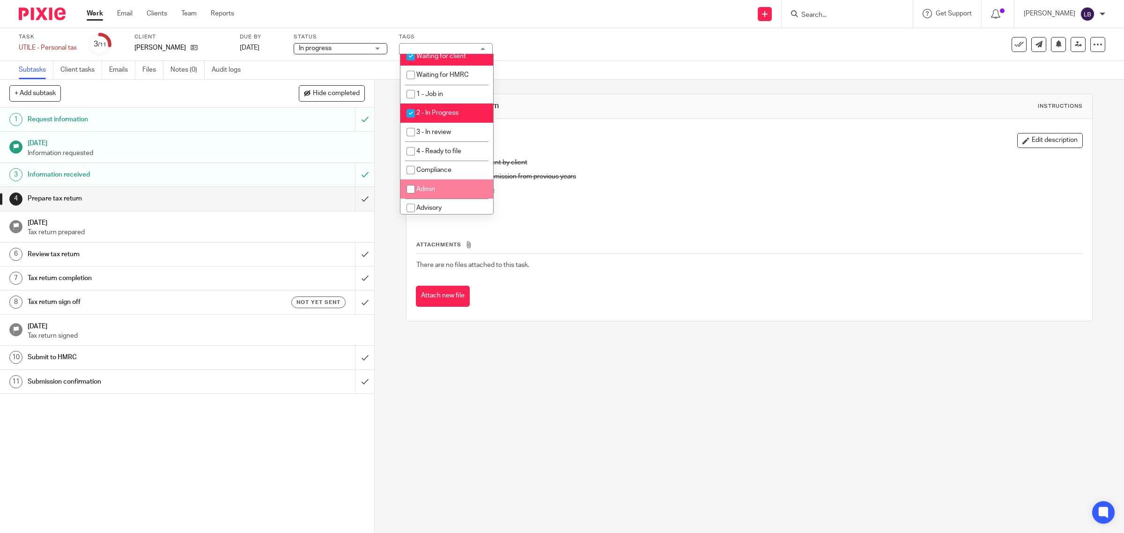
scroll to position [10, 0]
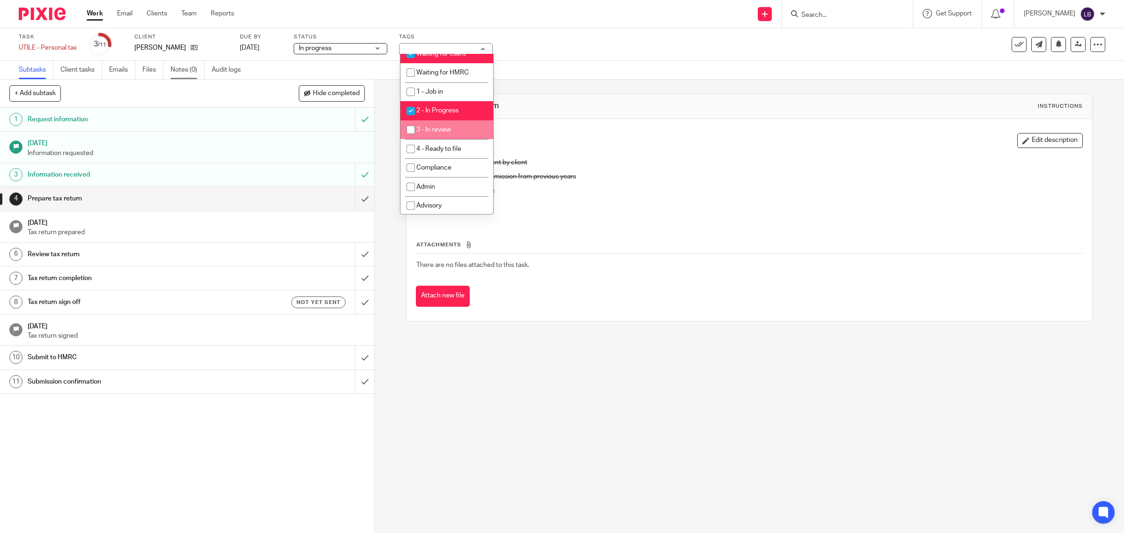
click at [187, 69] on link "Notes (0)" at bounding box center [187, 70] width 34 height 18
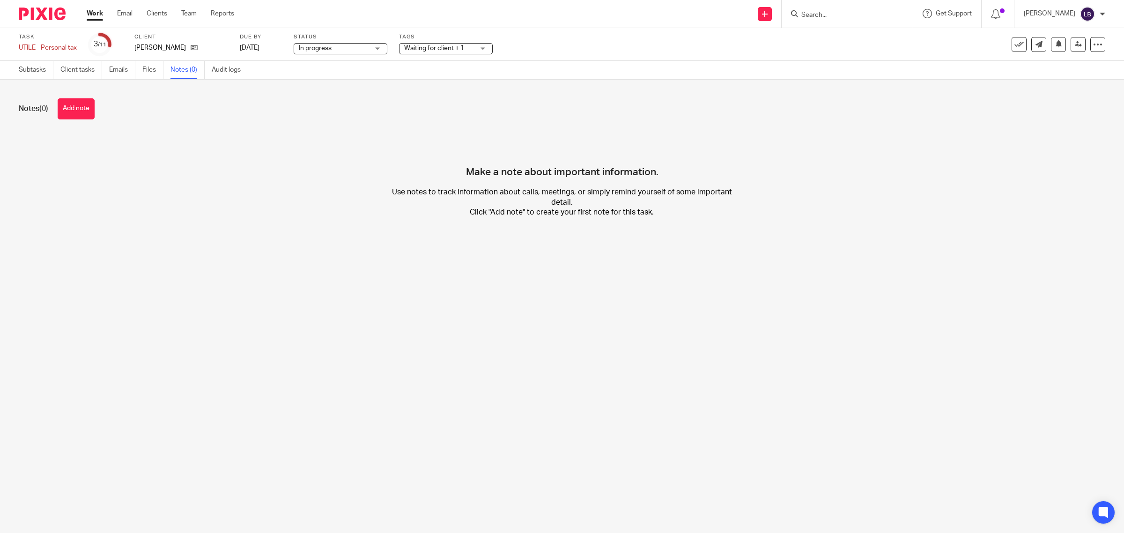
drag, startPoint x: 76, startPoint y: 110, endPoint x: 183, endPoint y: 162, distance: 117.9
click at [76, 110] on button "Add note" at bounding box center [76, 108] width 37 height 21
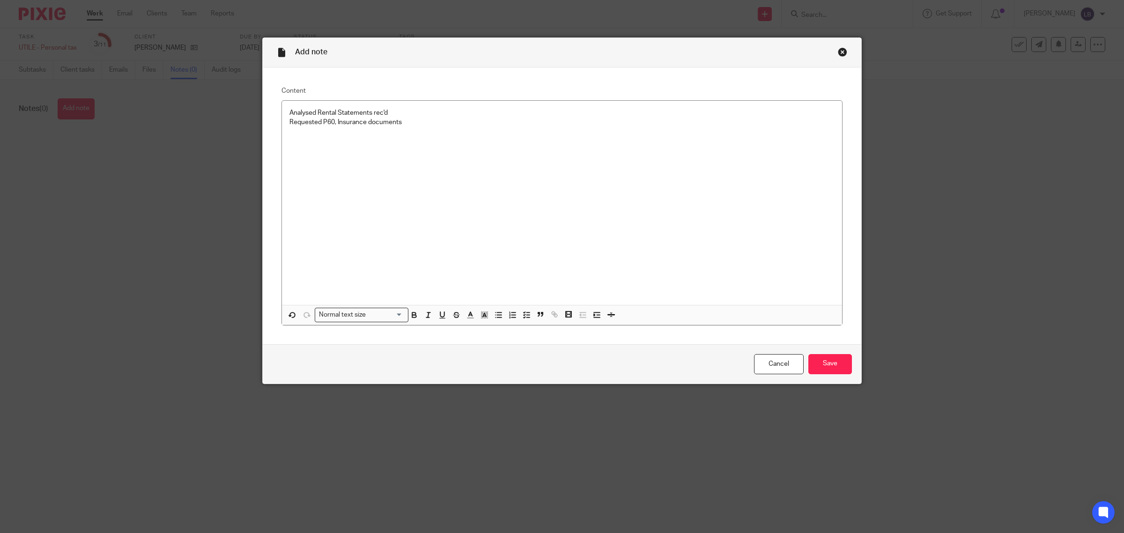
drag, startPoint x: 825, startPoint y: 362, endPoint x: 797, endPoint y: 352, distance: 30.4
click at [827, 363] on input "Save" at bounding box center [830, 364] width 44 height 20
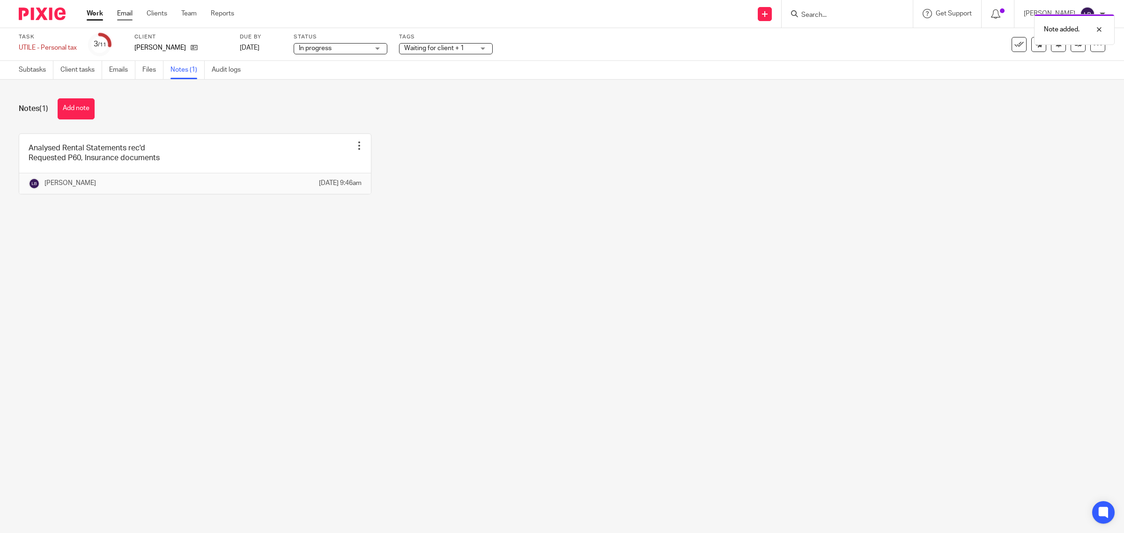
click at [128, 12] on link "Email" at bounding box center [124, 13] width 15 height 9
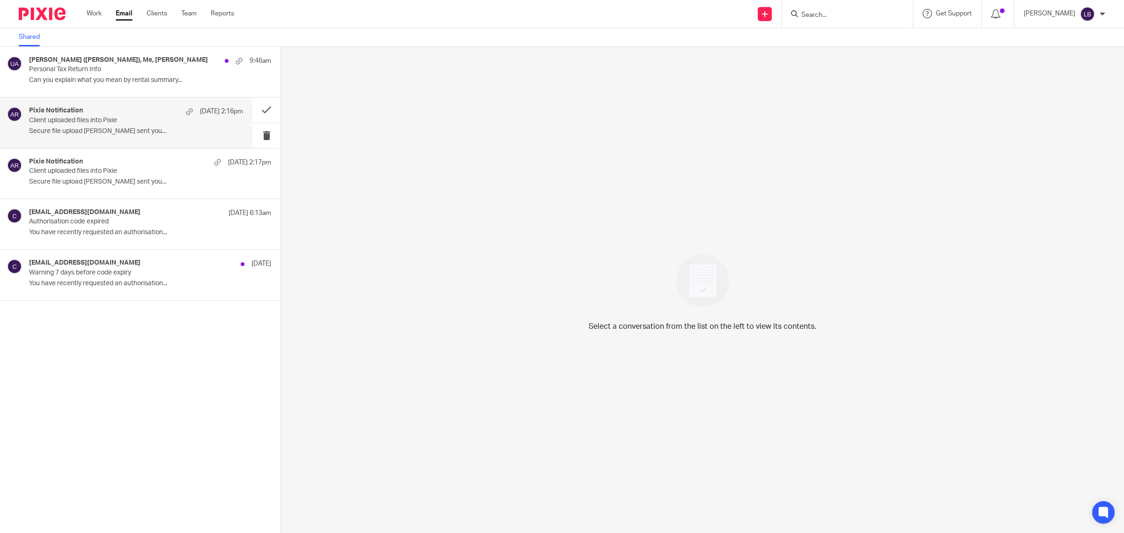
drag, startPoint x: 106, startPoint y: 74, endPoint x: 183, endPoint y: 137, distance: 99.5
click at [107, 74] on div "[PERSON_NAME] (MAGSTM), Me, arooney 9:46am Personal Tax Return Info Can you exp…" at bounding box center [150, 71] width 242 height 31
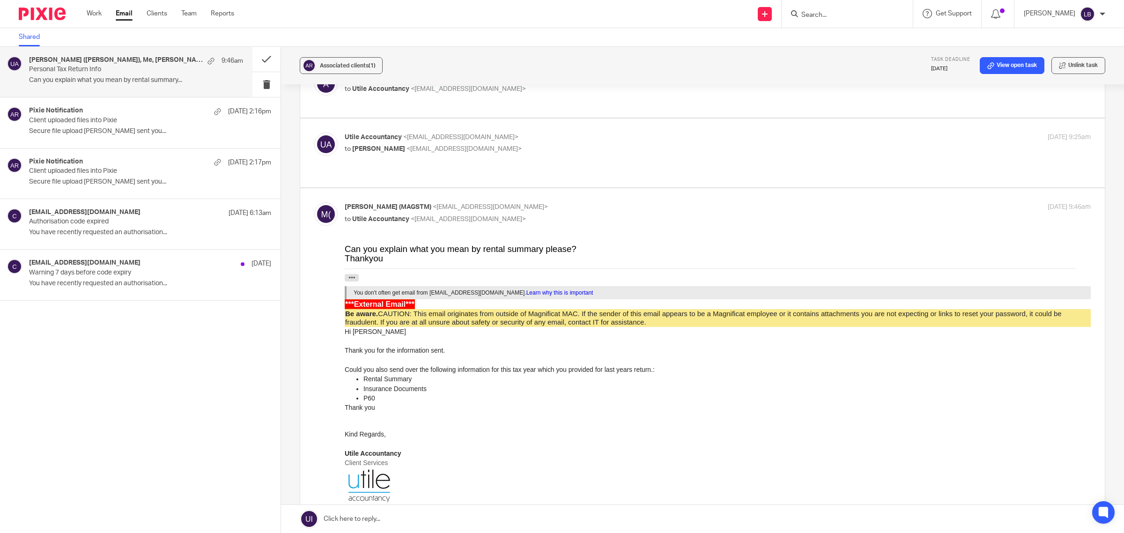
scroll to position [117, 0]
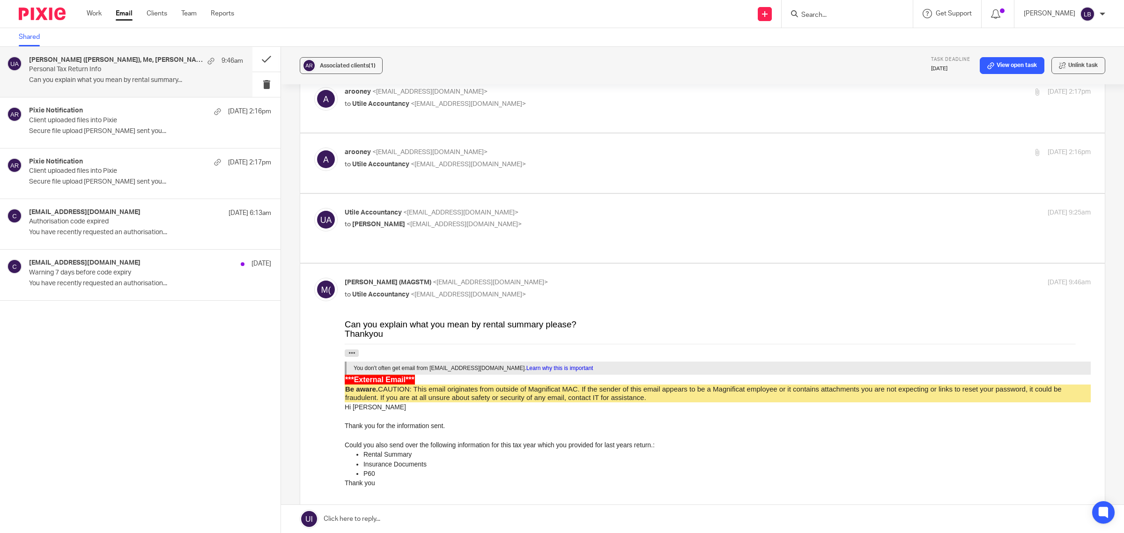
drag, startPoint x: 349, startPoint y: 516, endPoint x: 433, endPoint y: 486, distance: 89.3
click at [350, 516] on link at bounding box center [702, 519] width 843 height 28
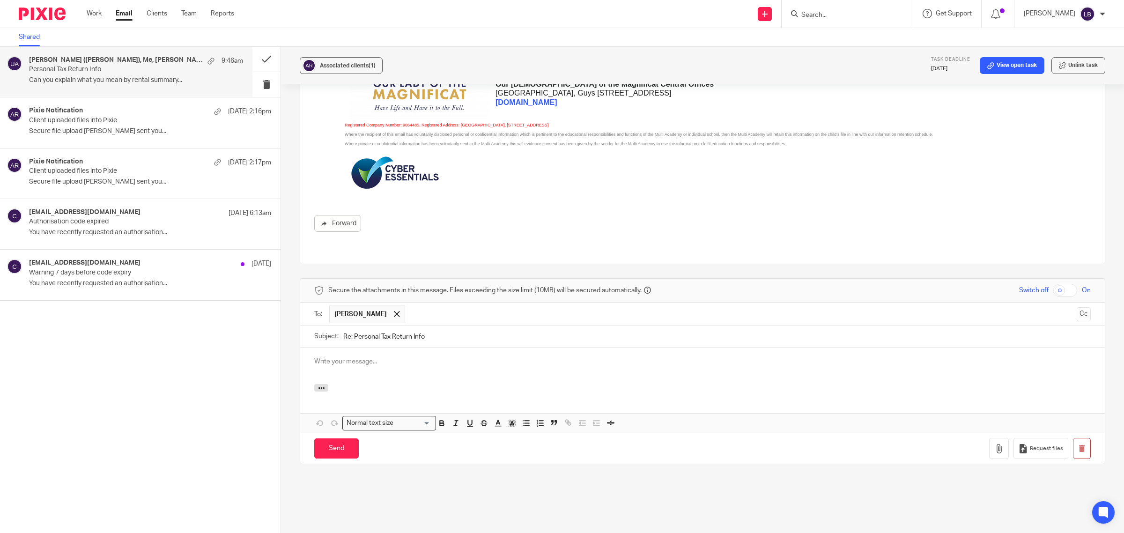
scroll to position [0, 0]
drag, startPoint x: 367, startPoint y: 342, endPoint x: 510, endPoint y: 363, distance: 145.3
click at [510, 363] on div at bounding box center [702, 365] width 804 height 37
click at [994, 444] on icon "button" at bounding box center [998, 448] width 9 height 9
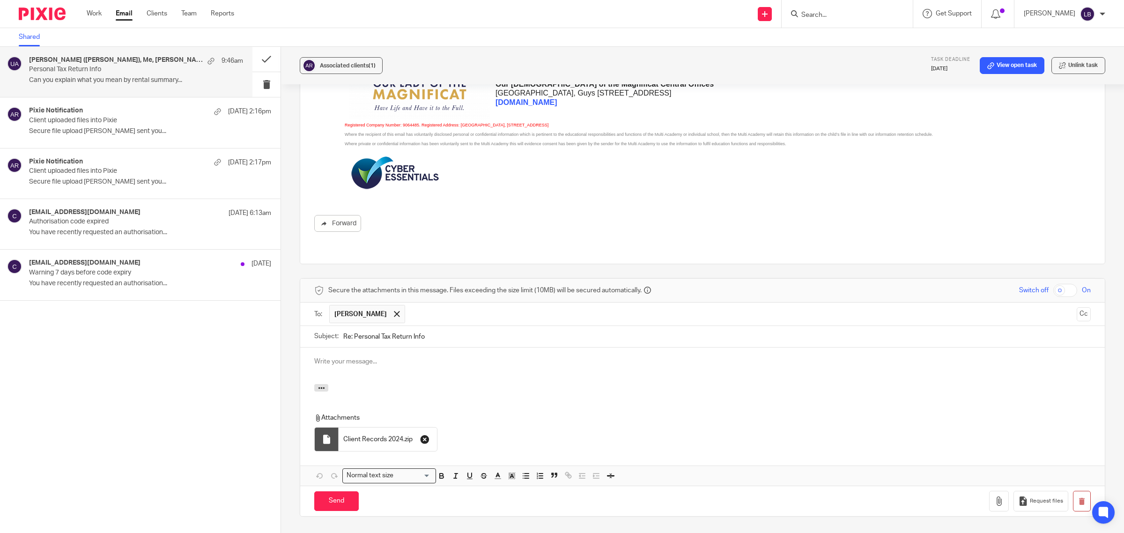
click at [421, 434] on icon "button" at bounding box center [424, 438] width 9 height 9
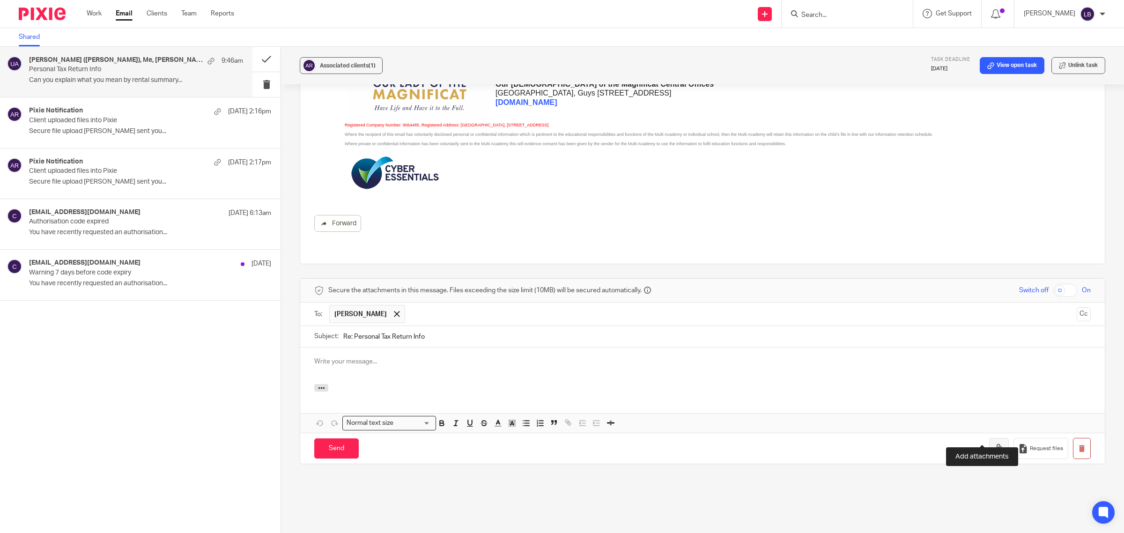
click at [994, 444] on icon "button" at bounding box center [998, 448] width 9 height 9
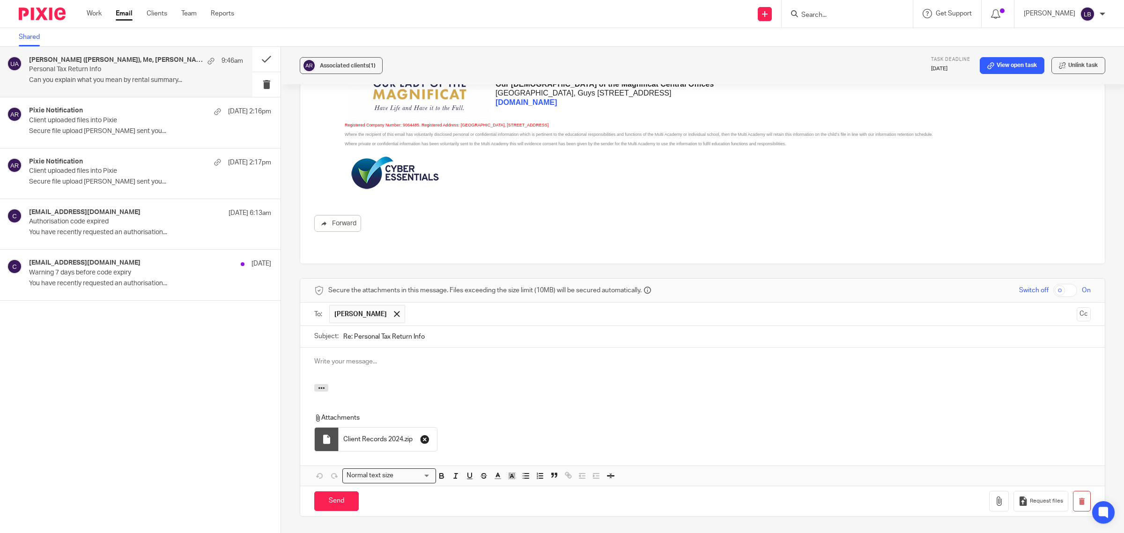
click at [423, 434] on icon "button" at bounding box center [424, 438] width 9 height 9
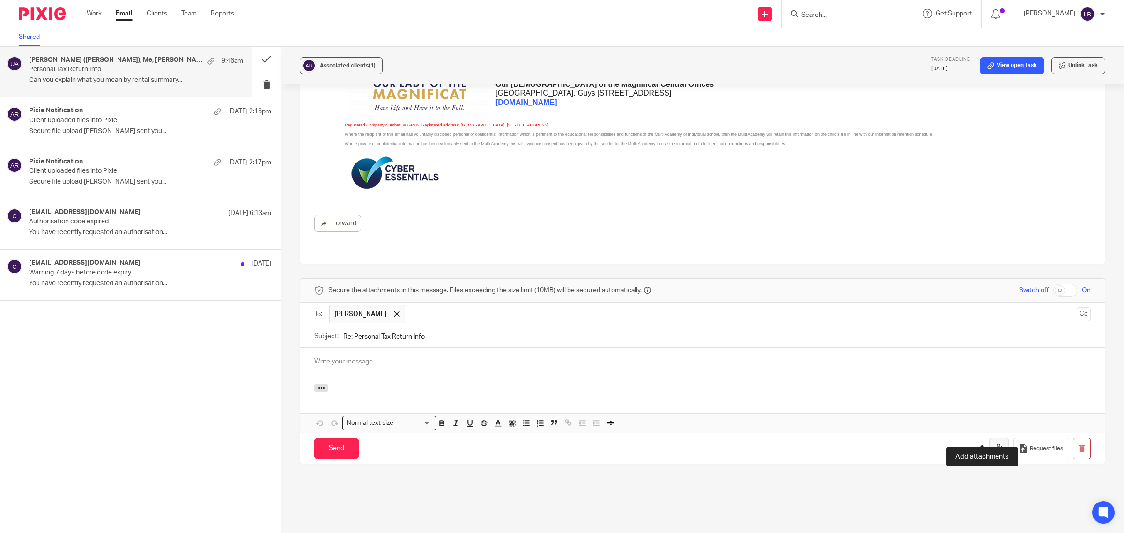
click at [989, 438] on button "button" at bounding box center [999, 448] width 20 height 21
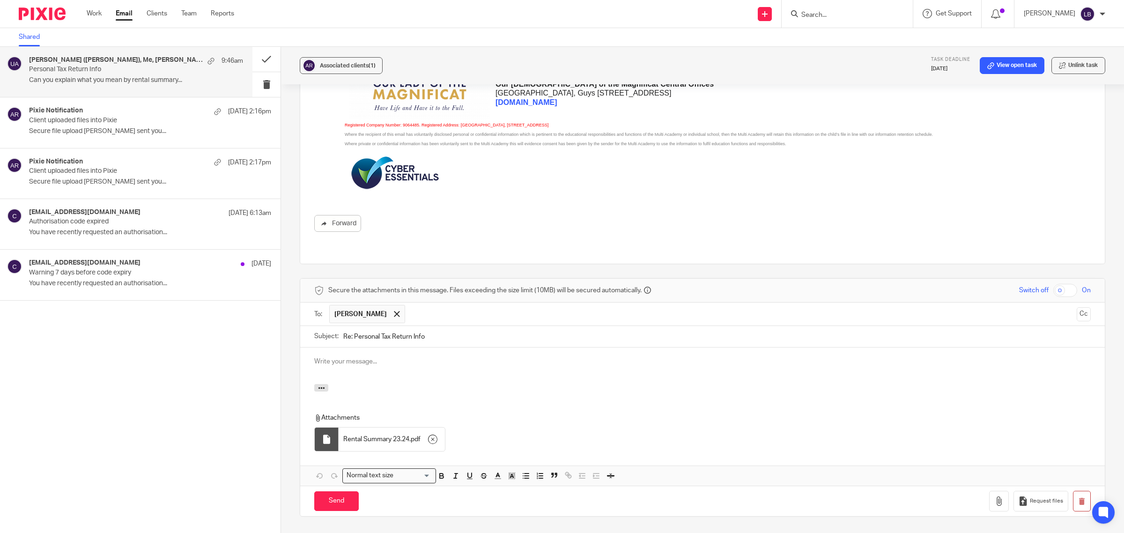
click at [351, 357] on p at bounding box center [702, 361] width 776 height 9
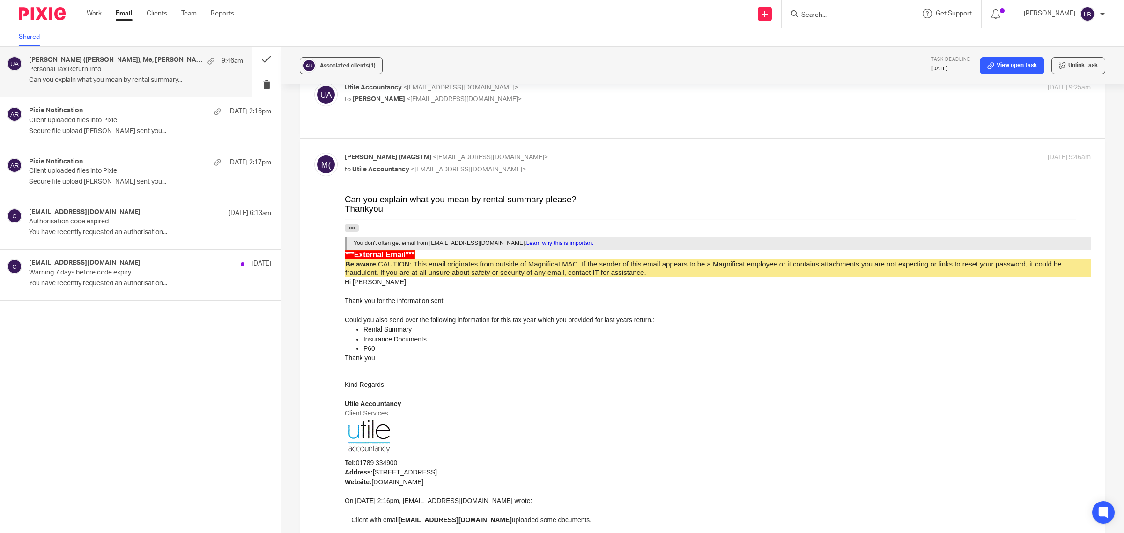
scroll to position [94, 0]
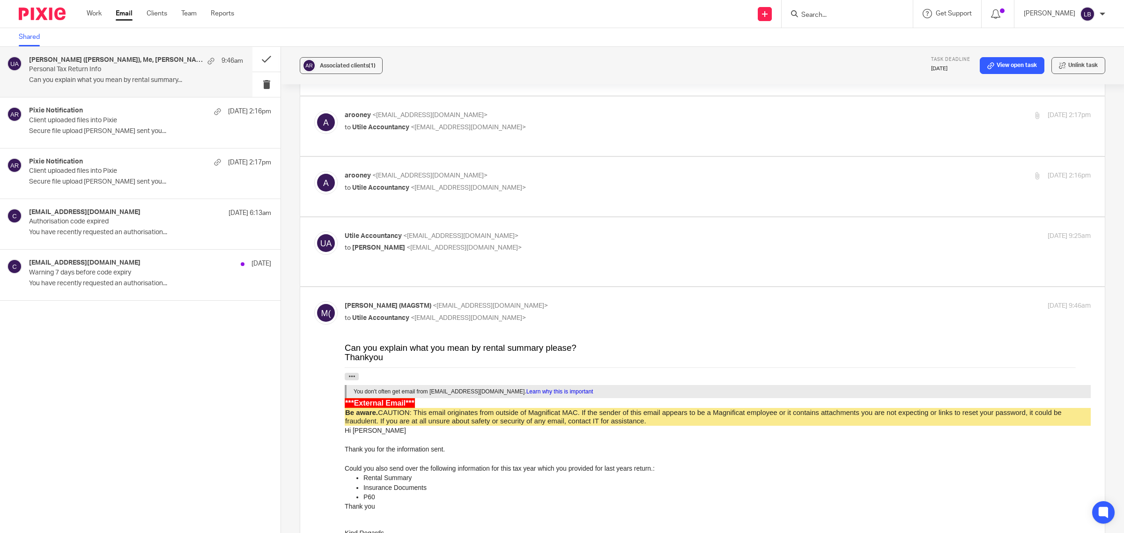
click at [569, 243] on p "to Anna-Marie Rooney <arooney@stm.magnificat.org.uk>" at bounding box center [593, 248] width 497 height 10
checkbox input "true"
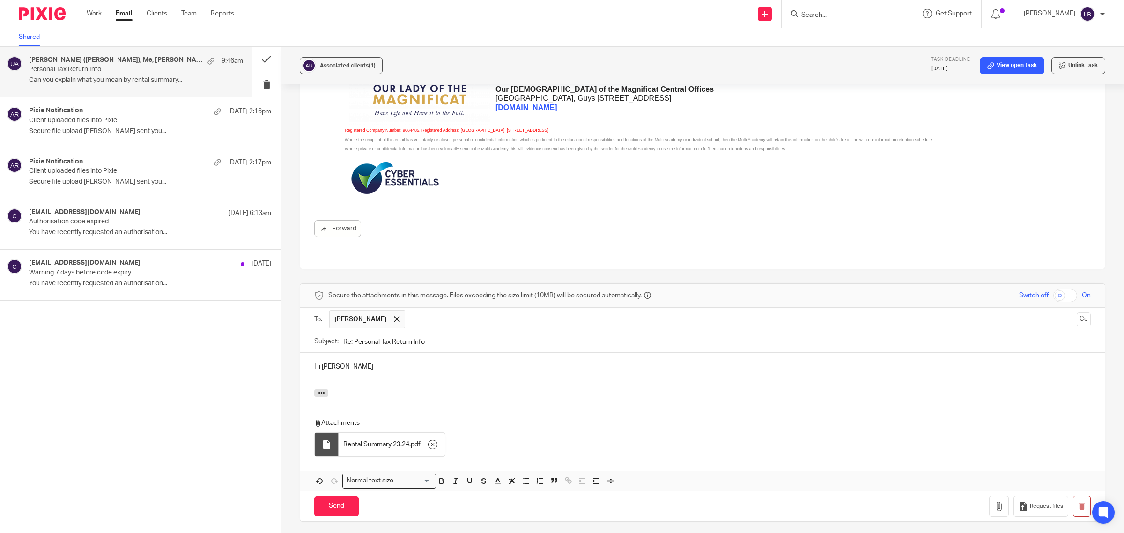
scroll to position [1007, 0]
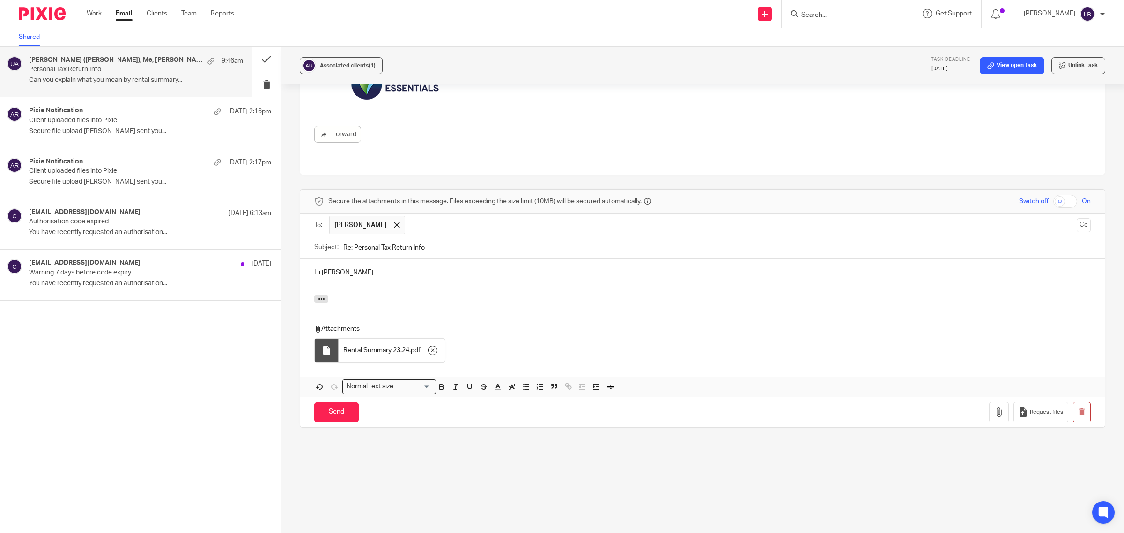
drag, startPoint x: 359, startPoint y: 258, endPoint x: 383, endPoint y: 261, distance: 24.1
click at [361, 268] on p "Hi Anna-Marie" at bounding box center [702, 272] width 776 height 9
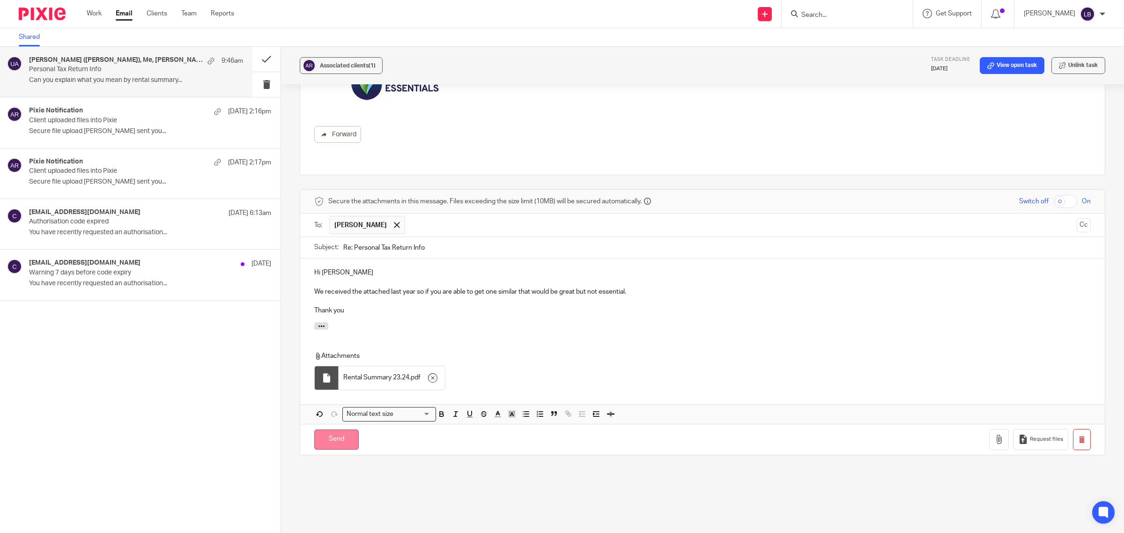
click at [333, 429] on input "Send" at bounding box center [336, 439] width 44 height 20
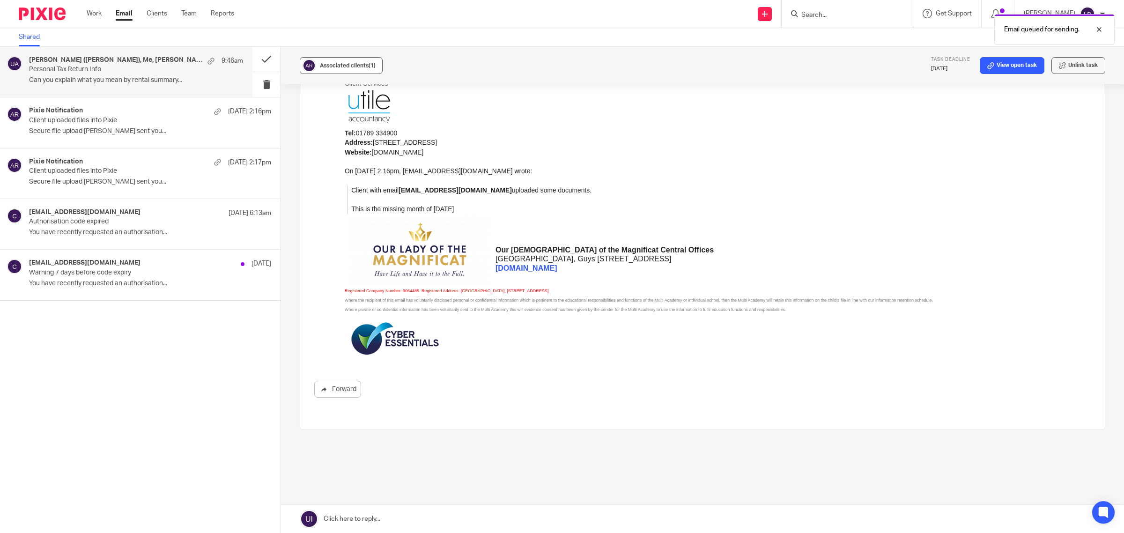
click at [356, 63] on span "Associated clients (1)" at bounding box center [348, 66] width 56 height 6
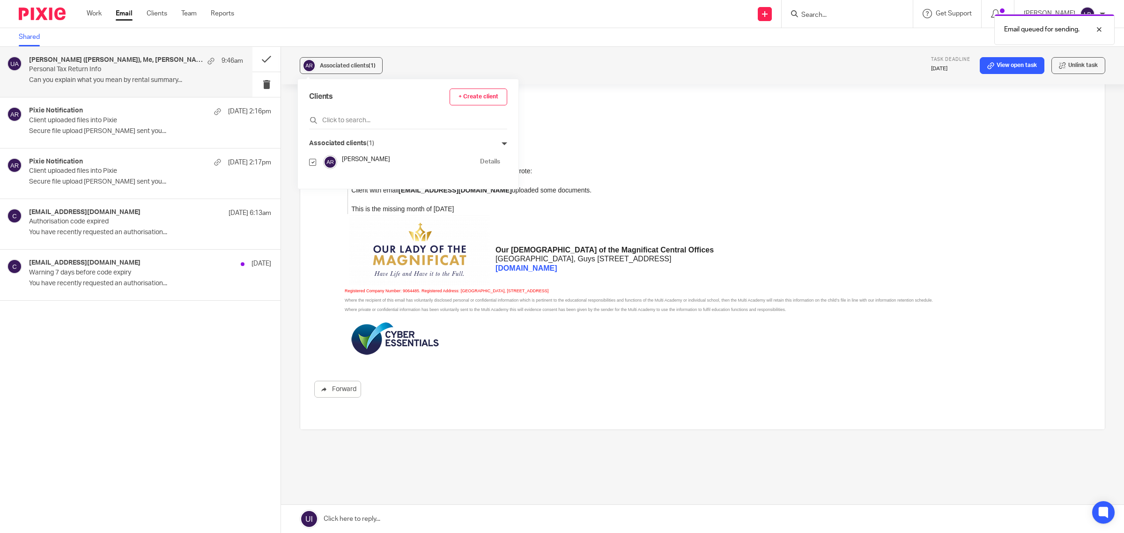
click at [625, 142] on p "Address: Suite 1b, Turnpike Gate House, Alcester, B49 5JG" at bounding box center [718, 142] width 746 height 9
click at [265, 57] on button at bounding box center [266, 59] width 28 height 25
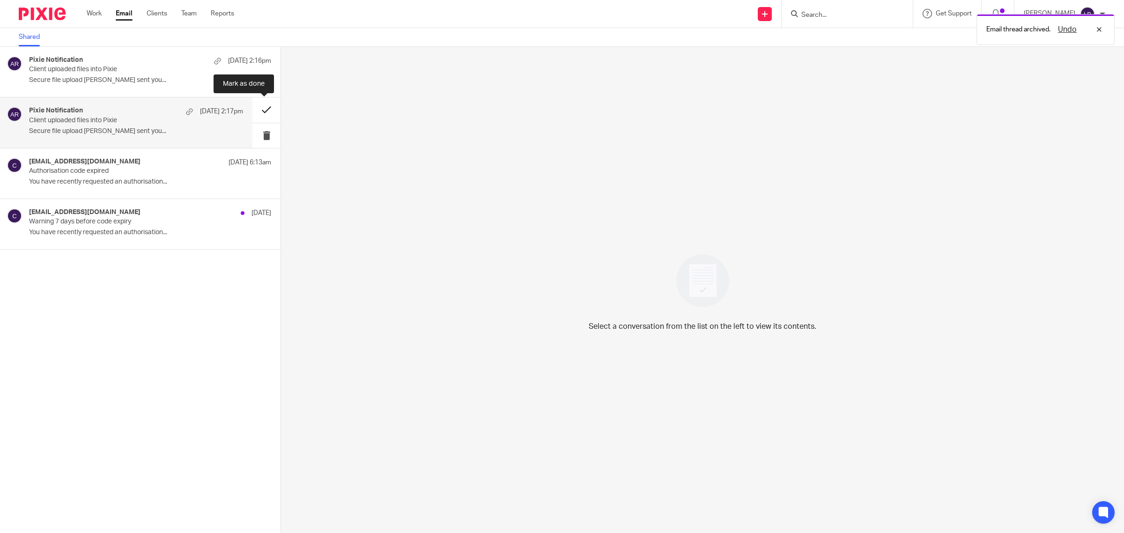
click at [268, 104] on button at bounding box center [266, 109] width 28 height 25
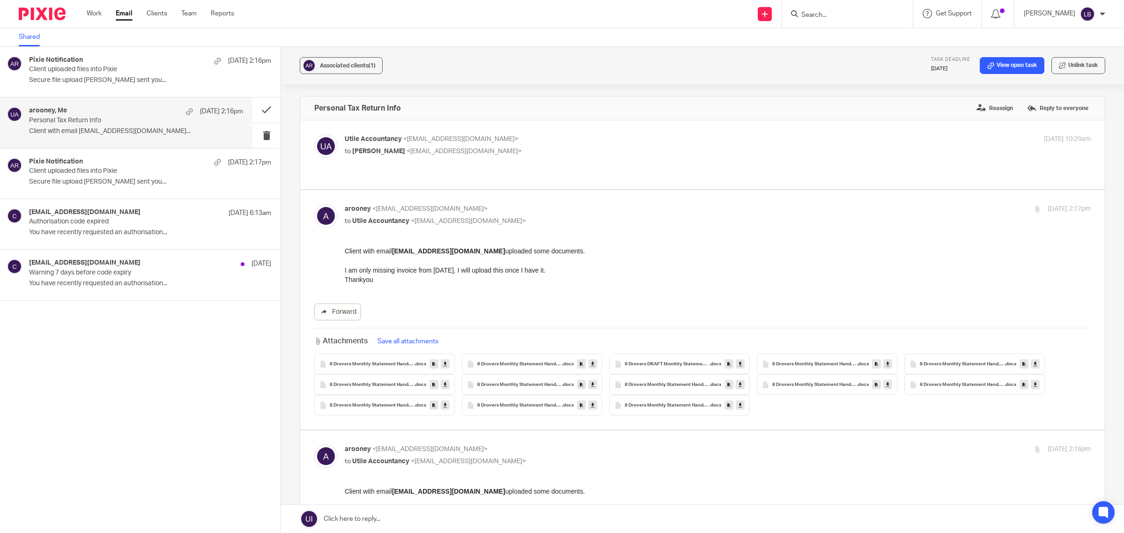
scroll to position [207, 0]
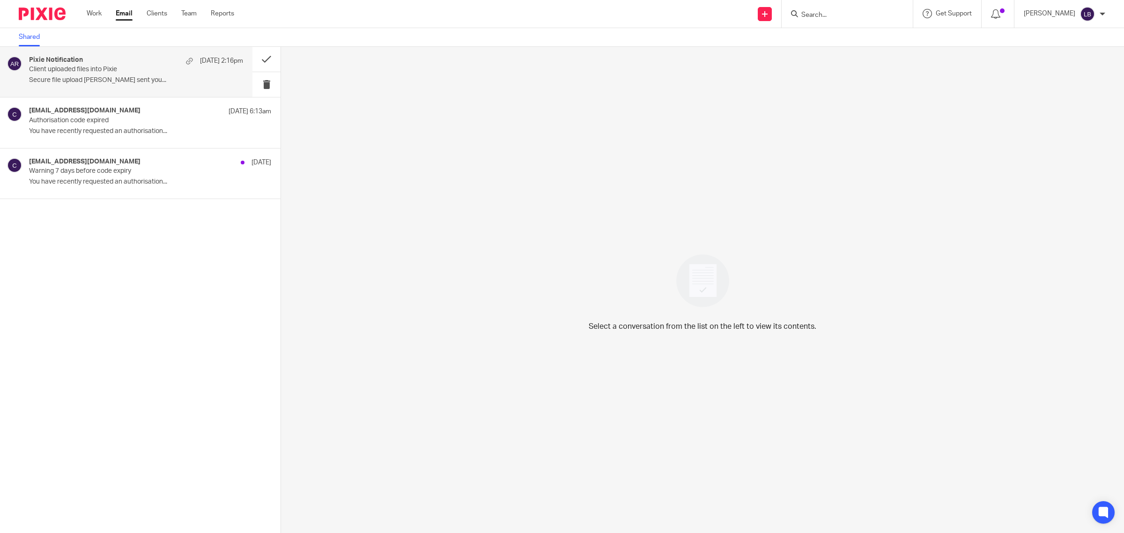
click at [105, 69] on p "Client uploaded files into Pixie" at bounding box center [114, 70] width 171 height 8
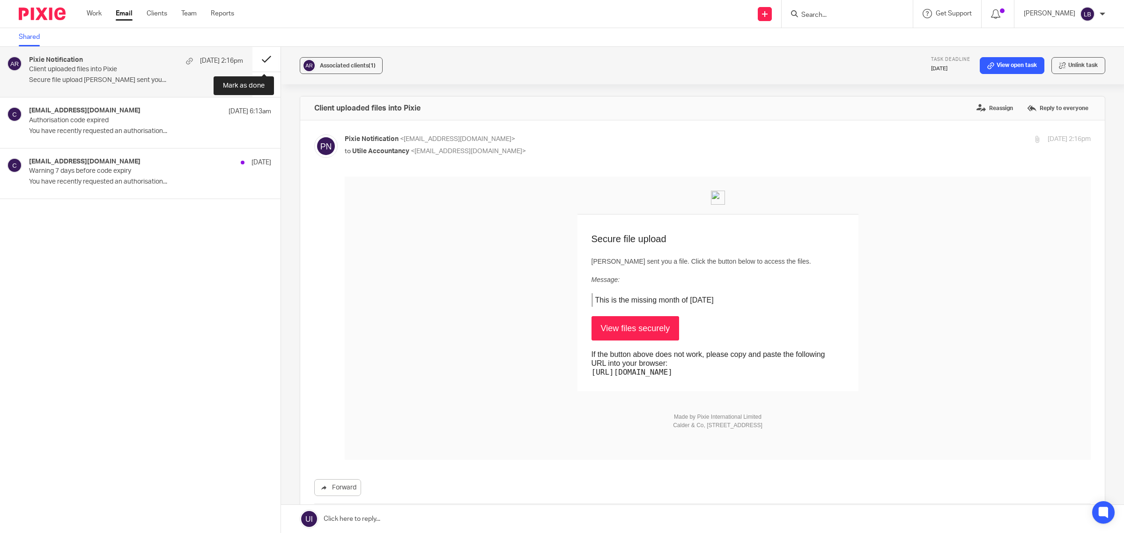
click at [265, 56] on button at bounding box center [266, 59] width 28 height 25
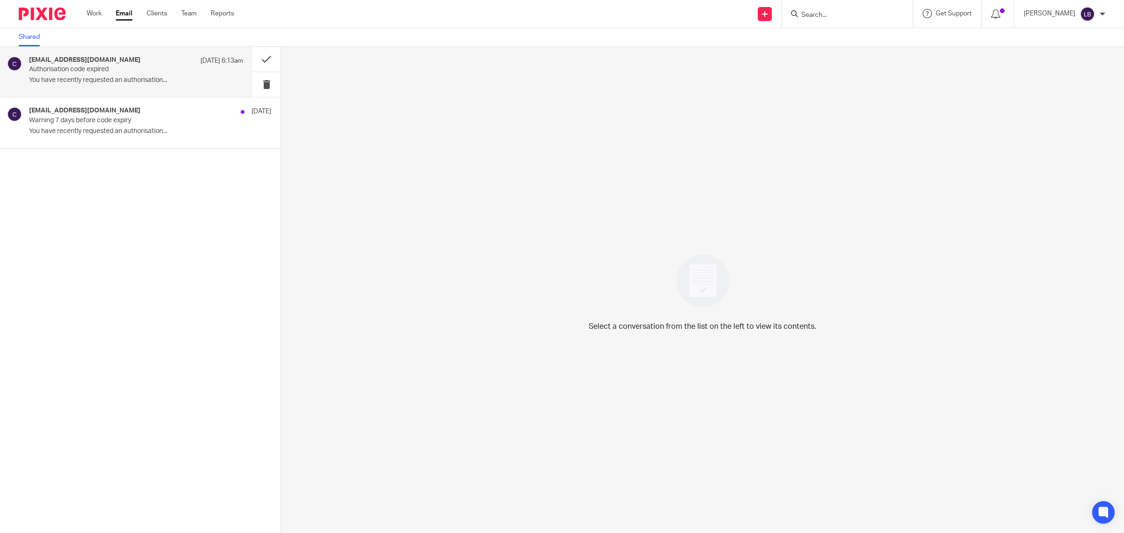
click at [81, 71] on p "Authorisation code expired" at bounding box center [114, 70] width 171 height 8
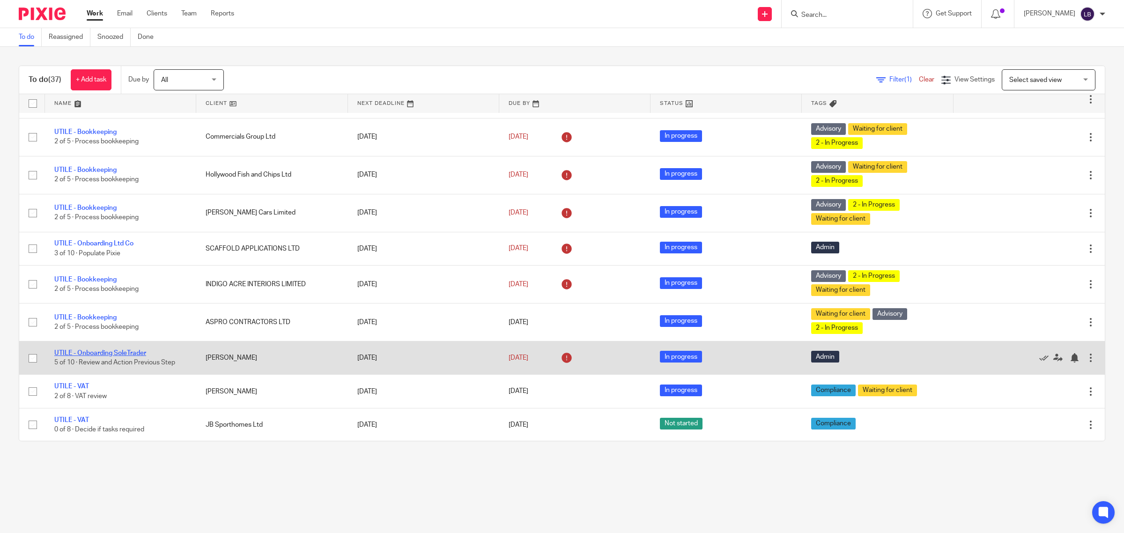
scroll to position [234, 0]
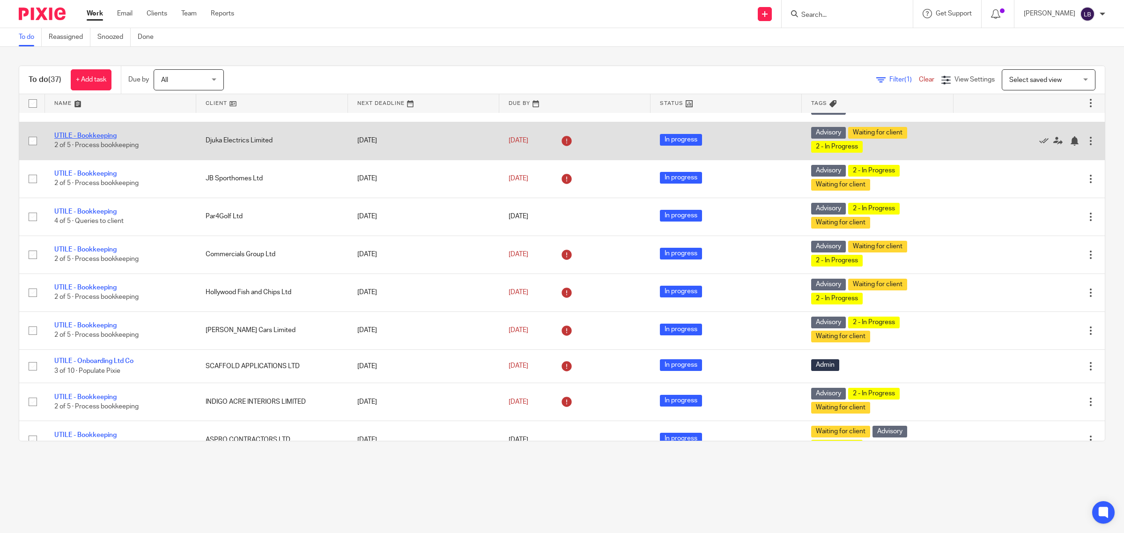
click at [104, 135] on link "UTILE - Bookkeeping" at bounding box center [85, 136] width 62 height 7
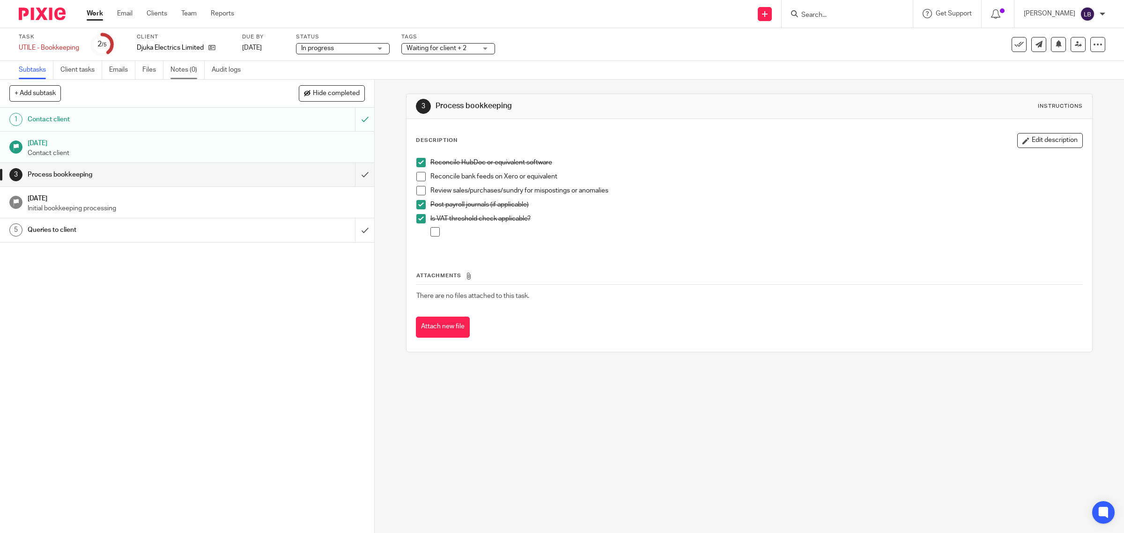
click at [187, 69] on link "Notes (0)" at bounding box center [187, 70] width 34 height 18
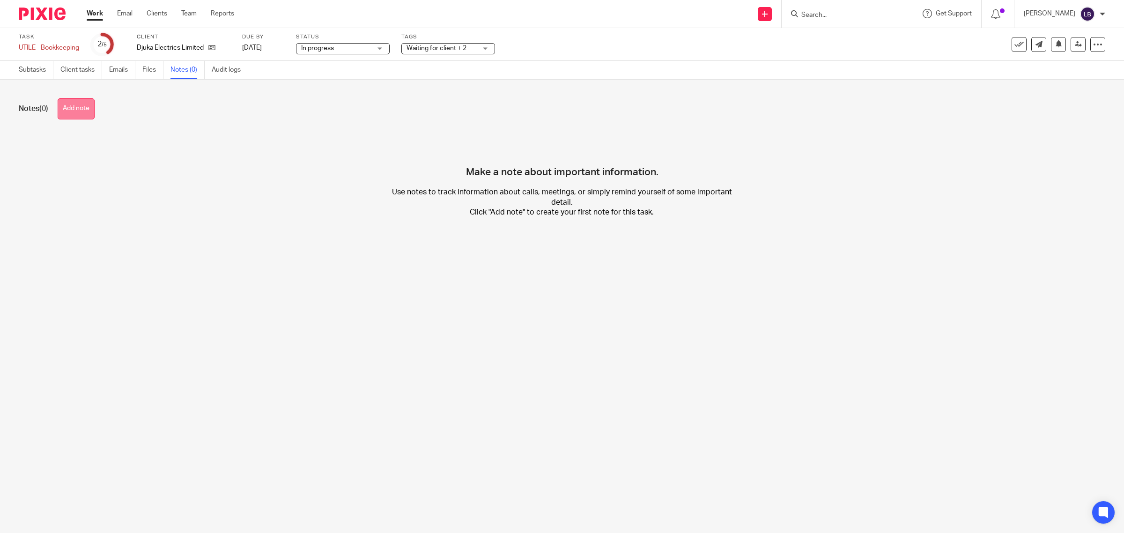
click at [81, 109] on button "Add note" at bounding box center [76, 108] width 37 height 21
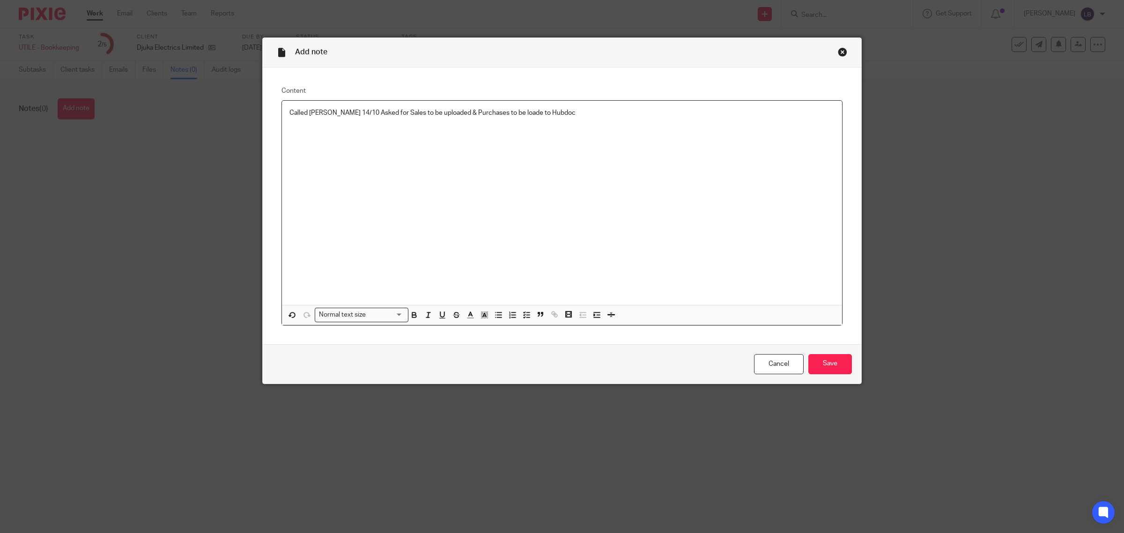
drag, startPoint x: 504, startPoint y: 111, endPoint x: 516, endPoint y: 116, distance: 13.7
click at [505, 111] on p "Called [PERSON_NAME] 14/10 Asked for Sales to be uploaded & Purchases to be loa…" at bounding box center [561, 112] width 545 height 9
click at [560, 114] on p "Called [PERSON_NAME] 14/10 Asked for Sales to be uploaded & Purchases to be loa…" at bounding box center [561, 112] width 545 height 9
click at [660, 113] on p "Called [PERSON_NAME] 14/10 Asked for Sales to be uploaded & Purchases to be loa…" at bounding box center [561, 112] width 545 height 9
click at [832, 359] on input "Save" at bounding box center [830, 364] width 44 height 20
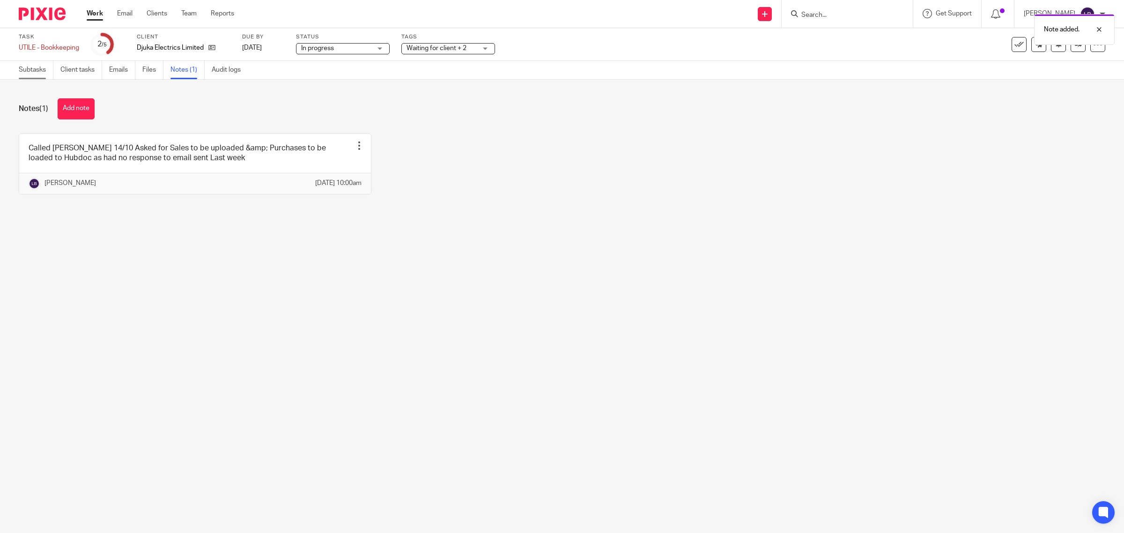
click at [38, 70] on link "Subtasks" at bounding box center [36, 70] width 35 height 18
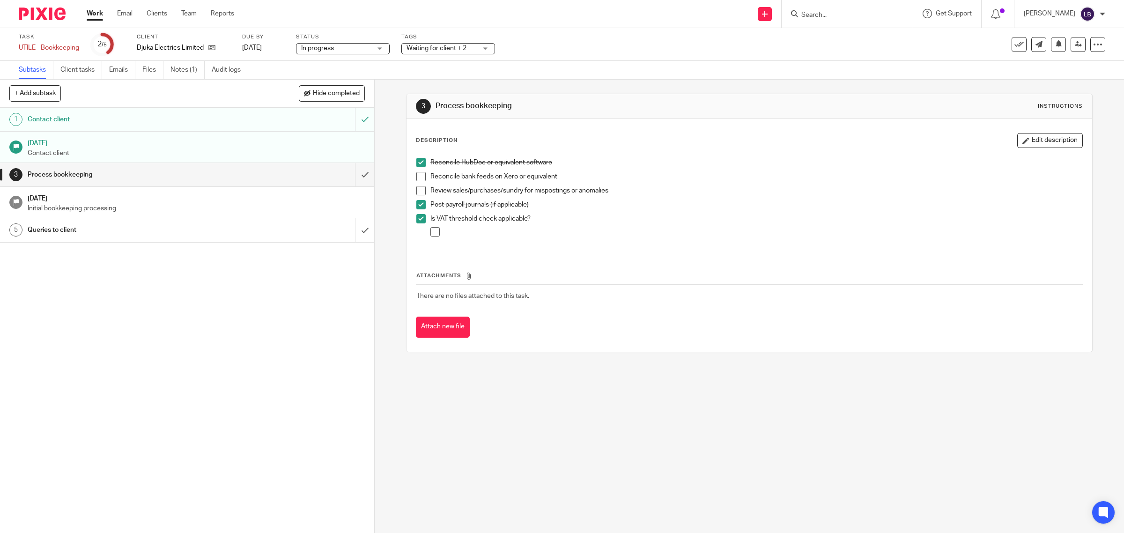
click at [92, 13] on link "Work" at bounding box center [95, 13] width 16 height 9
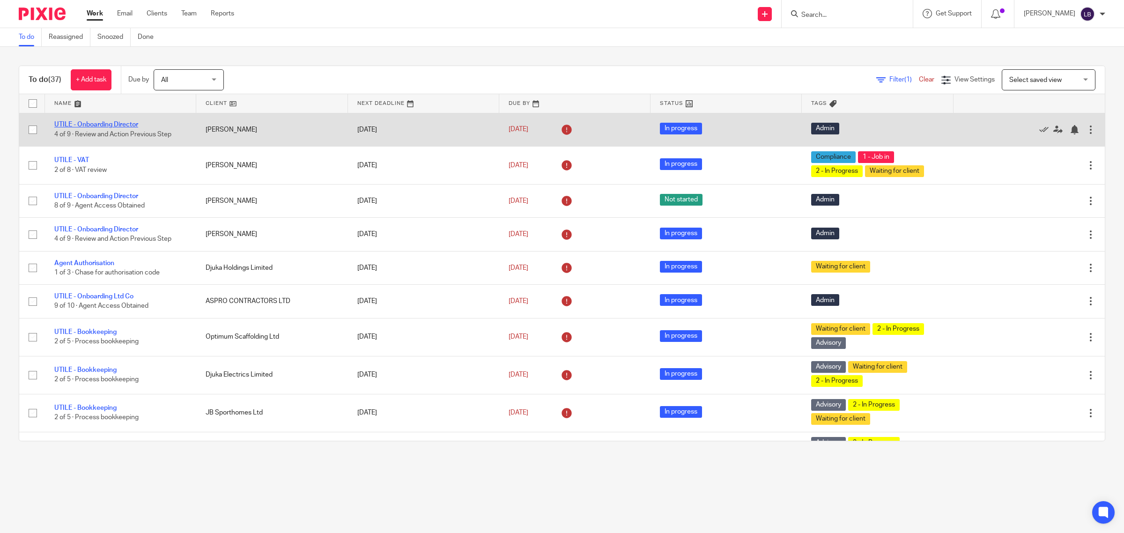
click at [124, 126] on link "UTILE - Onboarding Director" at bounding box center [96, 124] width 84 height 7
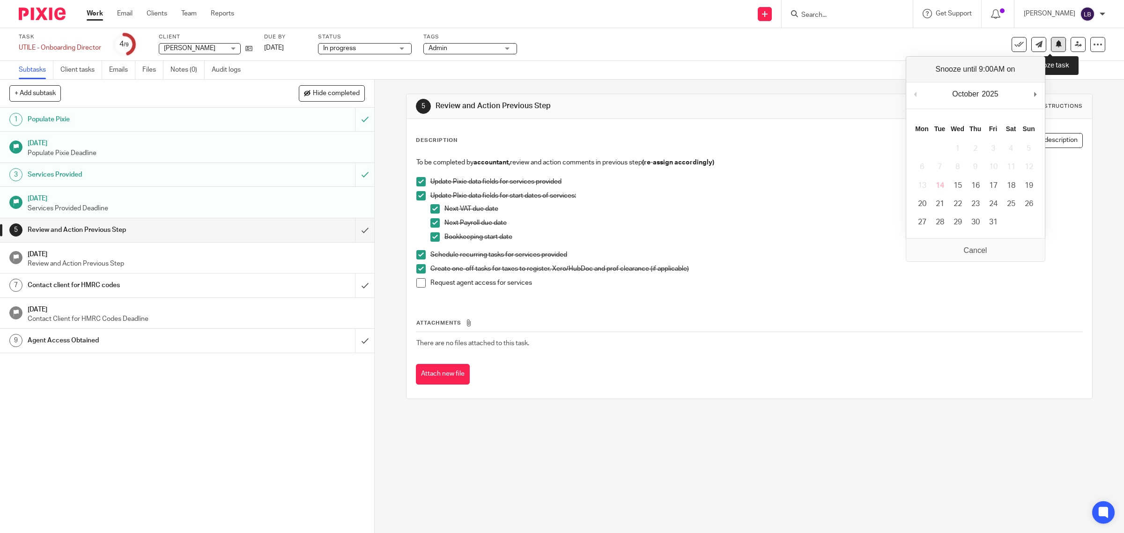
click at [1055, 45] on icon at bounding box center [1058, 43] width 7 height 7
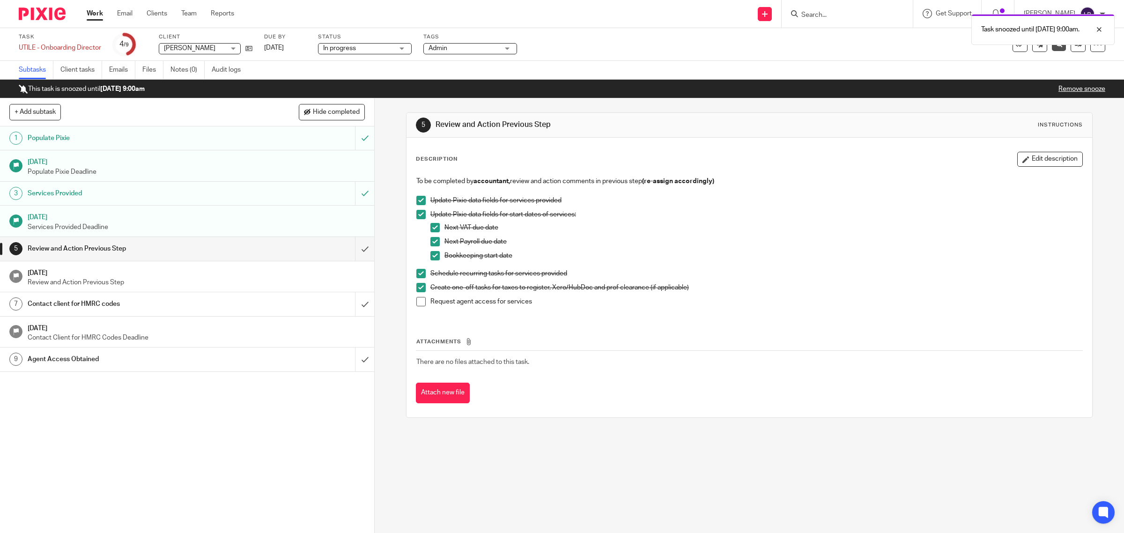
click at [95, 15] on link "Work" at bounding box center [95, 13] width 16 height 9
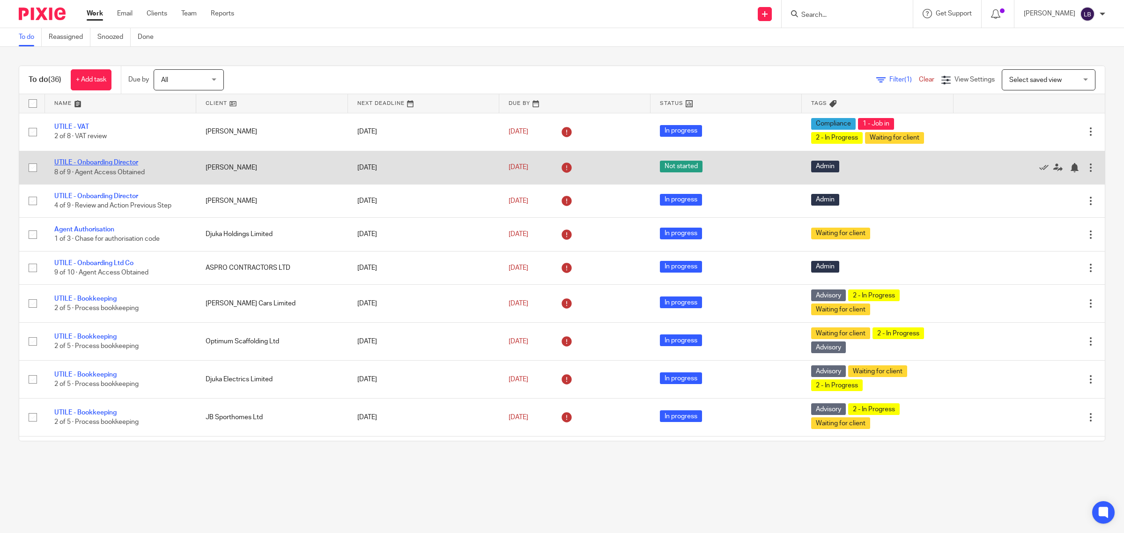
click at [130, 160] on link "UTILE - Onboarding Director" at bounding box center [96, 162] width 84 height 7
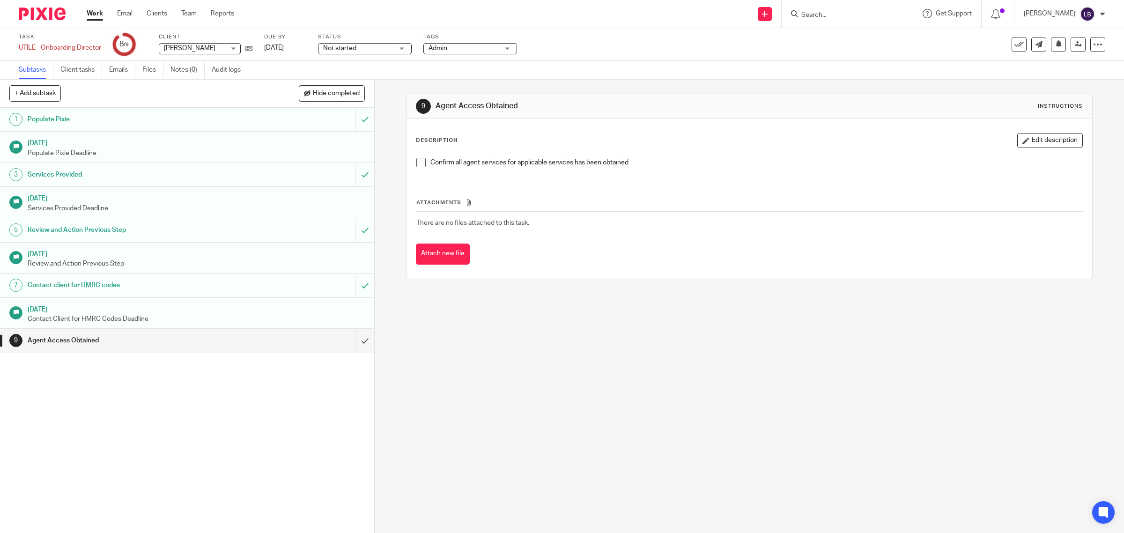
drag, startPoint x: 96, startPoint y: 14, endPoint x: 98, endPoint y: 32, distance: 17.9
click at [96, 13] on link "Work" at bounding box center [95, 13] width 16 height 9
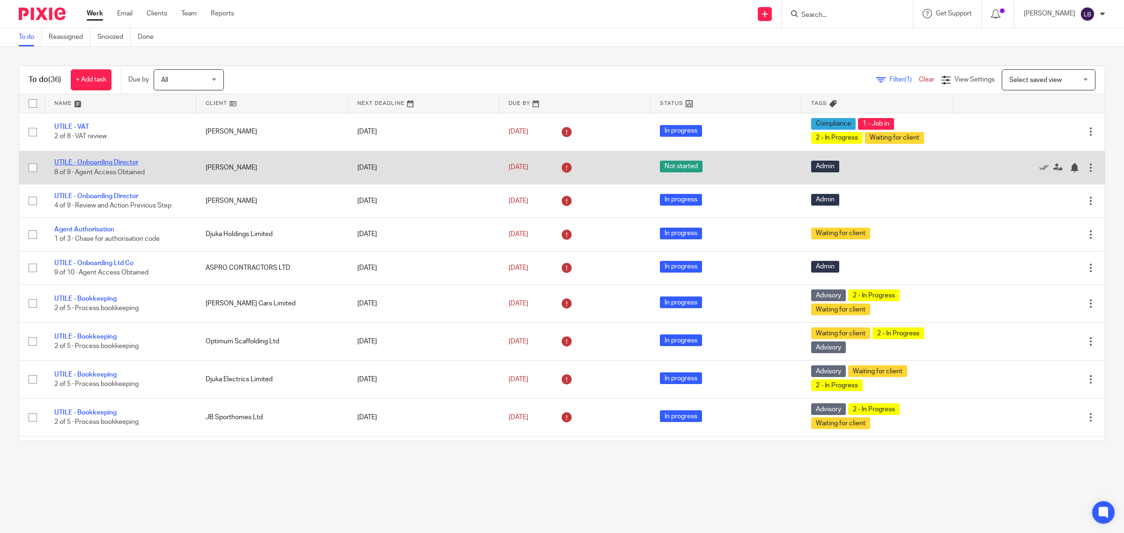
click at [119, 162] on link "UTILE - Onboarding Director" at bounding box center [96, 162] width 84 height 7
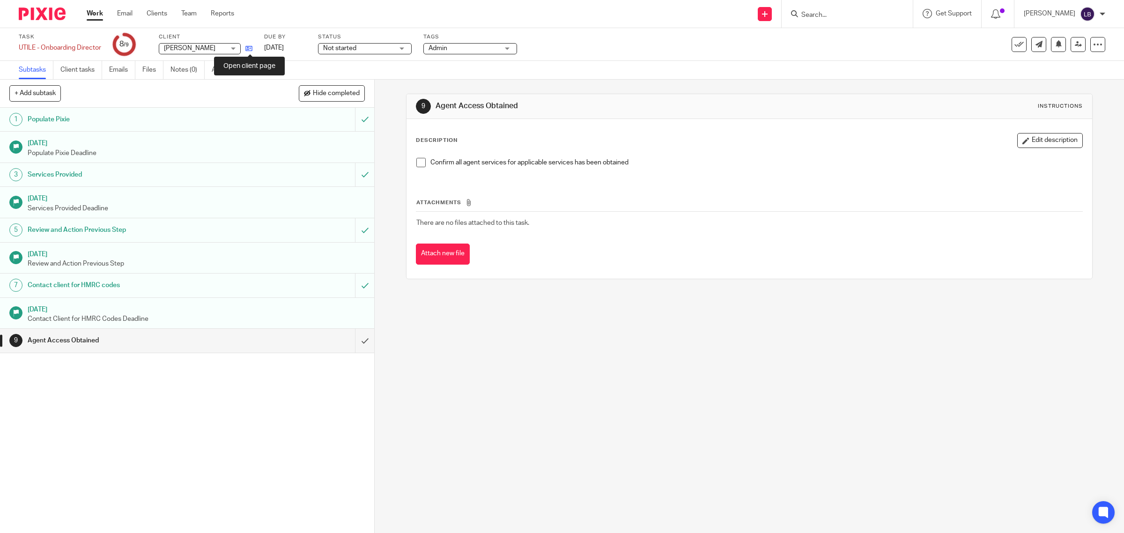
click at [252, 50] on icon at bounding box center [248, 48] width 7 height 7
click at [96, 14] on link "Work" at bounding box center [95, 13] width 16 height 9
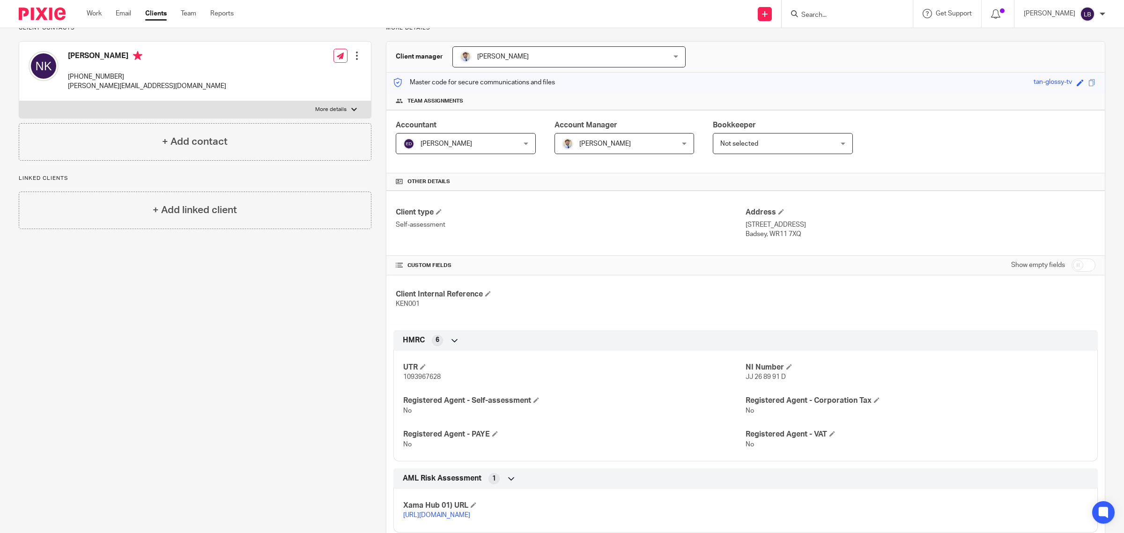
scroll to position [157, 0]
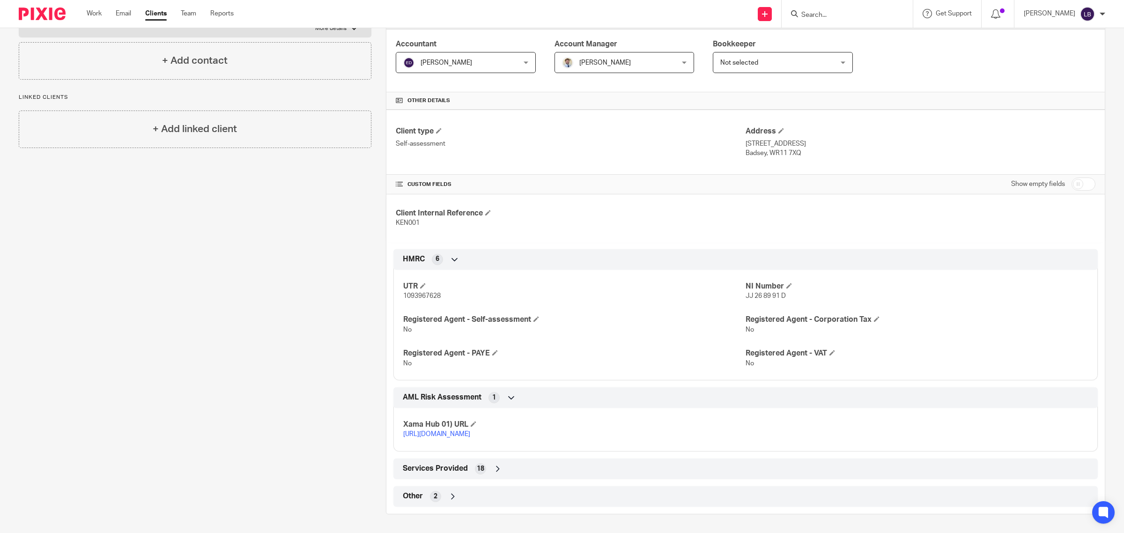
click at [448, 494] on icon at bounding box center [452, 496] width 9 height 9
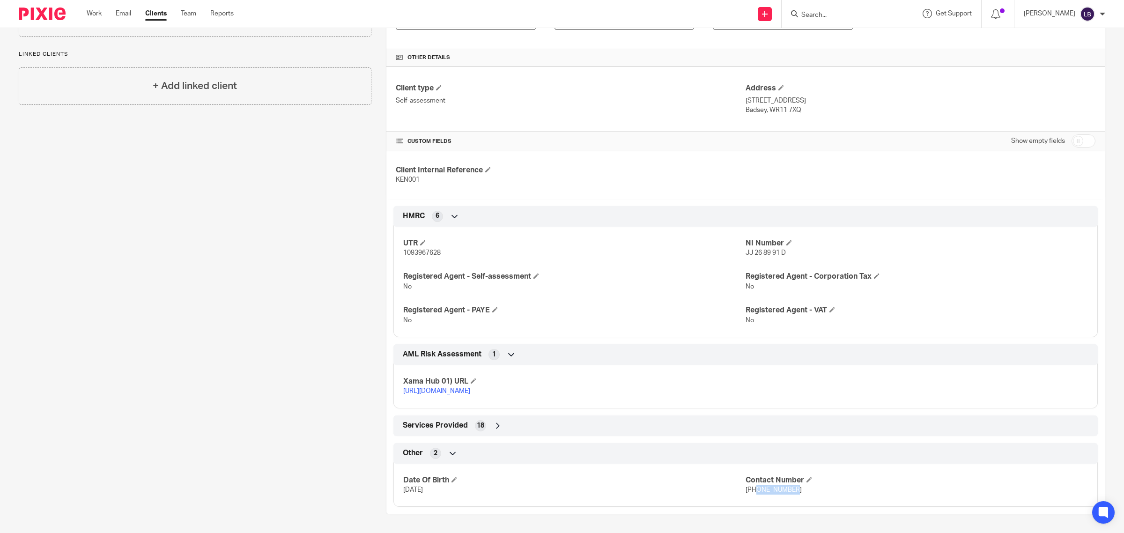
drag, startPoint x: 795, startPoint y: 488, endPoint x: 750, endPoint y: 492, distance: 44.6
click at [750, 492] on p "[PHONE_NUMBER]" at bounding box center [916, 489] width 342 height 9
copy span "7966570480"
click at [826, 487] on p "+447966570480" at bounding box center [916, 489] width 342 height 9
click at [831, 488] on p "+447966570480" at bounding box center [916, 489] width 342 height 9
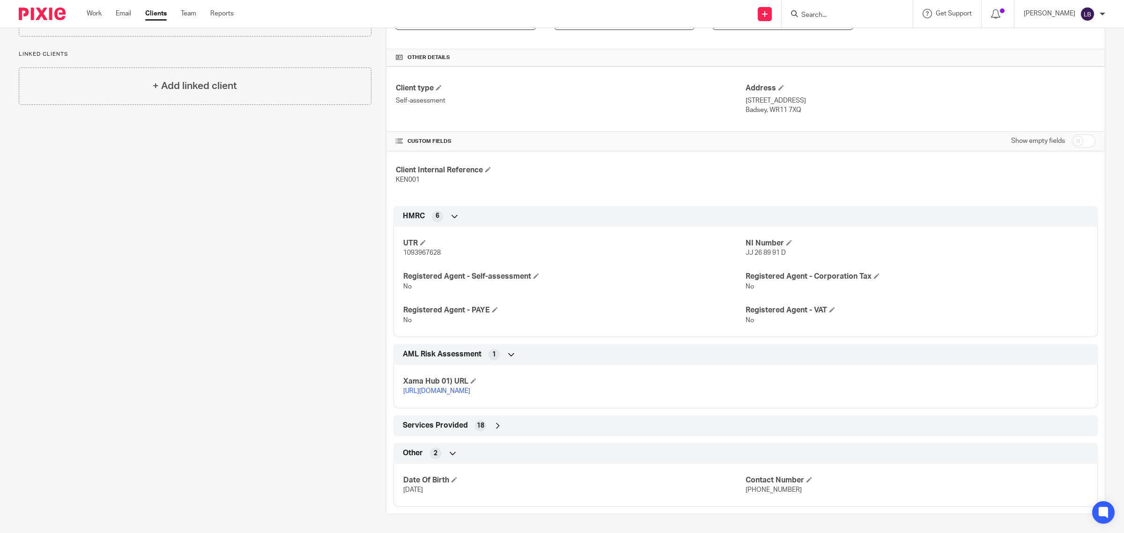
click at [814, 409] on div "Client type Self-assessment Address 6 Braeburn Court Badsey, WR11 7XQ CUSTOM FI…" at bounding box center [745, 286] width 718 height 440
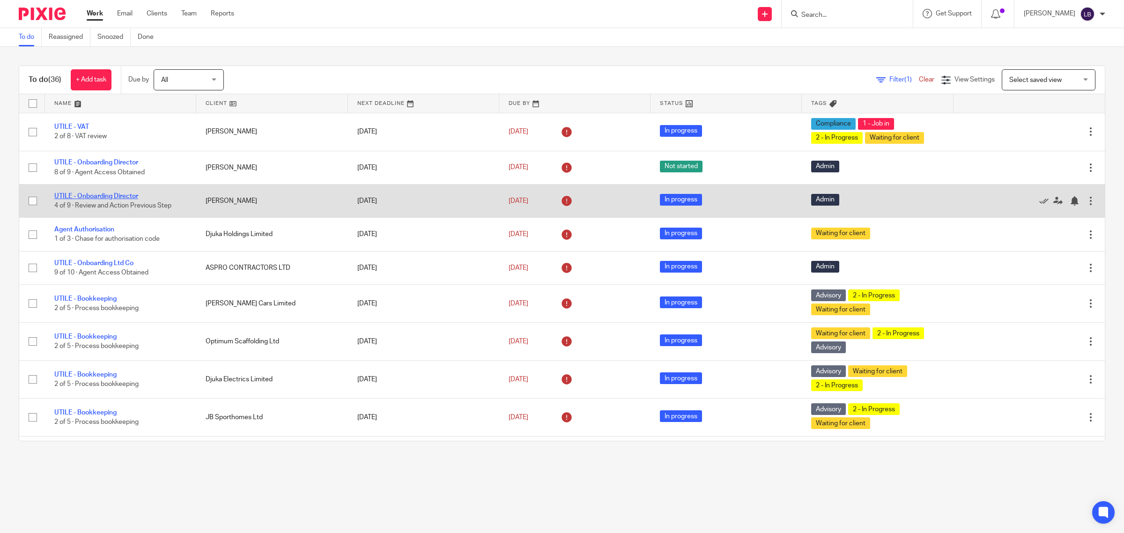
click at [121, 194] on link "UTILE - Onboarding Director" at bounding box center [96, 196] width 84 height 7
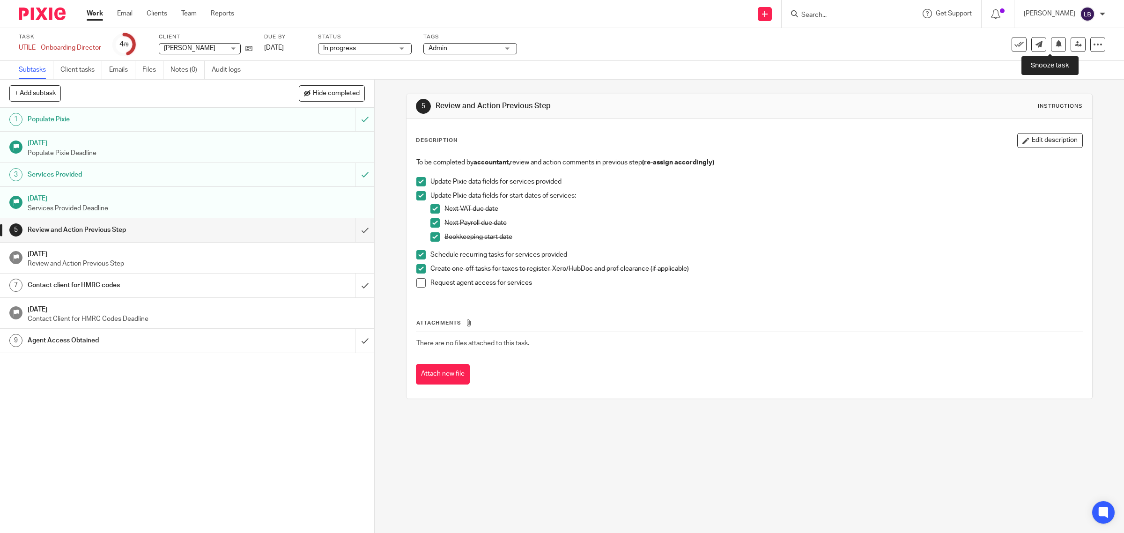
drag, startPoint x: 1050, startPoint y: 40, endPoint x: 1042, endPoint y: 52, distance: 13.8
click at [1055, 40] on icon at bounding box center [1058, 43] width 7 height 7
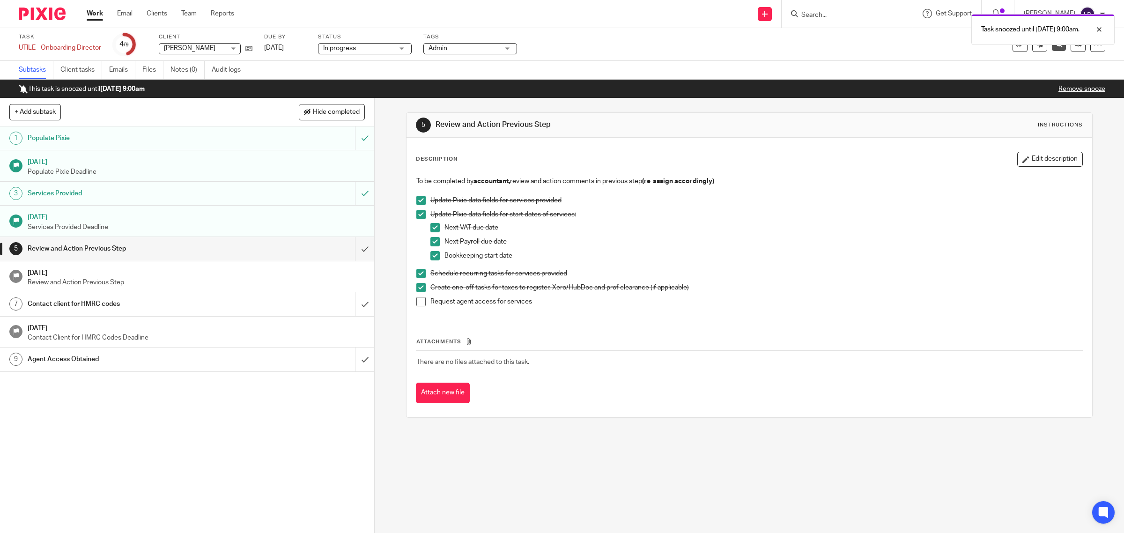
click at [97, 15] on link "Work" at bounding box center [95, 13] width 16 height 9
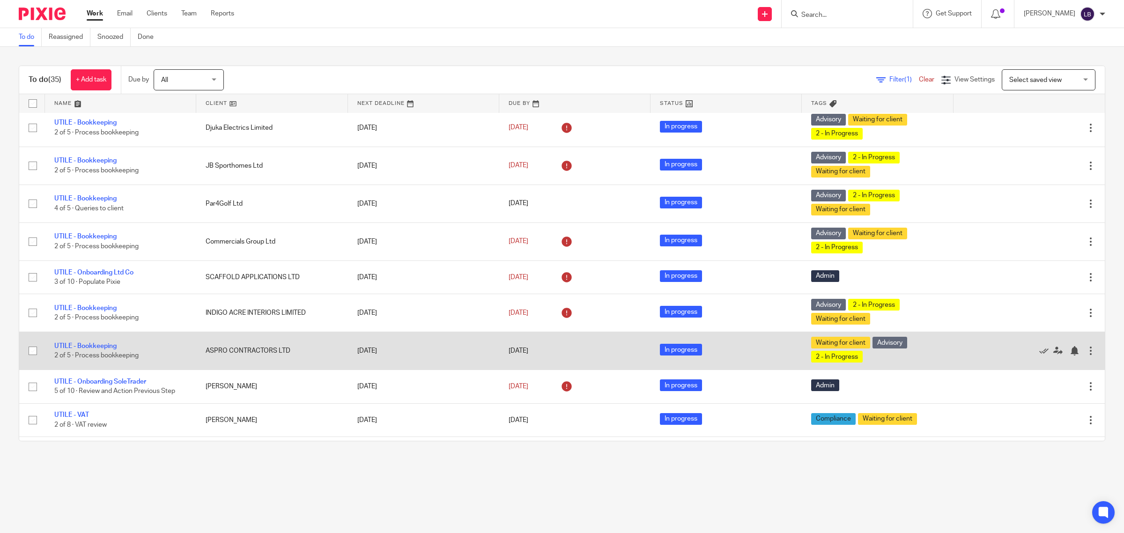
scroll to position [293, 0]
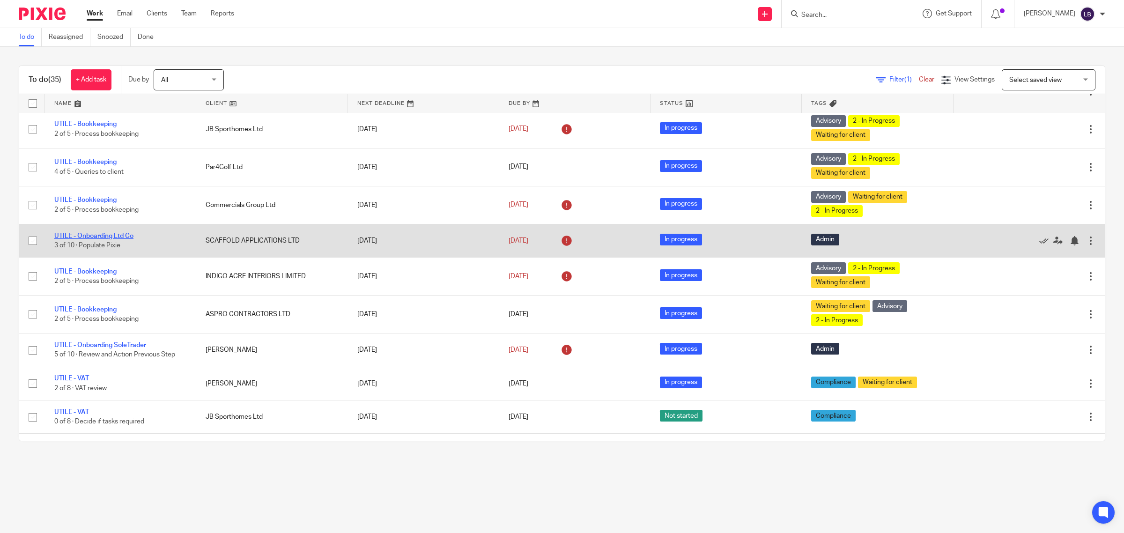
drag, startPoint x: 112, startPoint y: 236, endPoint x: 118, endPoint y: 237, distance: 6.4
click at [112, 236] on link "UTILE - Onboarding Ltd Co" at bounding box center [93, 236] width 79 height 7
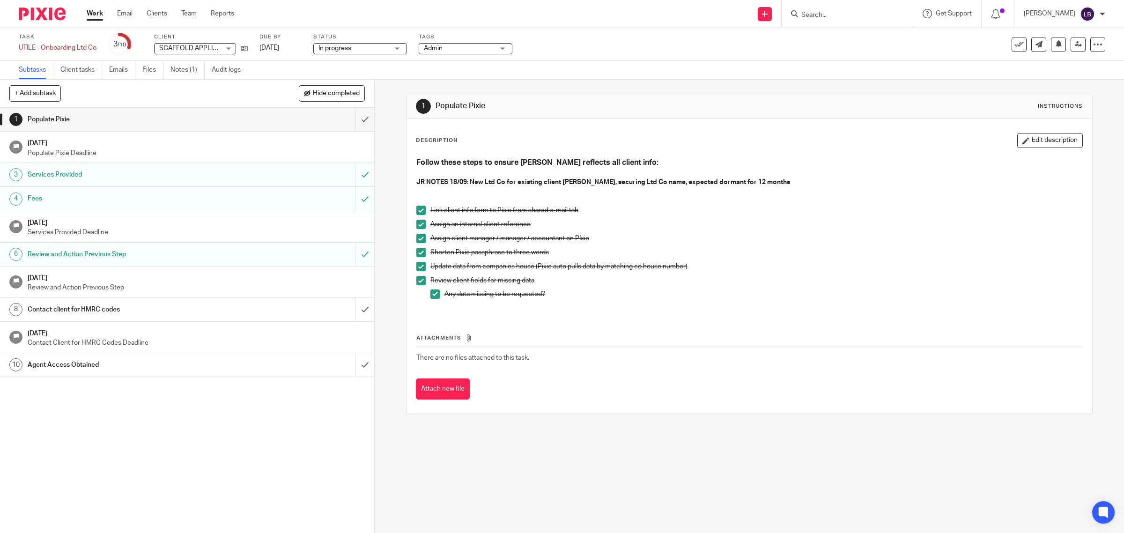
click at [172, 312] on h1 "Contact client for HMRC codes" at bounding box center [134, 309] width 212 height 14
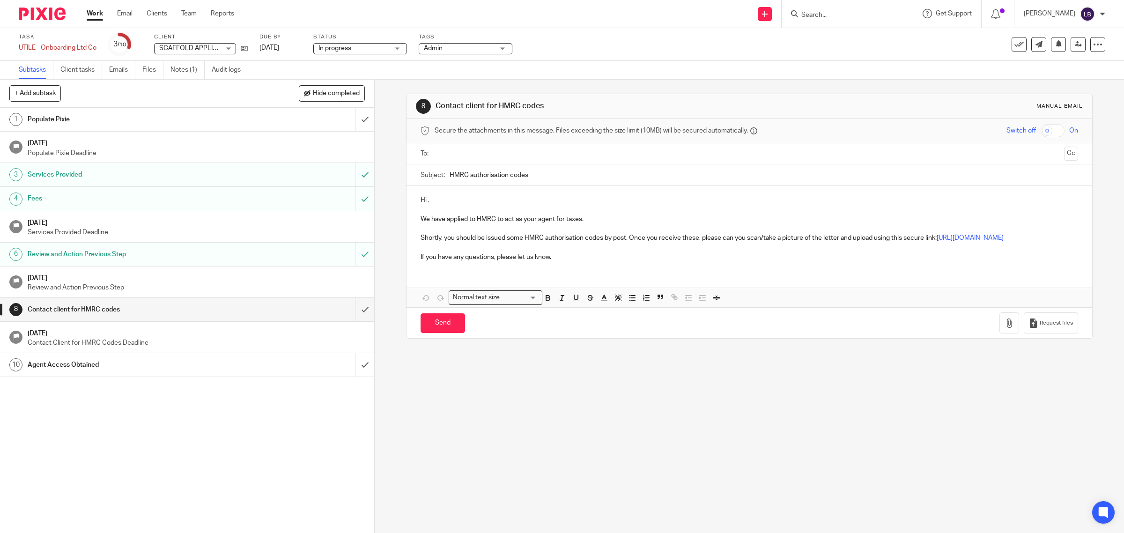
click at [191, 172] on h1 "Services Provided" at bounding box center [134, 175] width 212 height 14
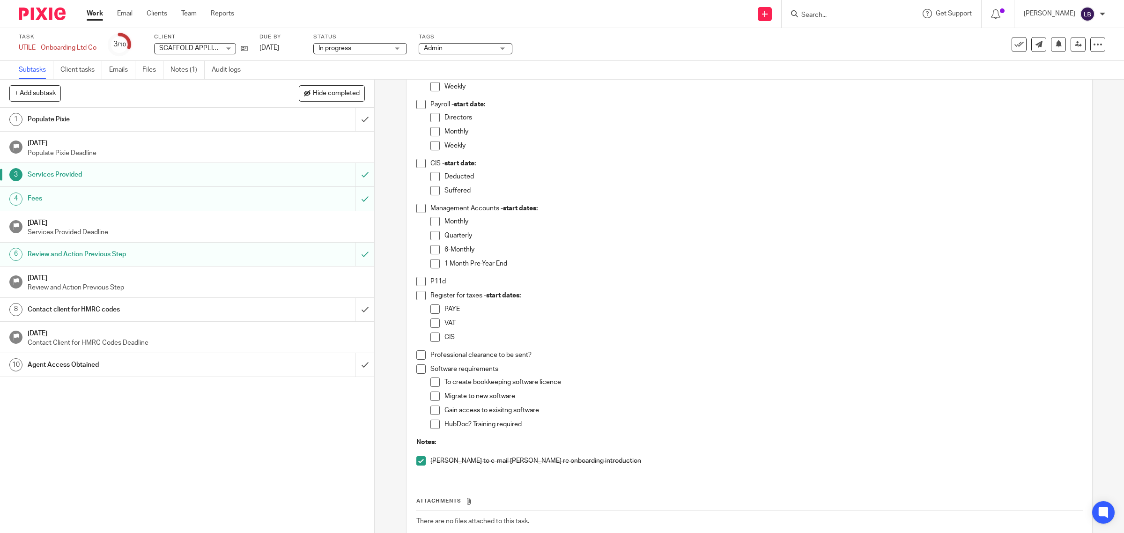
scroll to position [301, 0]
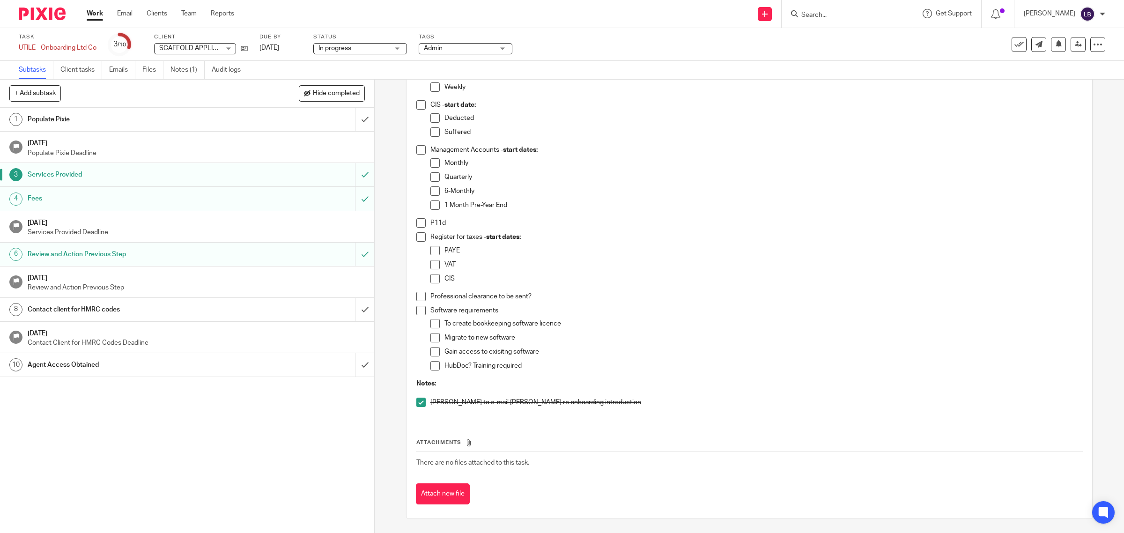
click at [155, 282] on h1 "[DATE]" at bounding box center [196, 277] width 337 height 12
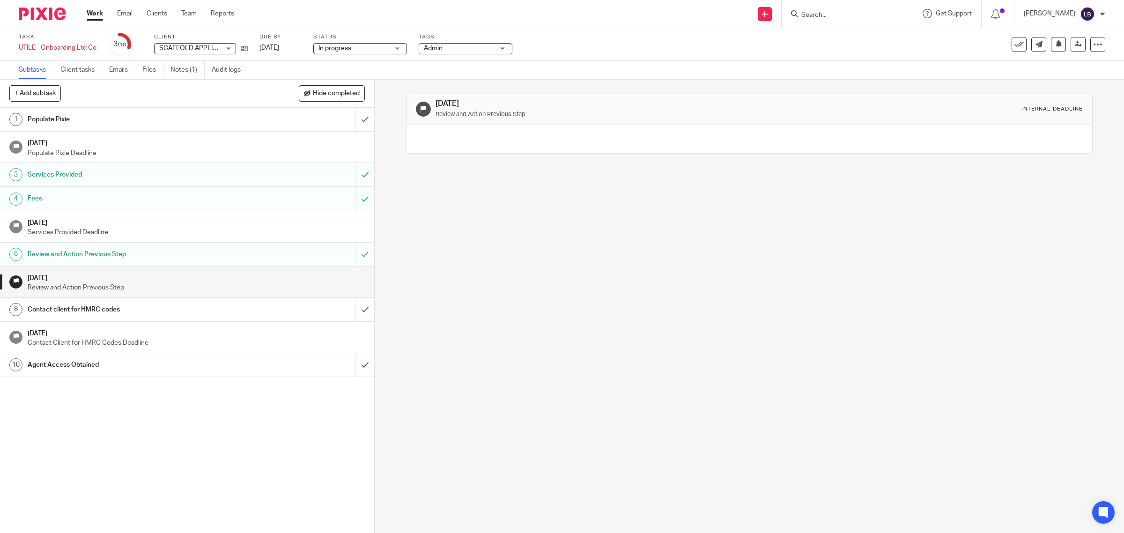
drag, startPoint x: 95, startPoint y: 284, endPoint x: 116, endPoint y: 293, distance: 23.3
click at [95, 284] on p "Review and Action Previous Step" at bounding box center [196, 287] width 337 height 9
click at [196, 311] on h1 "Contact client for HMRC codes" at bounding box center [134, 309] width 212 height 14
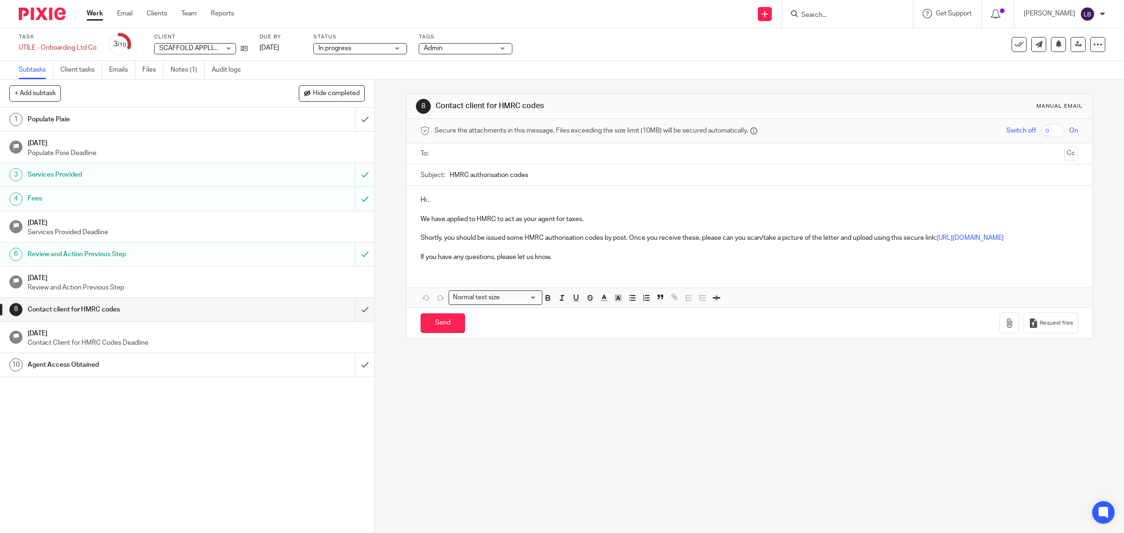
drag, startPoint x: 92, startPoint y: 10, endPoint x: 101, endPoint y: 43, distance: 34.0
click at [94, 10] on link "Work" at bounding box center [95, 13] width 16 height 9
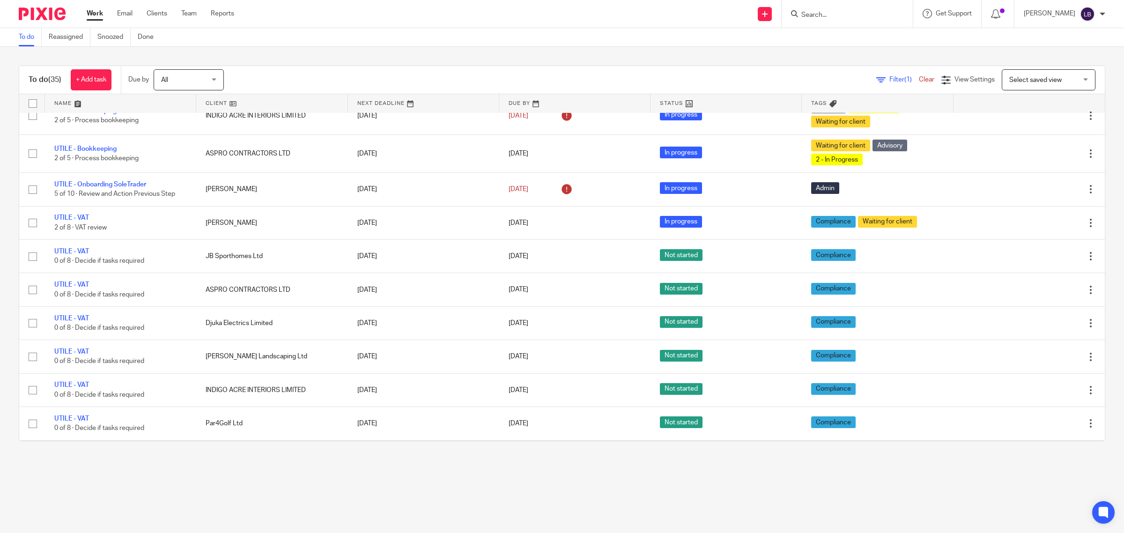
scroll to position [251, 0]
